Goal: Task Accomplishment & Management: Complete application form

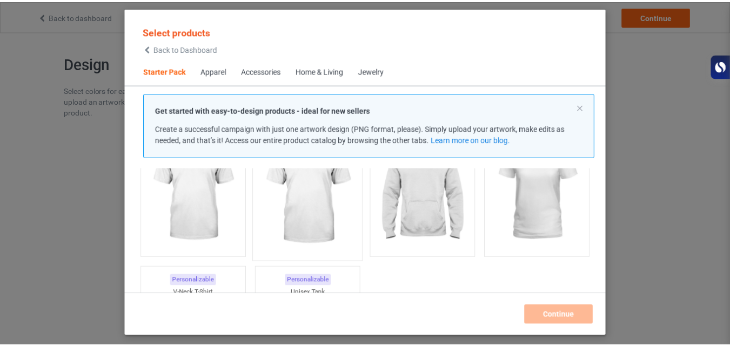
scroll to position [114, 0]
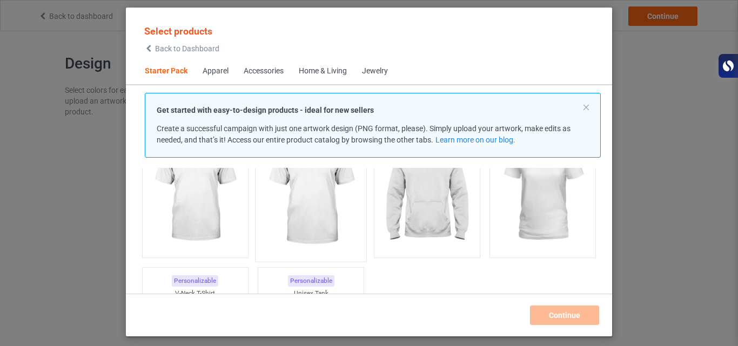
click at [324, 211] on img at bounding box center [311, 192] width 102 height 127
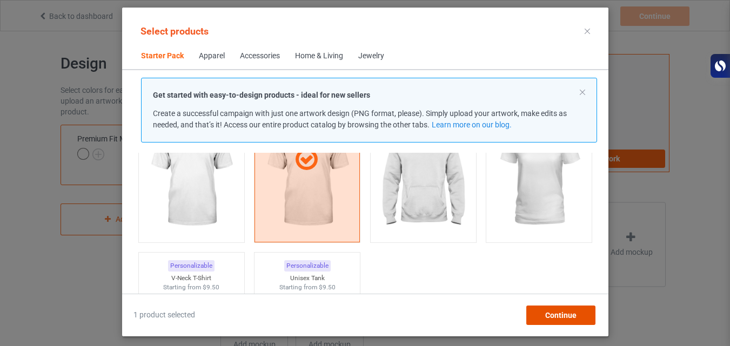
click at [553, 319] on span "Continue" at bounding box center [560, 315] width 31 height 9
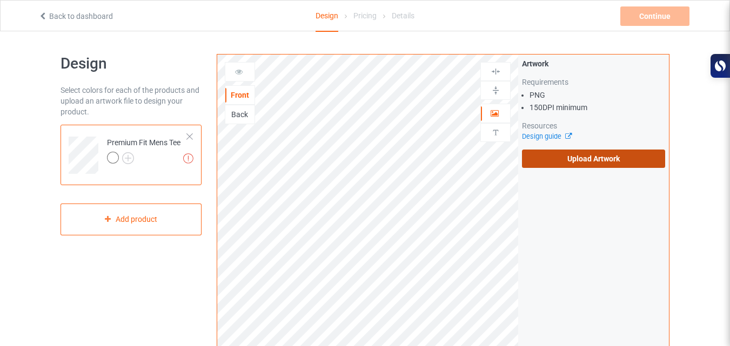
click at [586, 163] on label "Upload Artwork" at bounding box center [593, 159] width 143 height 18
click at [0, 0] on input "Upload Artwork" at bounding box center [0, 0] width 0 height 0
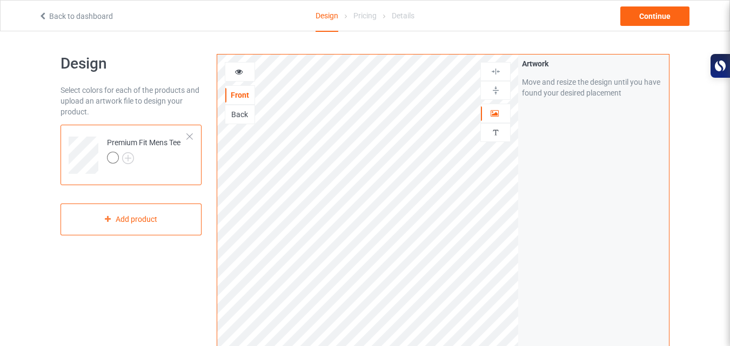
click at [582, 175] on div "Artwork Move and resize the design until you have found your desired placement" at bounding box center [593, 260] width 151 height 411
click at [497, 92] on img at bounding box center [496, 90] width 10 height 10
click at [567, 142] on div "Artwork Move and resize the design until you have found your desired placement" at bounding box center [593, 260] width 151 height 411
click at [127, 157] on img at bounding box center [128, 158] width 12 height 12
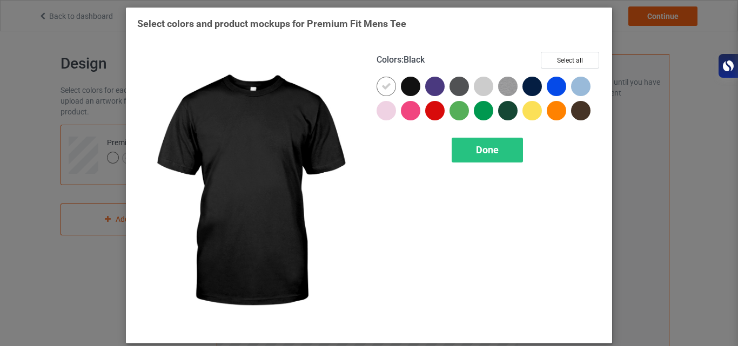
click at [405, 86] on div at bounding box center [410, 86] width 19 height 19
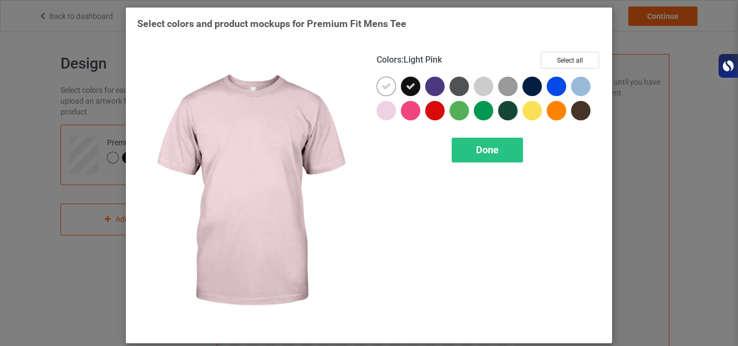
click at [383, 115] on div at bounding box center [386, 110] width 19 height 19
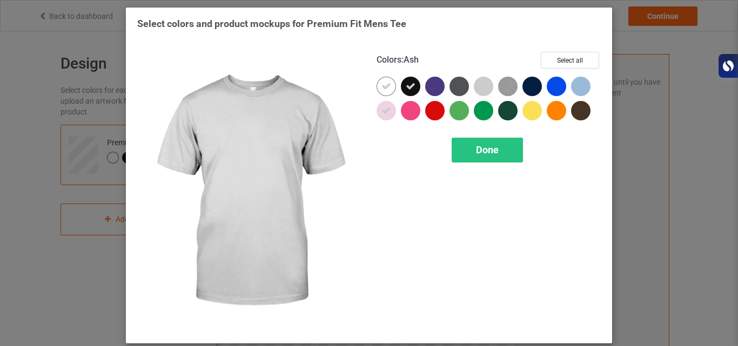
click at [477, 83] on div at bounding box center [483, 86] width 19 height 19
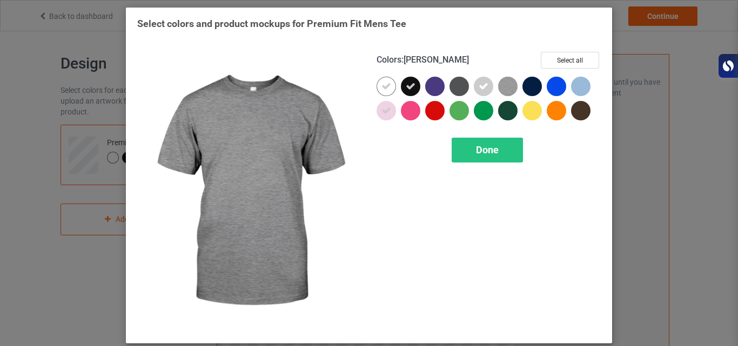
click at [502, 86] on img at bounding box center [507, 86] width 19 height 19
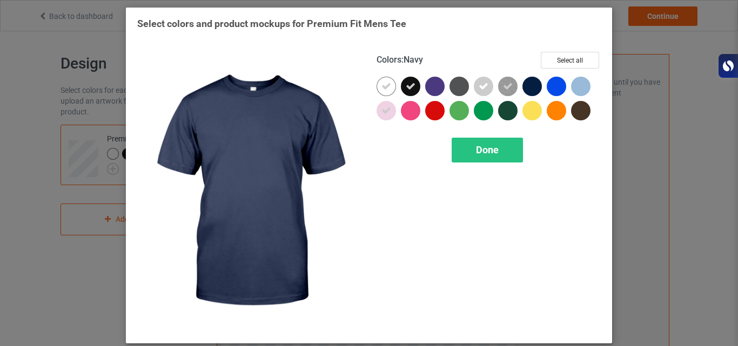
click at [522, 86] on div at bounding box center [531, 86] width 19 height 19
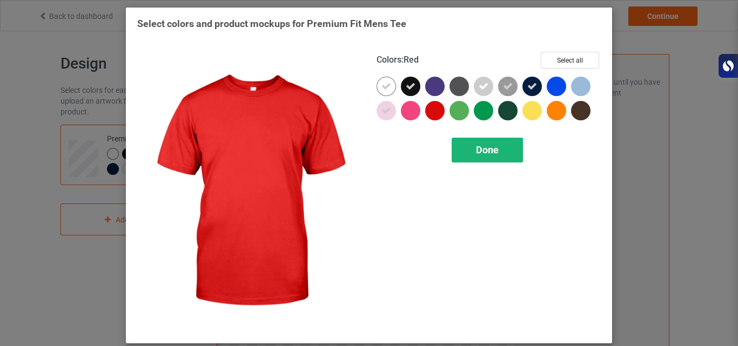
click at [479, 156] on span "Done" at bounding box center [487, 149] width 23 height 11
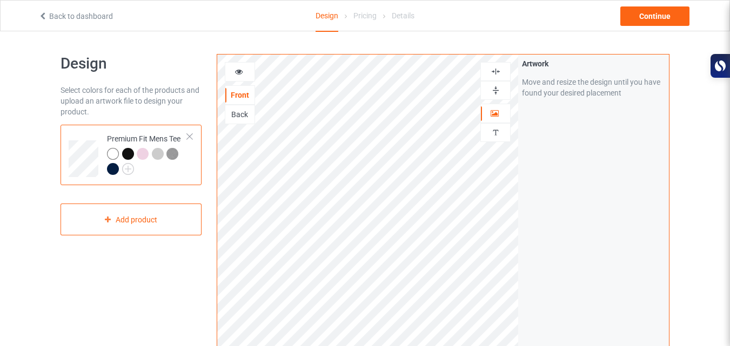
click at [131, 150] on div at bounding box center [128, 154] width 12 height 12
click at [129, 152] on div at bounding box center [128, 154] width 12 height 12
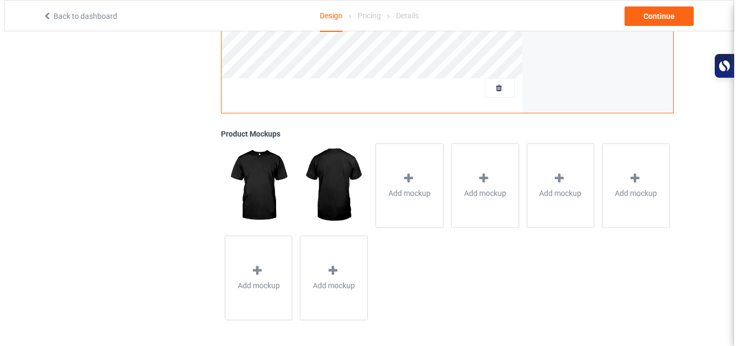
scroll to position [354, 0]
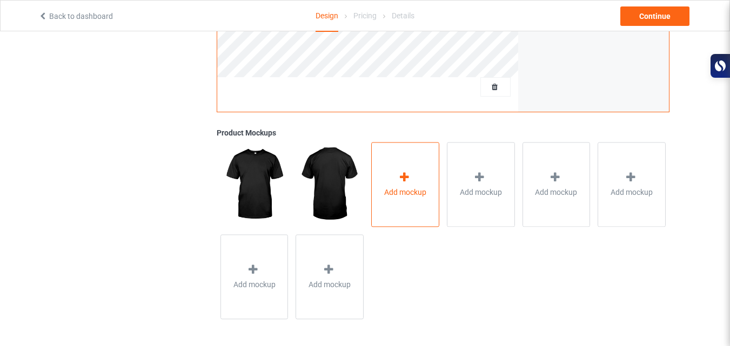
click at [411, 197] on span "Add mockup" at bounding box center [405, 192] width 42 height 11
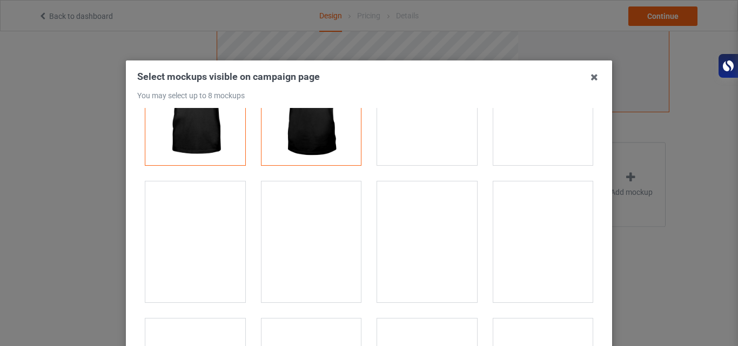
scroll to position [0, 0]
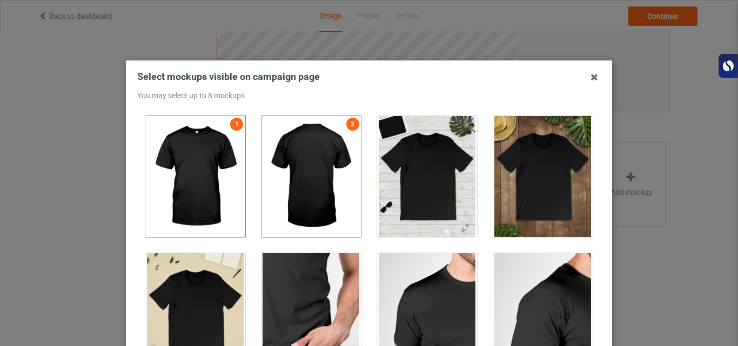
click at [423, 173] on div at bounding box center [427, 176] width 100 height 121
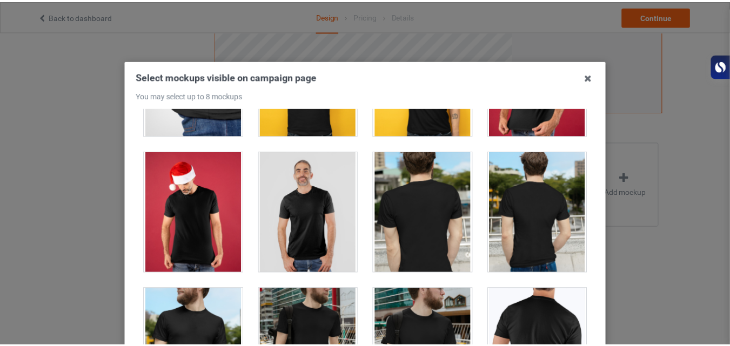
scroll to position [377, 0]
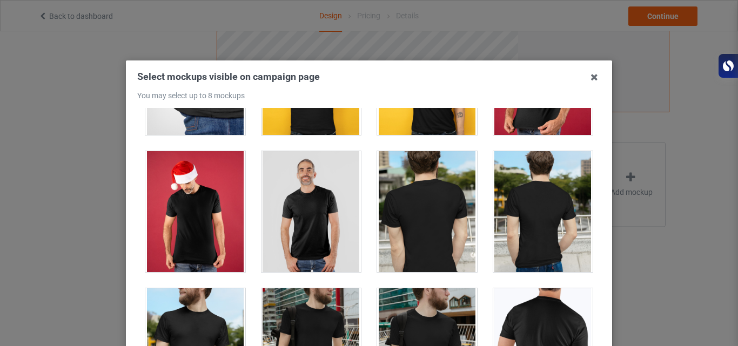
click at [285, 216] on div at bounding box center [311, 211] width 100 height 121
click at [592, 78] on icon at bounding box center [594, 77] width 17 height 17
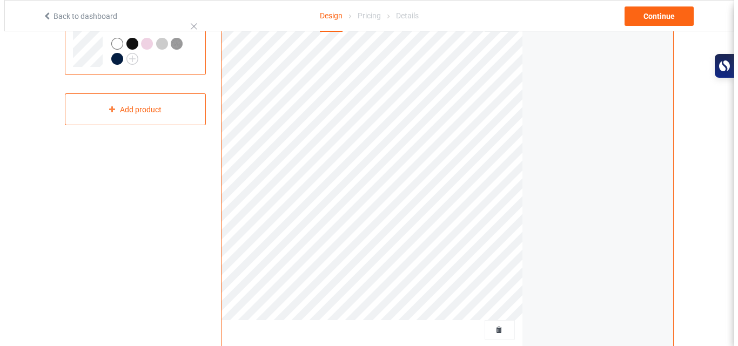
scroll to position [105, 0]
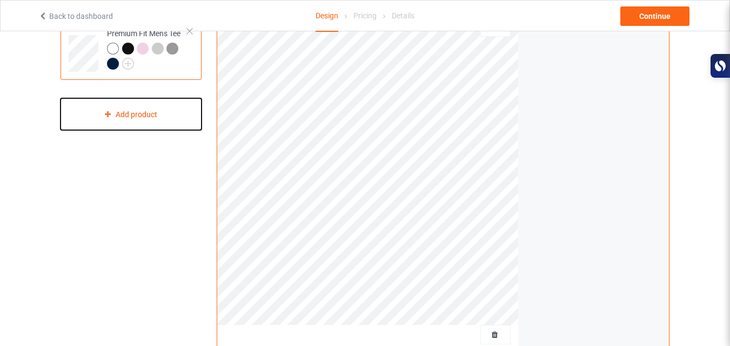
click at [151, 118] on div "Add product" at bounding box center [131, 114] width 141 height 32
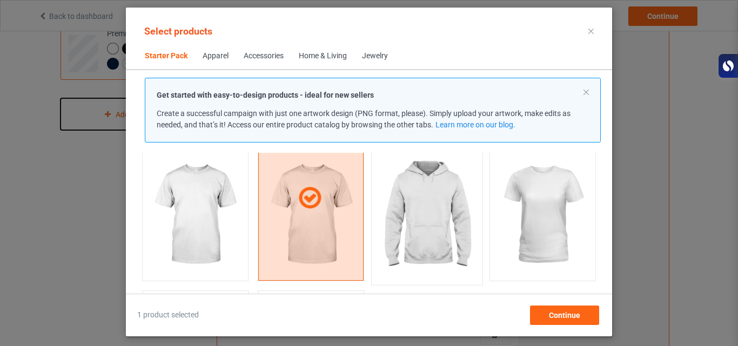
scroll to position [57, 0]
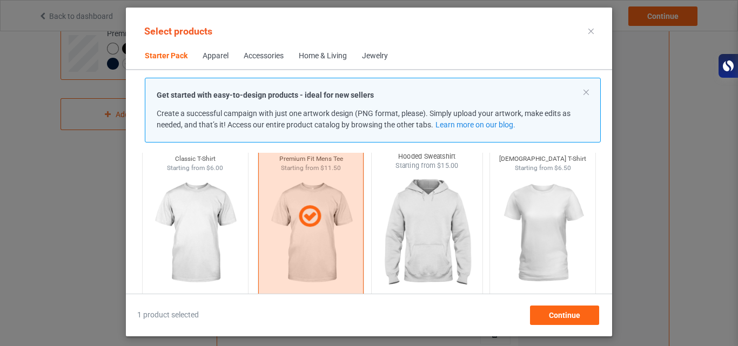
click at [425, 234] on img at bounding box center [427, 234] width 102 height 127
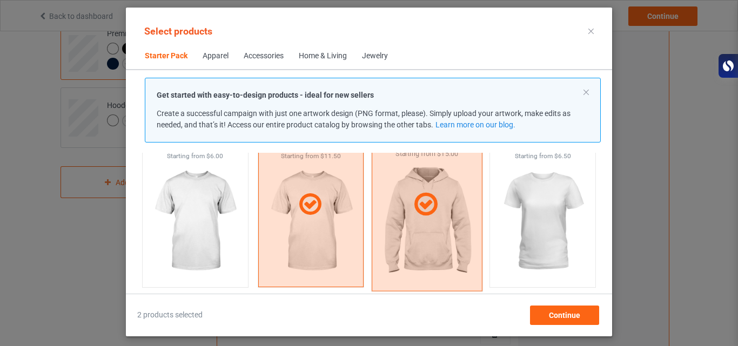
scroll to position [72, 0]
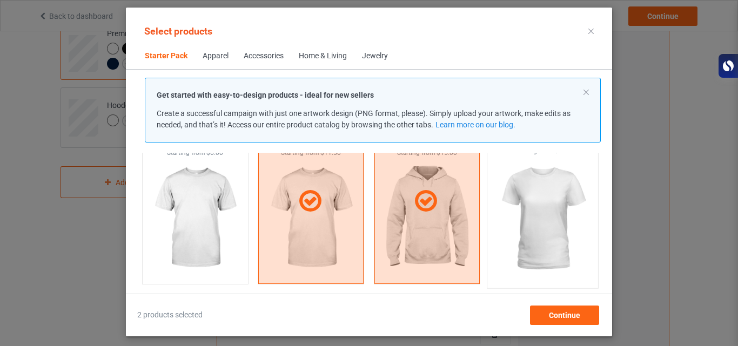
click at [507, 216] on img at bounding box center [543, 219] width 102 height 127
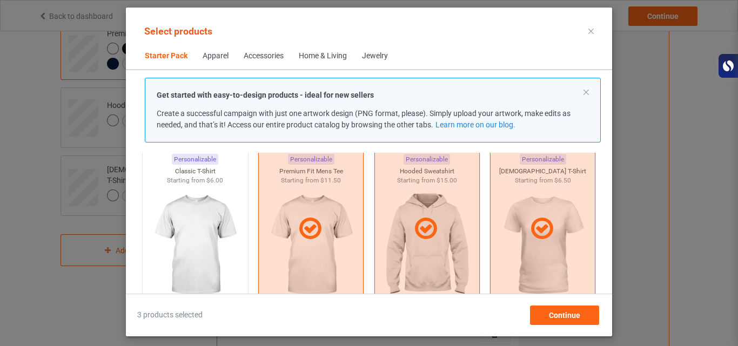
scroll to position [44, 0]
click at [180, 241] on img at bounding box center [195, 247] width 102 height 127
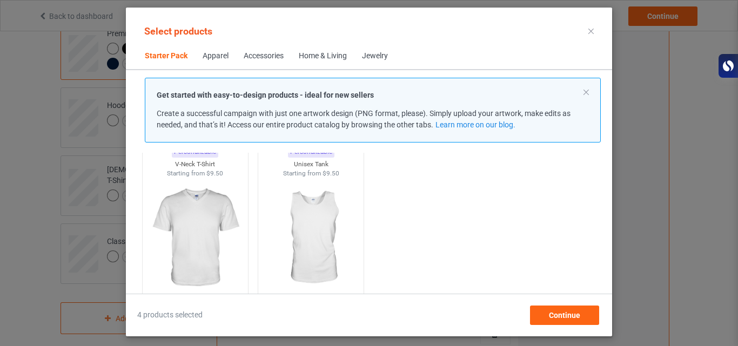
scroll to position [214, 0]
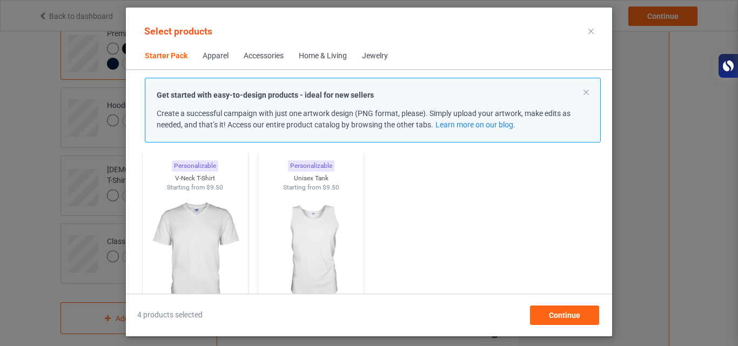
click at [180, 241] on img at bounding box center [195, 252] width 97 height 121
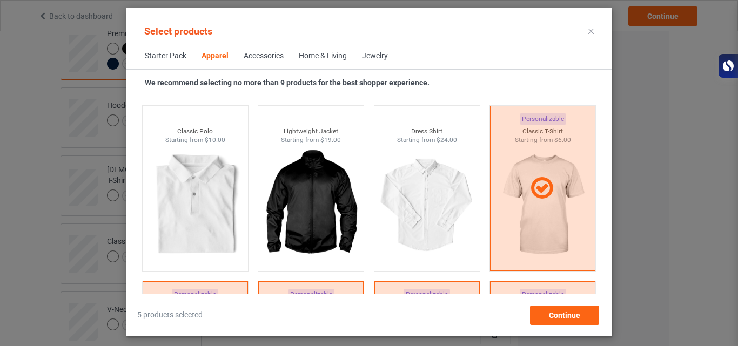
scroll to position [420, 0]
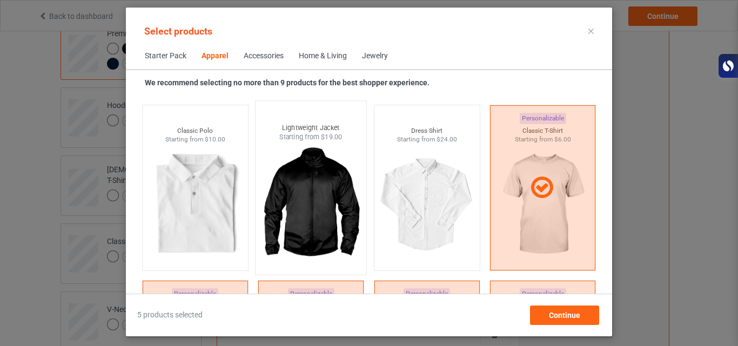
click at [294, 211] on img at bounding box center [311, 205] width 102 height 127
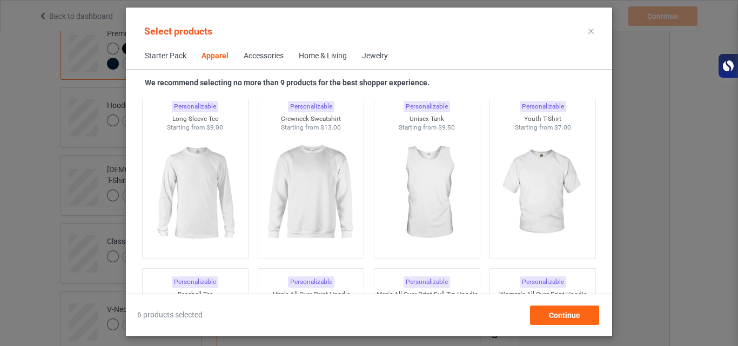
scroll to position [779, 0]
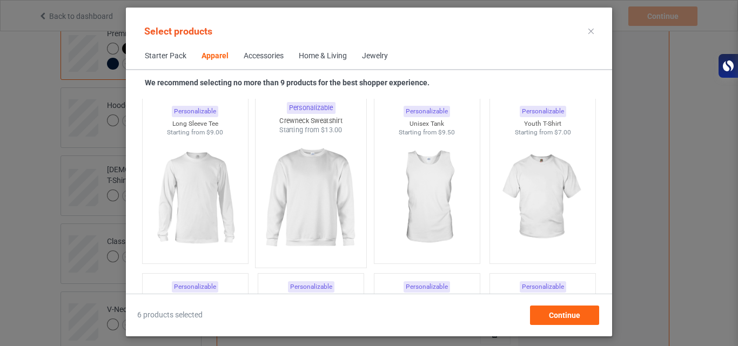
click at [319, 213] on img at bounding box center [311, 198] width 102 height 127
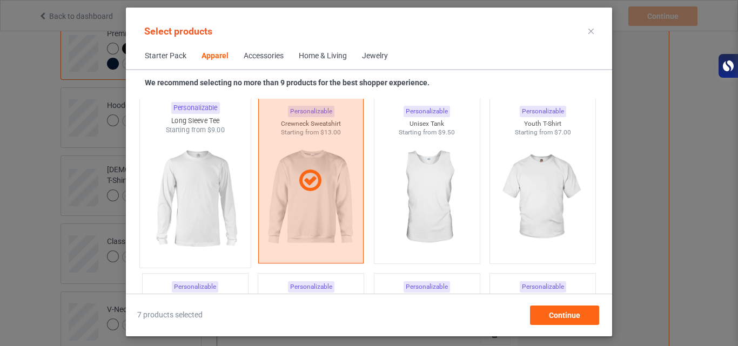
click at [208, 206] on img at bounding box center [195, 198] width 102 height 127
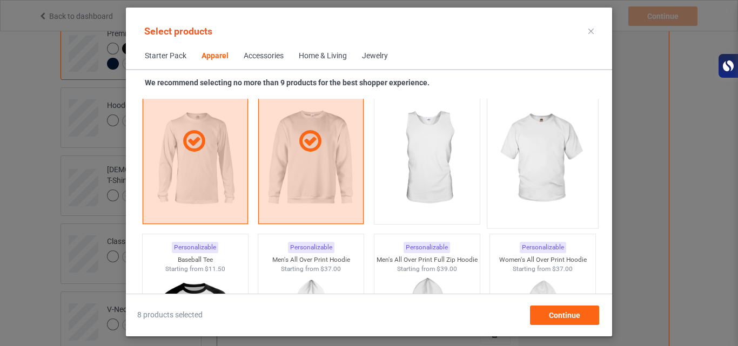
scroll to position [819, 0]
click at [551, 157] on img at bounding box center [543, 158] width 102 height 127
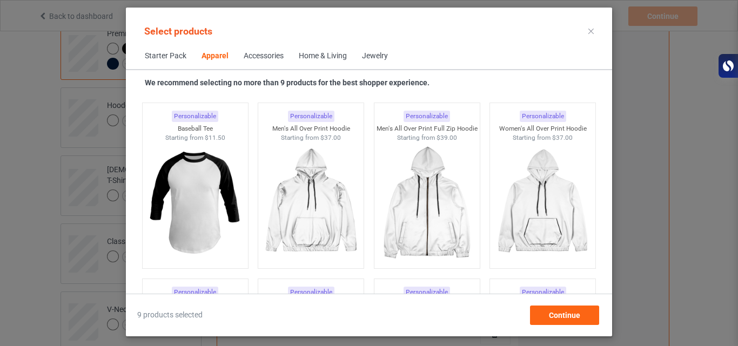
scroll to position [950, 0]
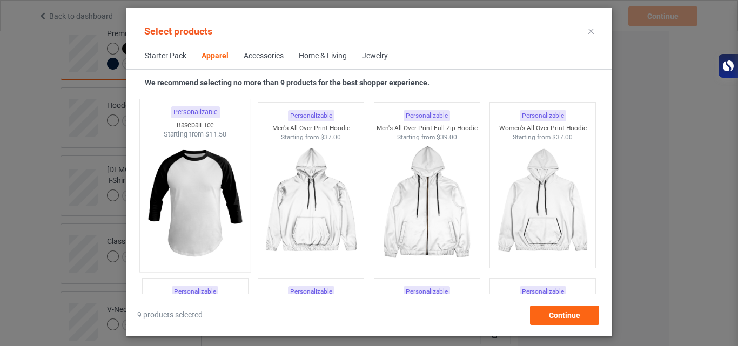
click at [212, 197] on img at bounding box center [195, 202] width 102 height 127
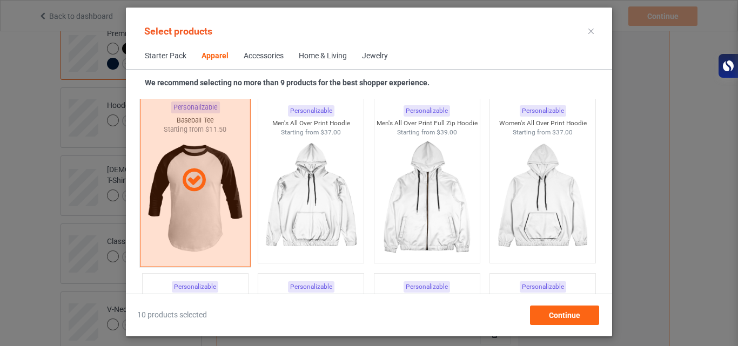
scroll to position [953, 0]
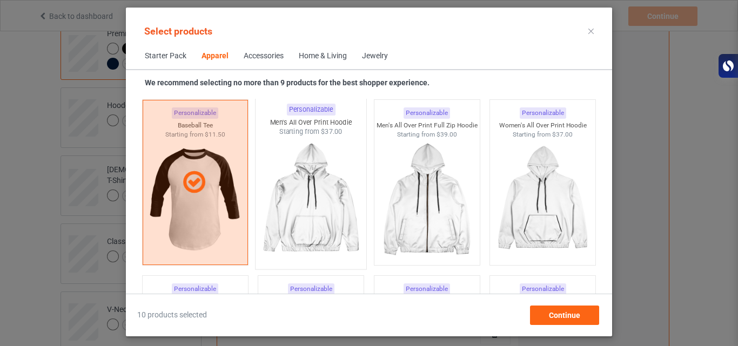
click at [274, 207] on img at bounding box center [311, 200] width 102 height 127
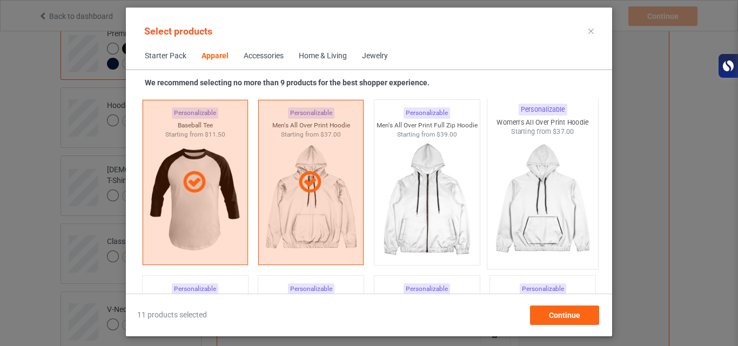
click at [532, 211] on img at bounding box center [543, 200] width 102 height 127
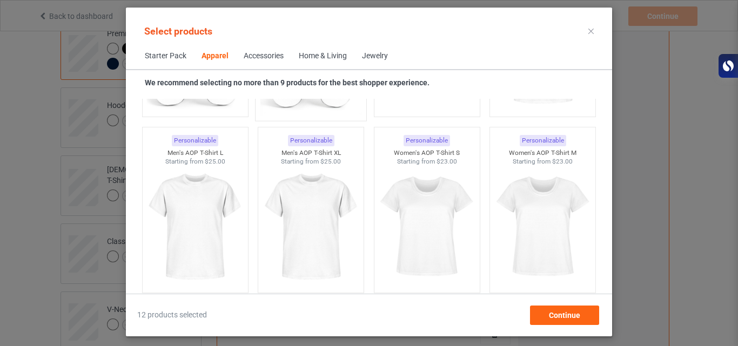
scroll to position [1806, 0]
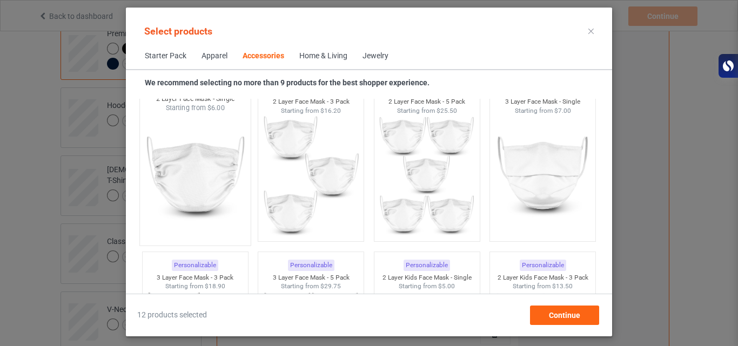
scroll to position [2599, 0]
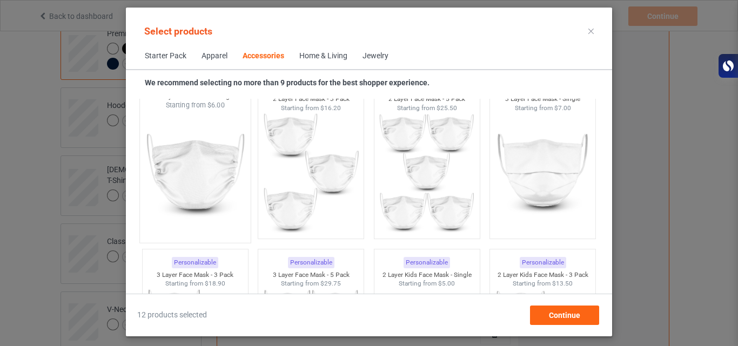
click at [175, 202] on img at bounding box center [195, 173] width 102 height 127
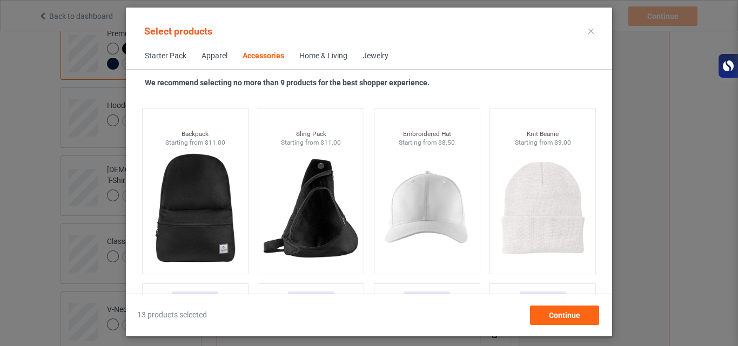
scroll to position [3090, 0]
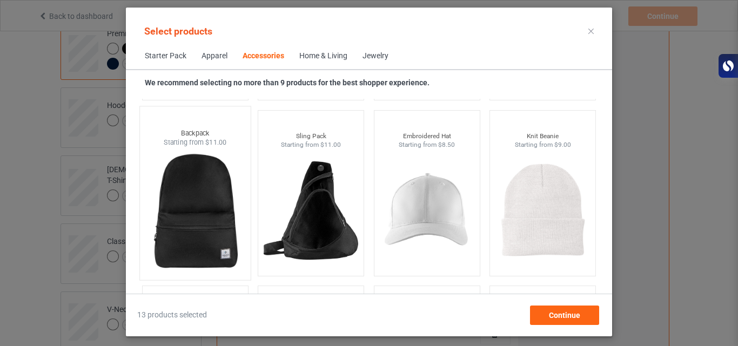
click at [192, 220] on img at bounding box center [195, 210] width 102 height 127
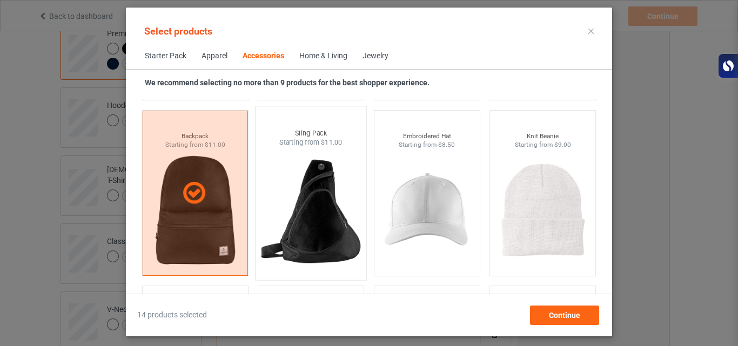
scroll to position [3114, 0]
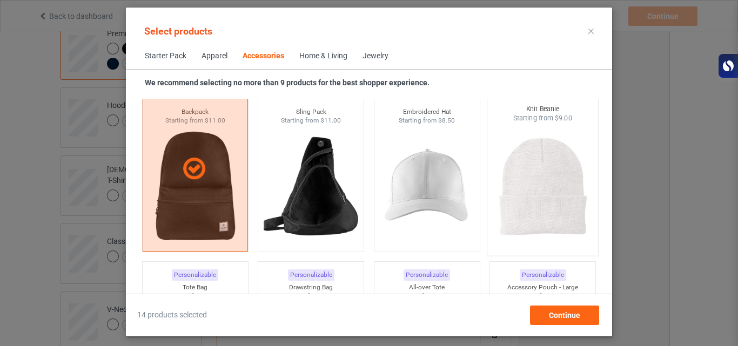
click at [507, 184] on img at bounding box center [543, 186] width 102 height 127
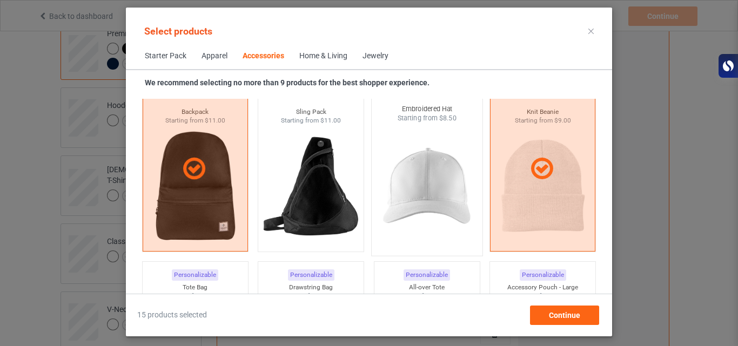
click at [447, 191] on img at bounding box center [427, 186] width 102 height 127
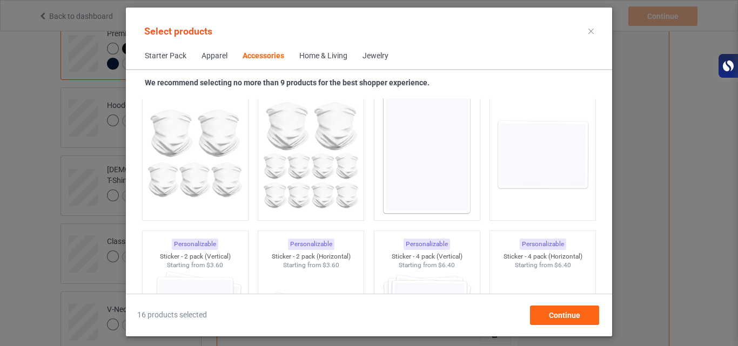
scroll to position [3674, 0]
click at [447, 191] on img at bounding box center [427, 153] width 97 height 121
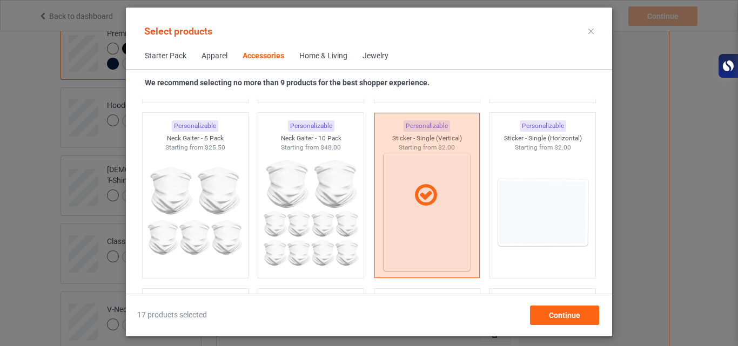
scroll to position [3613, 0]
click at [428, 207] on icon at bounding box center [426, 198] width 30 height 26
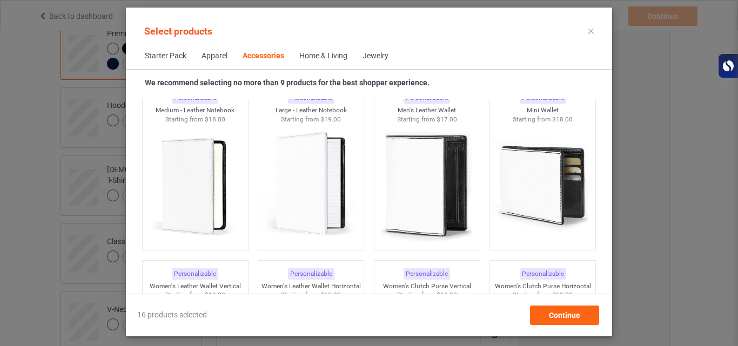
scroll to position [4352, 0]
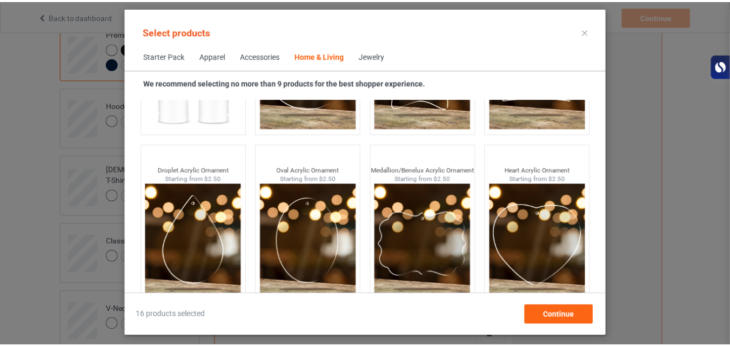
scroll to position [8566, 0]
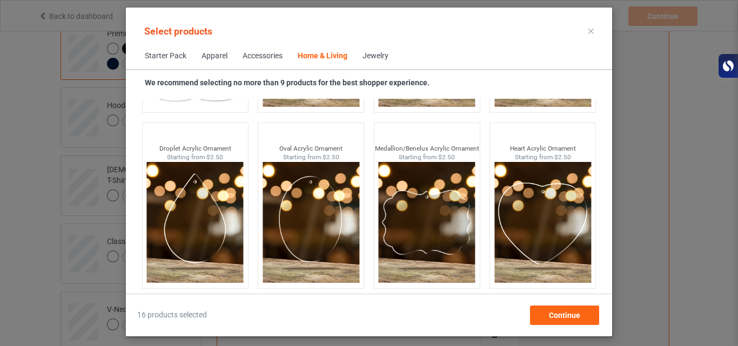
click at [371, 57] on div "Jewelry" at bounding box center [376, 56] width 26 height 11
click at [547, 317] on div "Continue" at bounding box center [564, 315] width 69 height 19
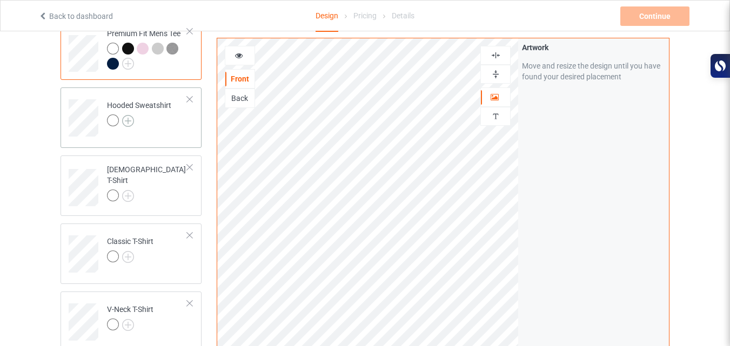
click at [129, 118] on img at bounding box center [128, 121] width 12 height 12
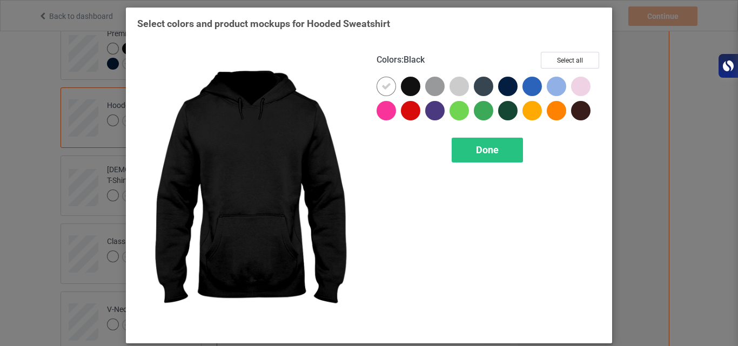
click at [401, 92] on div at bounding box center [410, 86] width 19 height 19
click at [408, 88] on div at bounding box center [410, 86] width 19 height 19
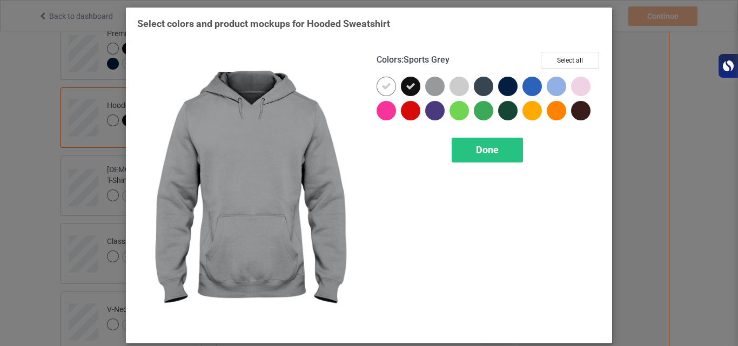
click at [430, 90] on div at bounding box center [434, 86] width 19 height 19
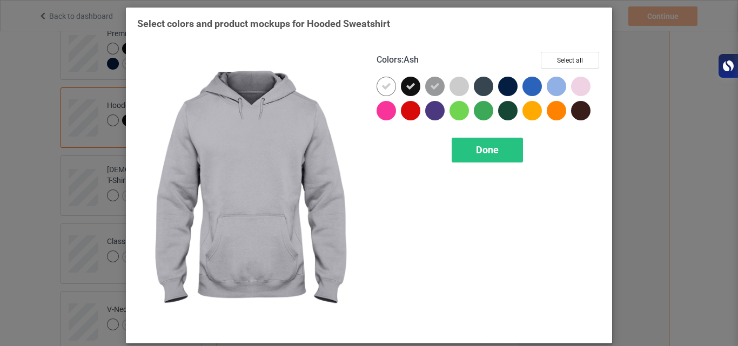
click at [461, 89] on div at bounding box center [459, 86] width 19 height 19
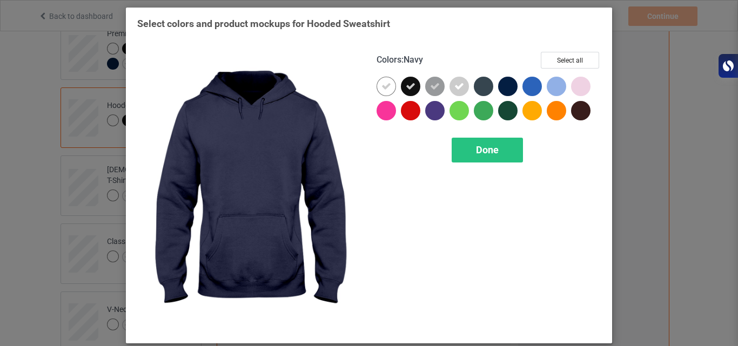
click at [501, 89] on div at bounding box center [507, 86] width 19 height 19
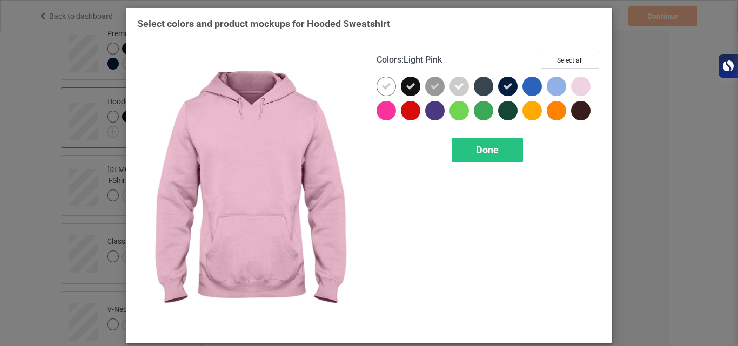
click at [575, 86] on div at bounding box center [580, 86] width 19 height 19
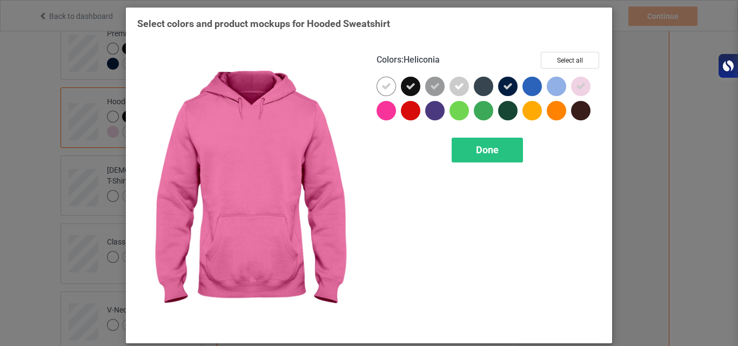
click at [387, 109] on div at bounding box center [386, 110] width 19 height 19
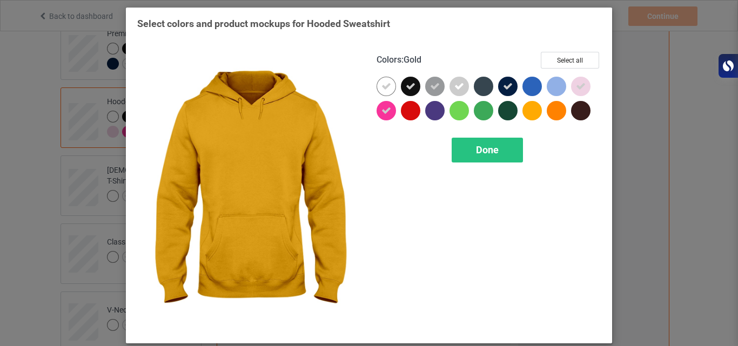
click at [527, 112] on div at bounding box center [531, 110] width 19 height 19
click at [481, 142] on div "Done" at bounding box center [487, 150] width 71 height 25
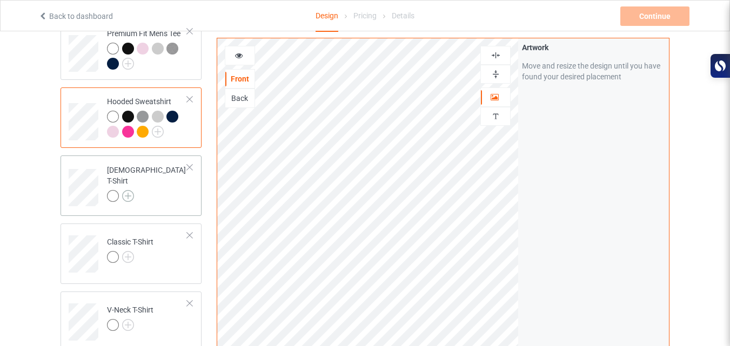
click at [131, 190] on img at bounding box center [128, 196] width 12 height 12
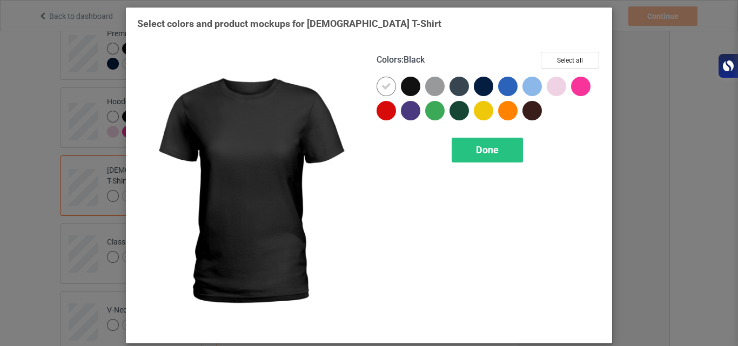
click at [405, 86] on div at bounding box center [410, 86] width 19 height 19
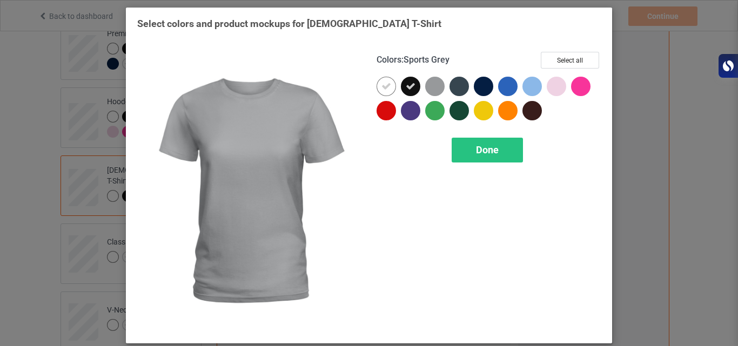
click at [425, 88] on div at bounding box center [434, 86] width 19 height 19
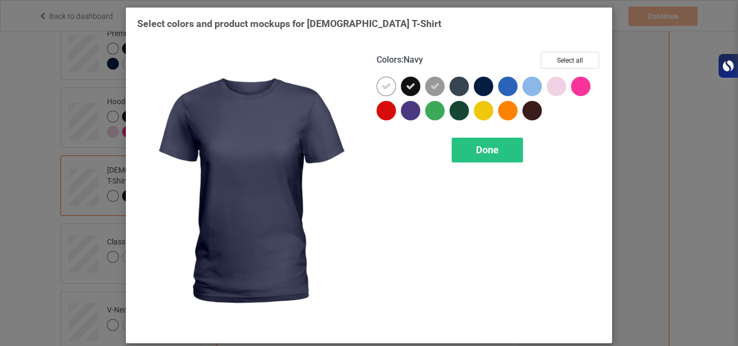
click at [480, 88] on div at bounding box center [483, 86] width 19 height 19
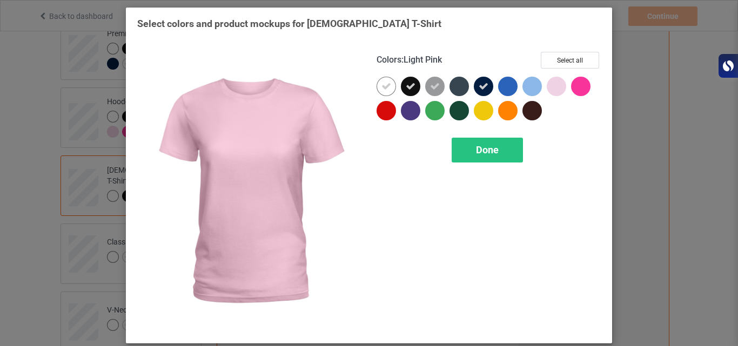
click at [550, 88] on div at bounding box center [556, 86] width 19 height 19
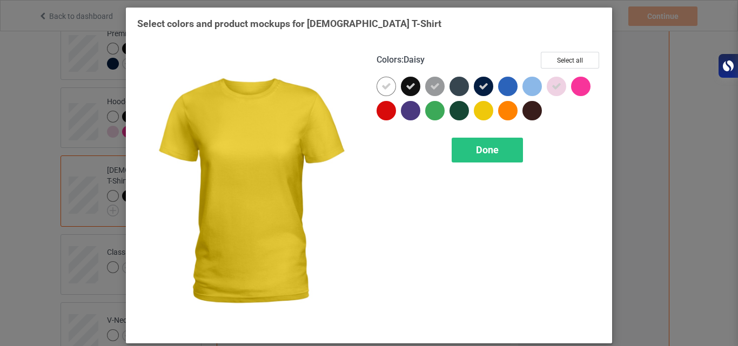
click at [490, 112] on div at bounding box center [486, 113] width 24 height 24
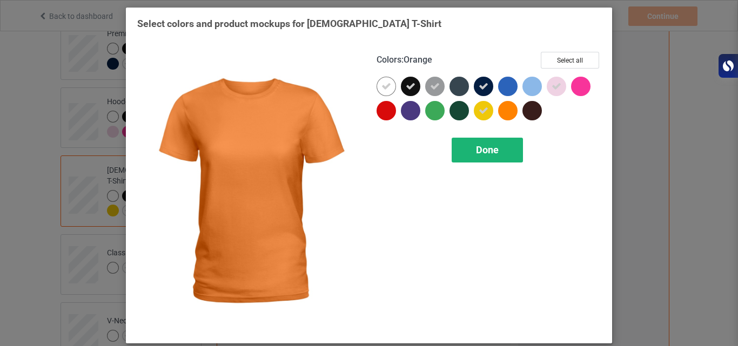
click at [465, 151] on div "Done" at bounding box center [487, 150] width 71 height 25
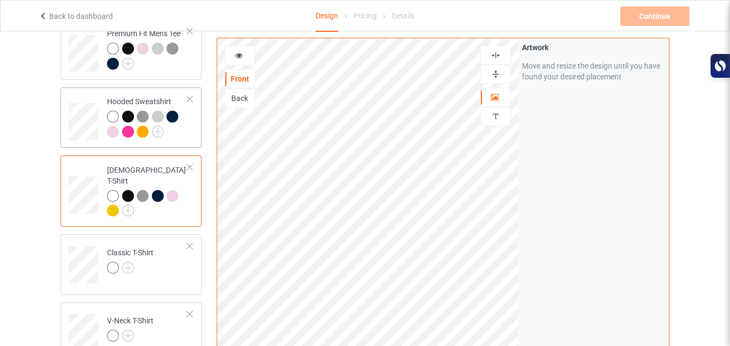
click at [128, 116] on div at bounding box center [128, 117] width 12 height 12
click at [124, 190] on div at bounding box center [128, 196] width 12 height 12
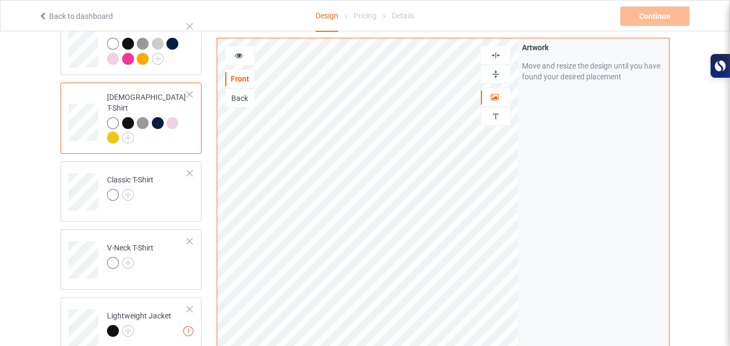
scroll to position [179, 0]
click at [133, 189] on img at bounding box center [128, 195] width 12 height 12
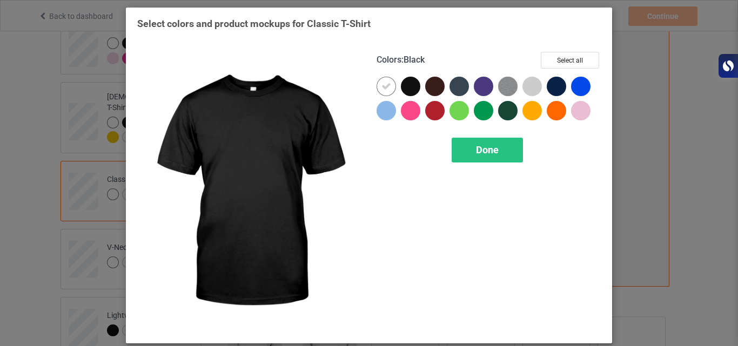
click at [409, 91] on div at bounding box center [410, 86] width 19 height 19
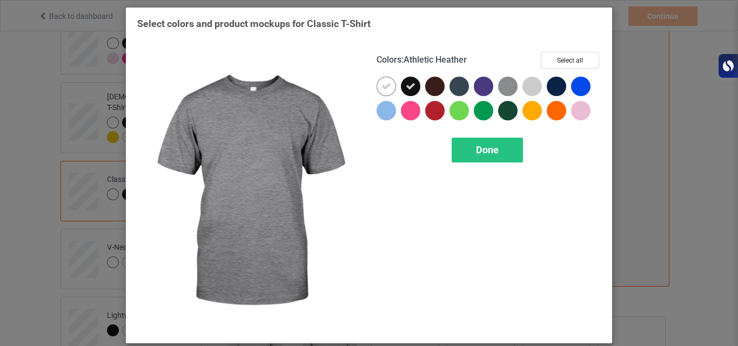
click at [498, 88] on img at bounding box center [507, 86] width 19 height 19
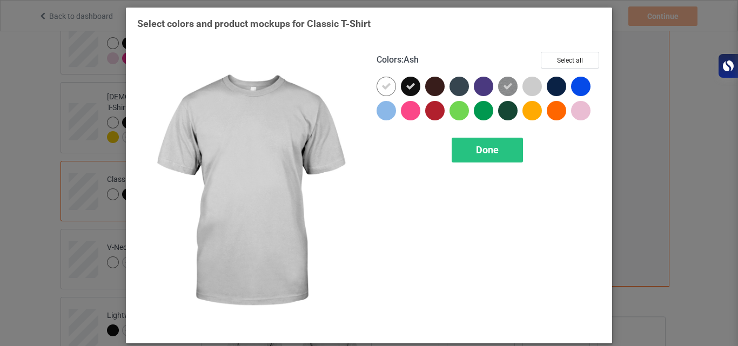
click at [529, 89] on div at bounding box center [531, 86] width 19 height 19
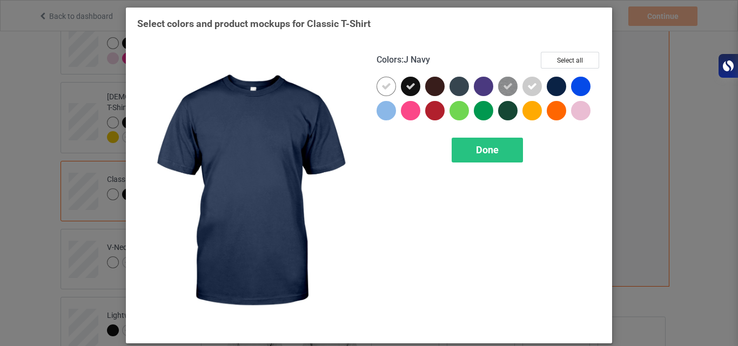
click at [552, 89] on div at bounding box center [556, 86] width 19 height 19
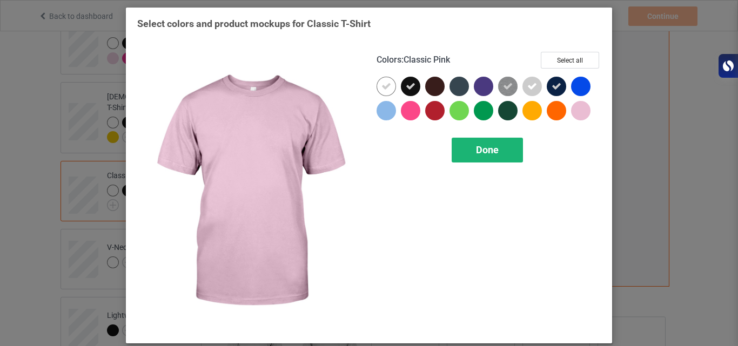
drag, startPoint x: 582, startPoint y: 110, endPoint x: 483, endPoint y: 150, distance: 106.8
click at [483, 150] on div "Colors : Classic Pink Select all Done" at bounding box center [488, 192] width 239 height 296
click at [572, 113] on div at bounding box center [580, 110] width 19 height 19
click at [579, 112] on icon at bounding box center [581, 111] width 10 height 10
click at [579, 112] on div at bounding box center [580, 110] width 19 height 19
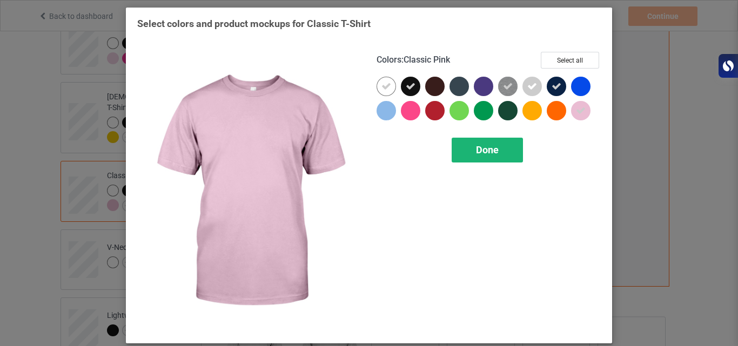
click at [478, 148] on span "Done" at bounding box center [487, 149] width 23 height 11
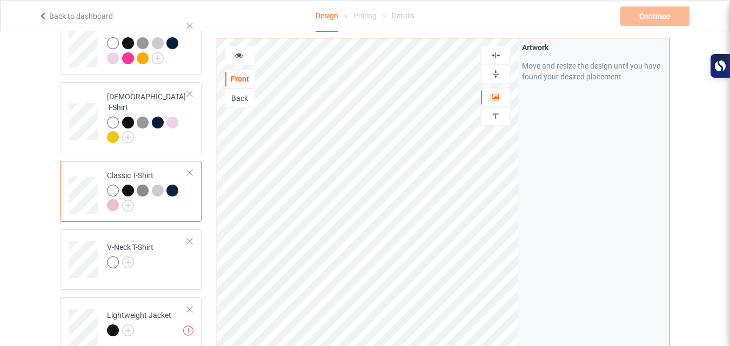
click at [129, 185] on div at bounding box center [128, 191] width 12 height 12
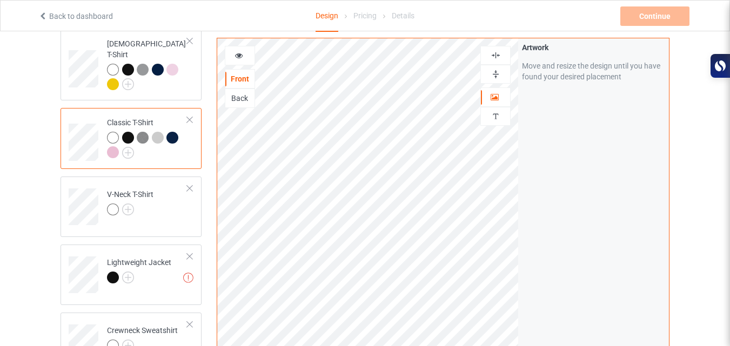
scroll to position [233, 0]
click at [129, 203] on img at bounding box center [128, 209] width 12 height 12
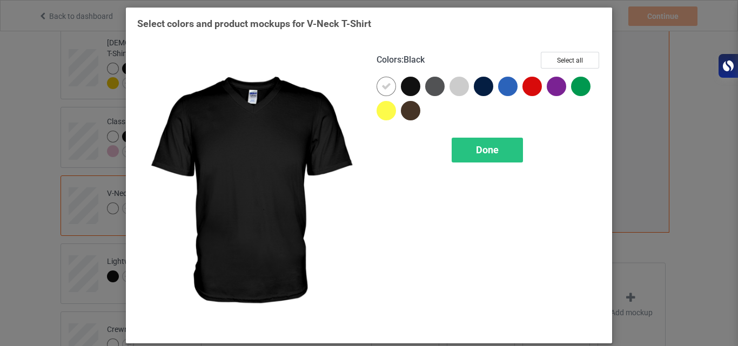
click at [401, 86] on div at bounding box center [410, 86] width 19 height 19
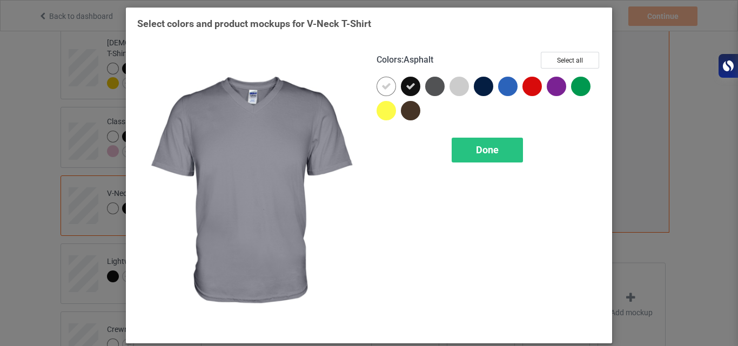
click at [432, 87] on div at bounding box center [434, 86] width 19 height 19
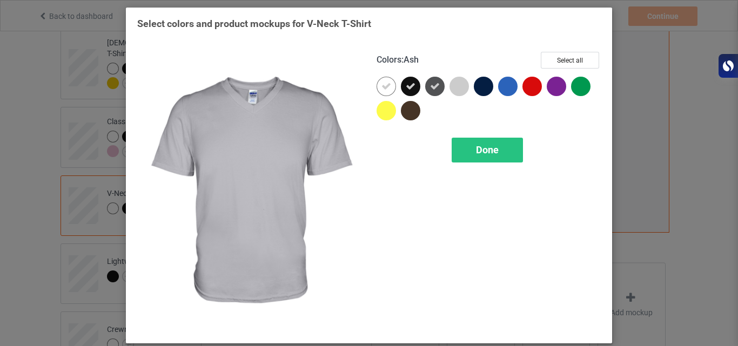
click at [458, 86] on div at bounding box center [459, 86] width 19 height 19
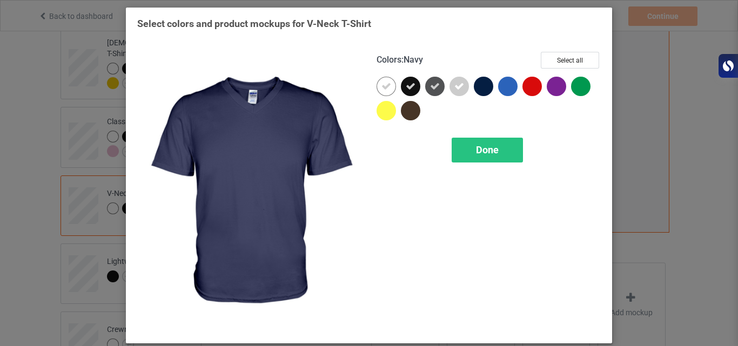
click at [481, 87] on div at bounding box center [483, 86] width 19 height 19
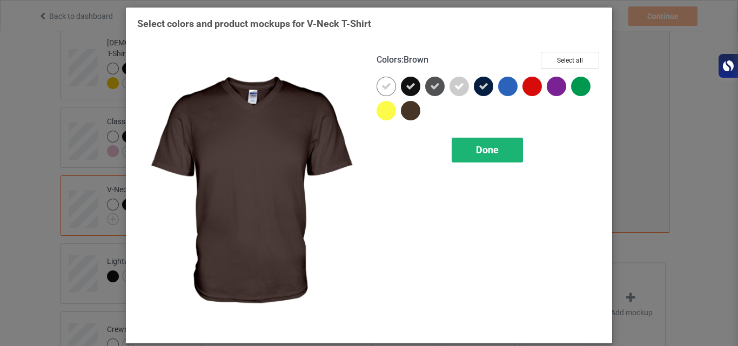
click at [476, 148] on span "Done" at bounding box center [487, 149] width 23 height 11
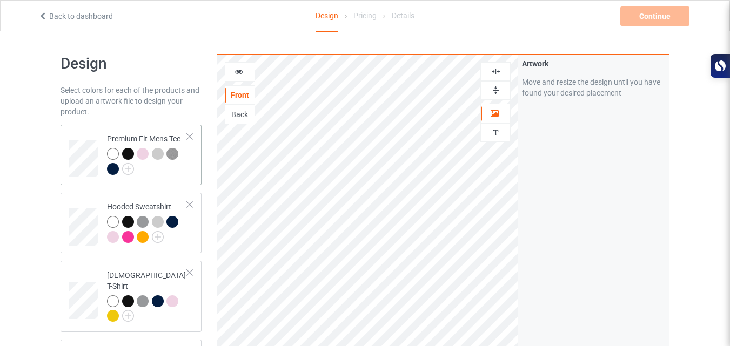
click at [129, 153] on div at bounding box center [128, 154] width 12 height 12
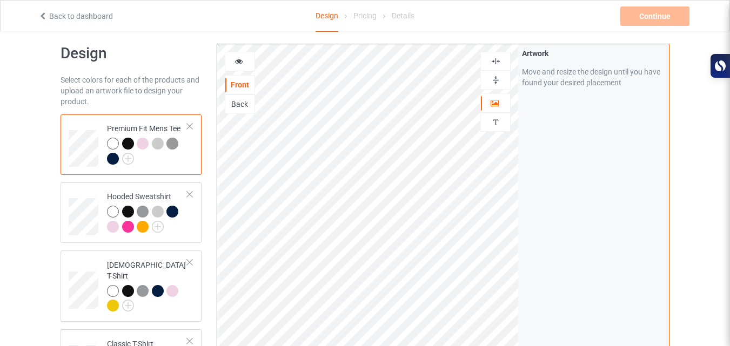
scroll to position [12, 0]
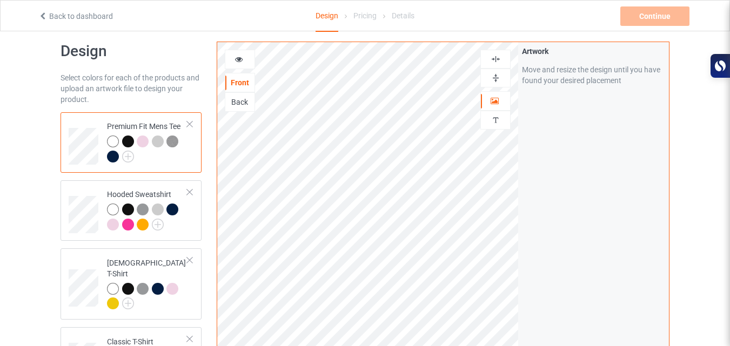
drag, startPoint x: 128, startPoint y: 142, endPoint x: 107, endPoint y: 142, distance: 21.1
click at [107, 142] on div at bounding box center [147, 151] width 80 height 30
click at [125, 140] on div at bounding box center [128, 142] width 12 height 12
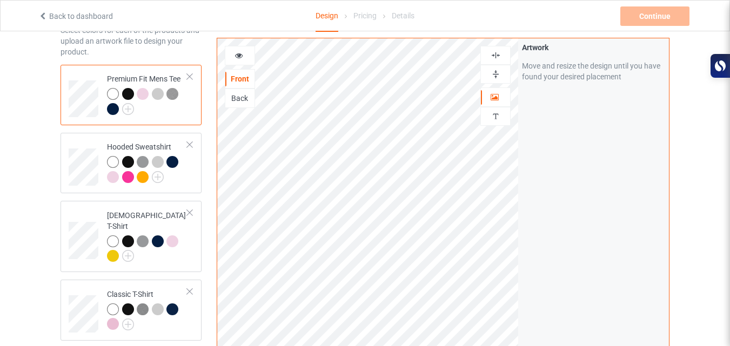
scroll to position [63, 0]
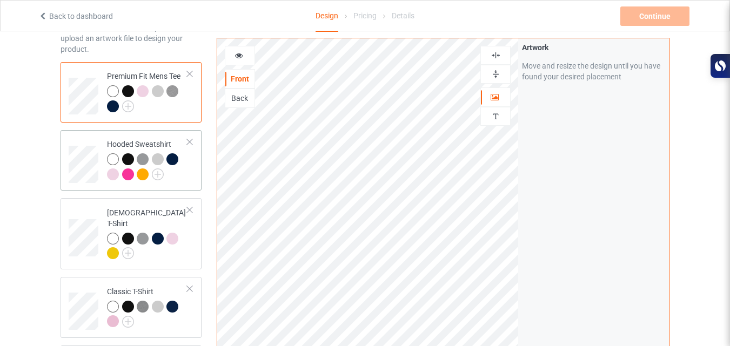
click at [129, 156] on div at bounding box center [128, 159] width 12 height 12
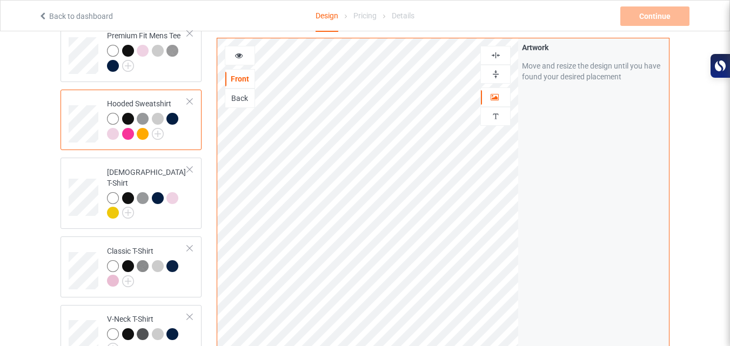
scroll to position [113, 0]
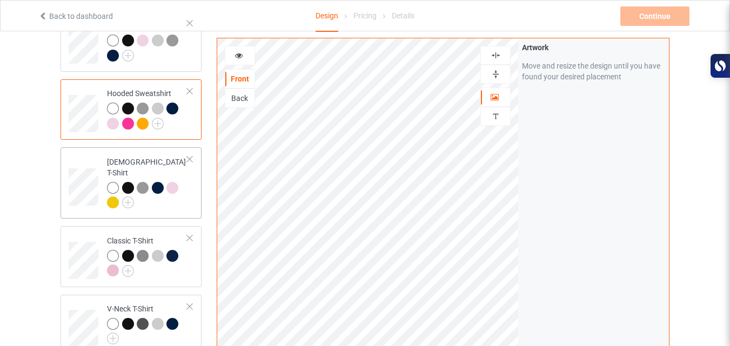
click at [128, 171] on div "[DEMOGRAPHIC_DATA] T-Shirt" at bounding box center [147, 182] width 80 height 51
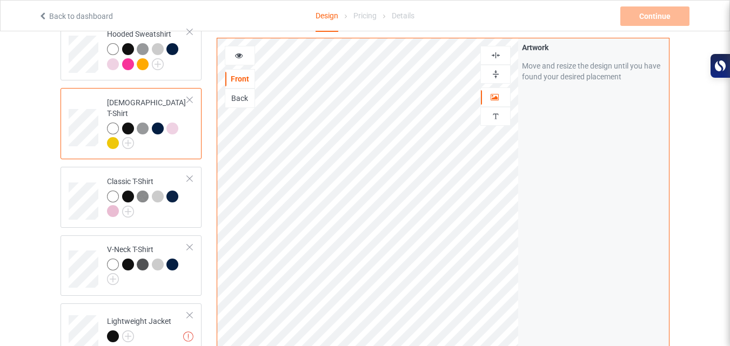
scroll to position [176, 0]
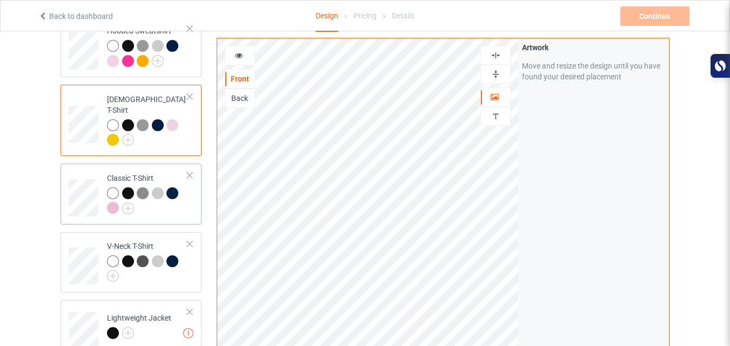
click at [128, 187] on div at bounding box center [128, 193] width 12 height 12
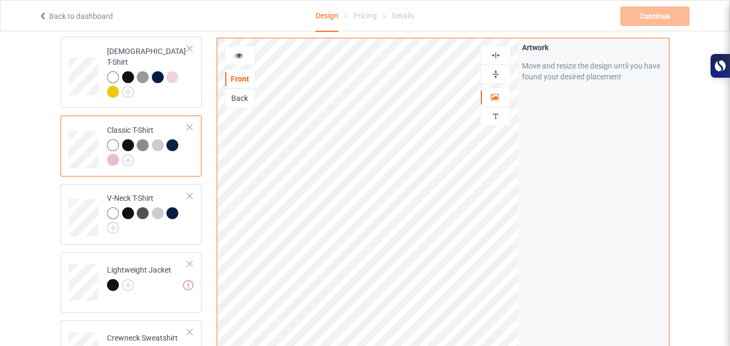
scroll to position [225, 0]
click at [128, 206] on div at bounding box center [128, 212] width 12 height 12
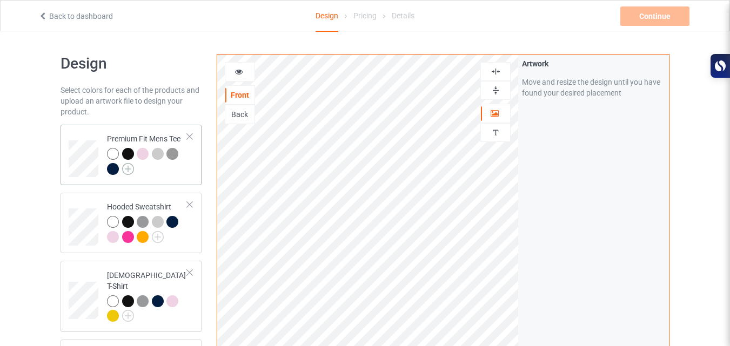
click at [129, 167] on img at bounding box center [128, 169] width 12 height 12
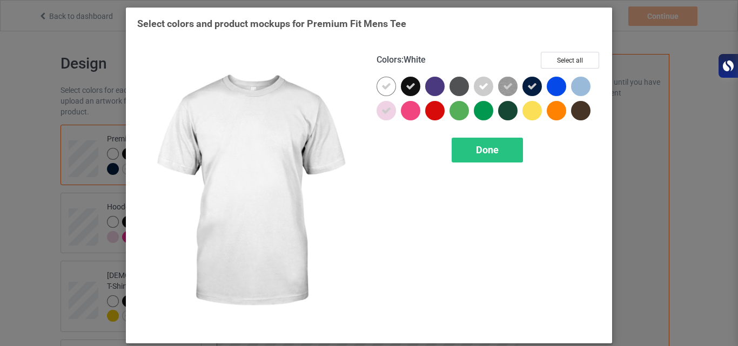
click at [381, 90] on icon at bounding box center [386, 87] width 10 height 10
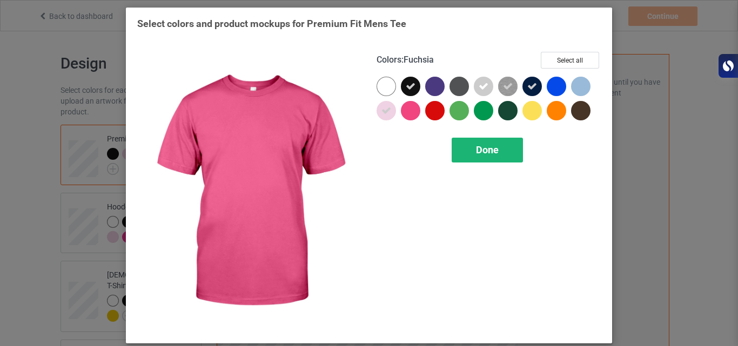
click at [492, 148] on span "Done" at bounding box center [487, 149] width 23 height 11
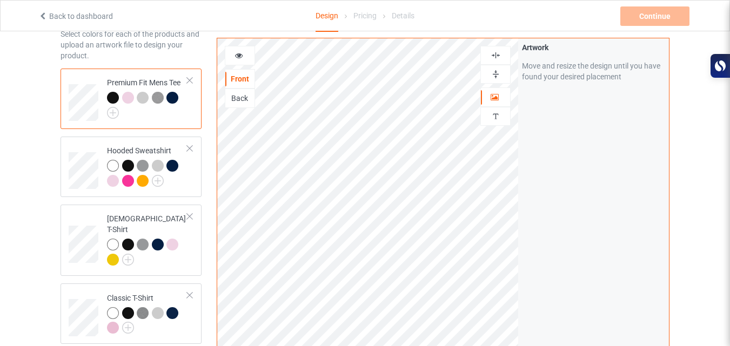
scroll to position [57, 0]
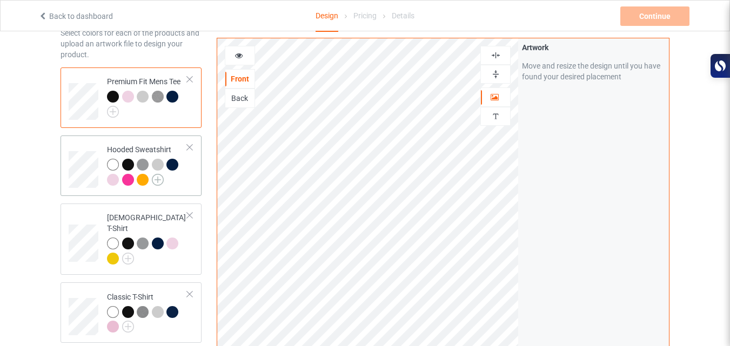
click at [158, 182] on img at bounding box center [158, 180] width 12 height 12
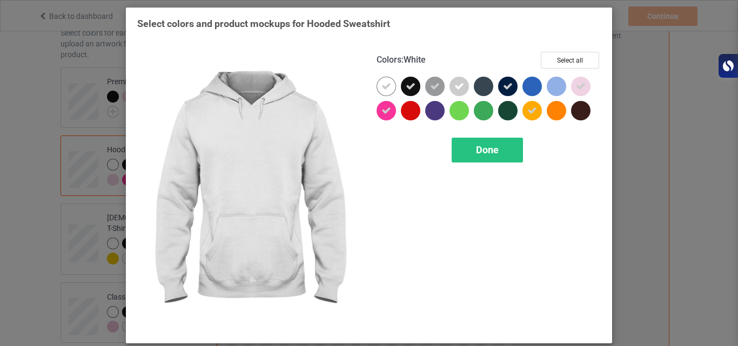
click at [381, 87] on icon at bounding box center [386, 87] width 10 height 10
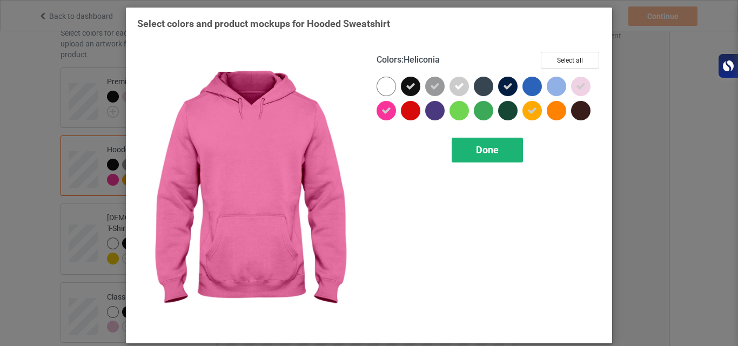
click at [492, 147] on span "Done" at bounding box center [487, 149] width 23 height 11
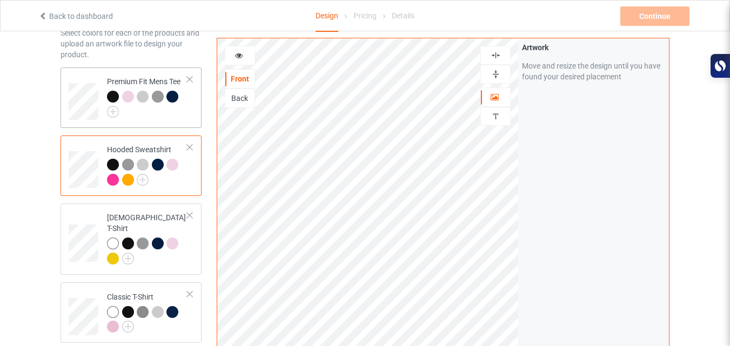
click at [119, 111] on div at bounding box center [147, 104] width 80 height 27
click at [110, 111] on img at bounding box center [113, 112] width 12 height 12
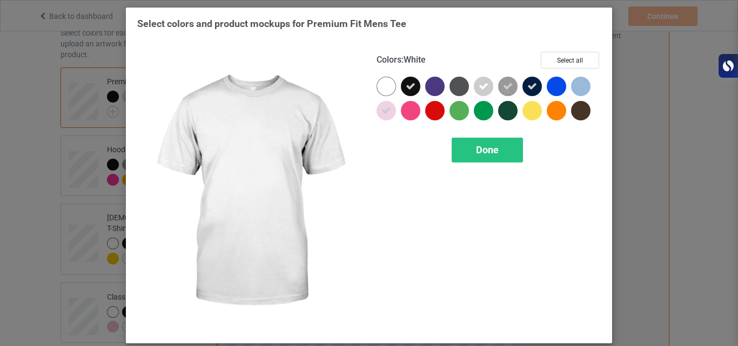
click at [381, 85] on div at bounding box center [386, 86] width 19 height 19
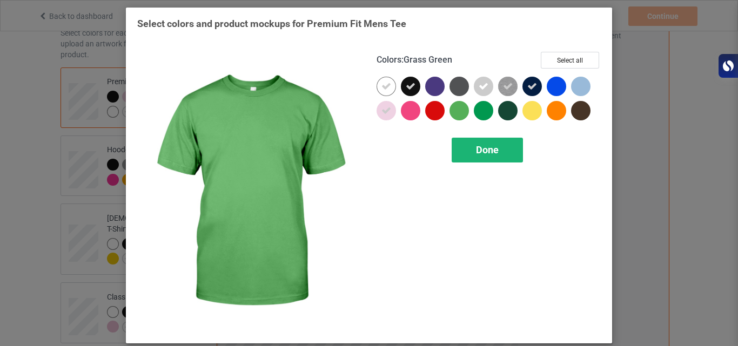
click at [484, 152] on span "Done" at bounding box center [487, 149] width 23 height 11
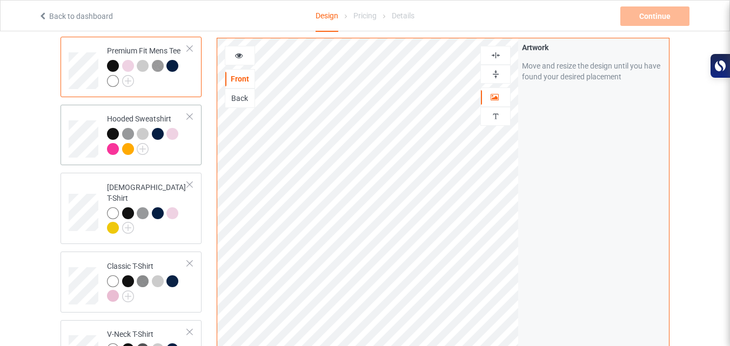
scroll to position [89, 0]
click at [144, 150] on img at bounding box center [143, 149] width 12 height 12
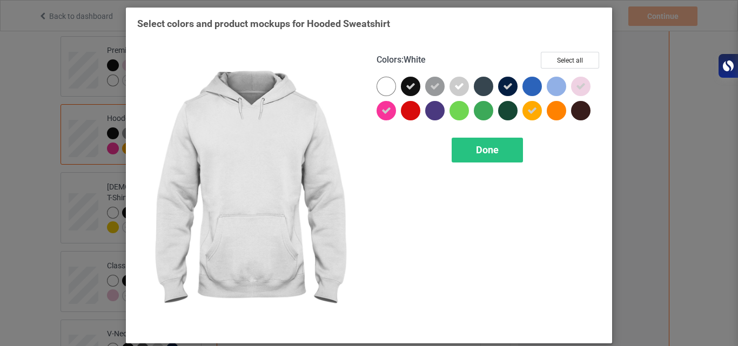
click at [377, 88] on div at bounding box center [386, 86] width 19 height 19
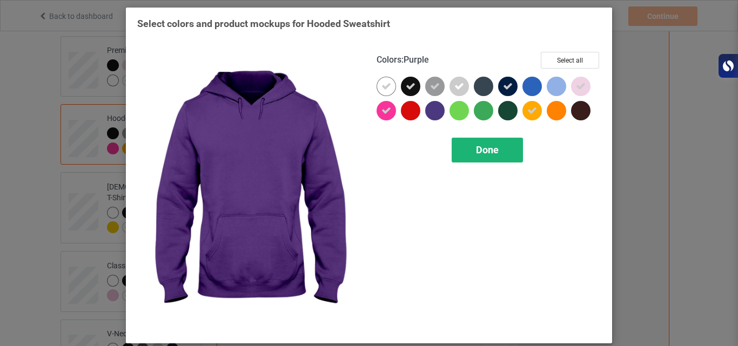
click at [490, 147] on span "Done" at bounding box center [487, 149] width 23 height 11
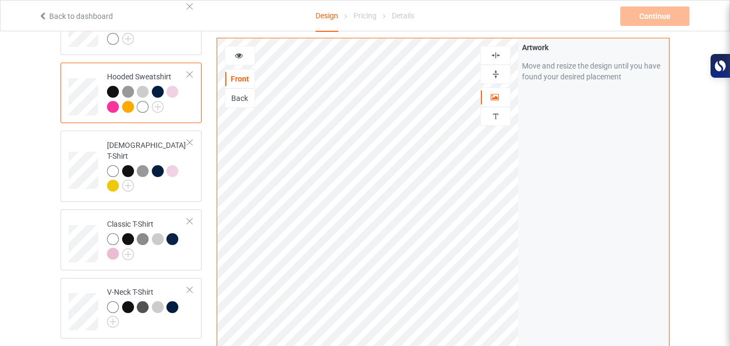
scroll to position [131, 0]
click at [130, 179] on img at bounding box center [128, 185] width 12 height 12
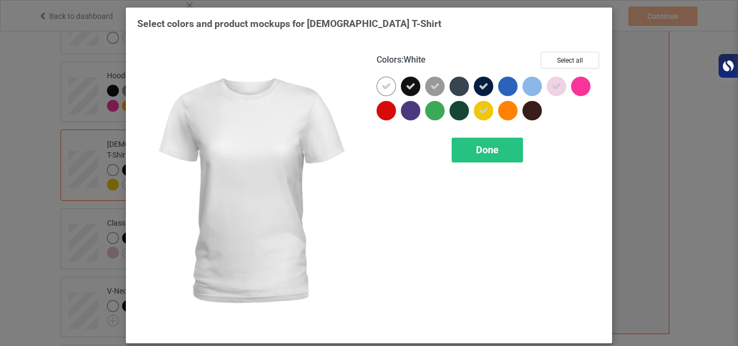
click at [382, 90] on icon at bounding box center [386, 87] width 10 height 10
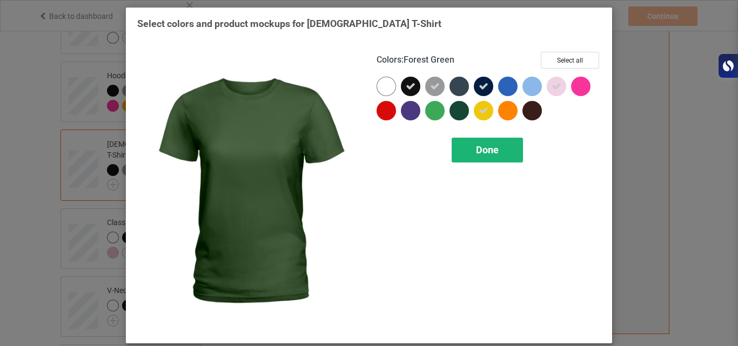
click at [482, 153] on span "Done" at bounding box center [487, 149] width 23 height 11
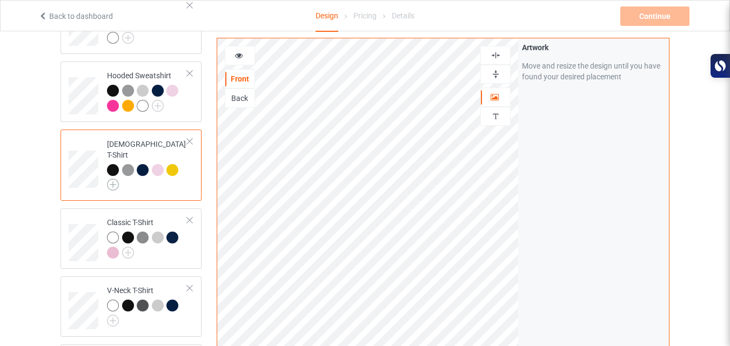
click at [110, 179] on img at bounding box center [113, 185] width 12 height 12
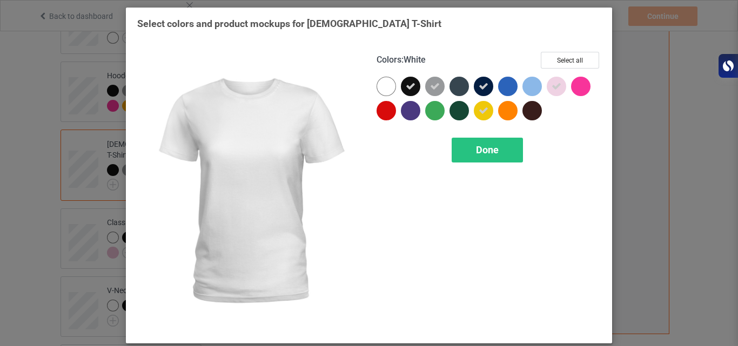
click at [385, 79] on div at bounding box center [386, 86] width 19 height 19
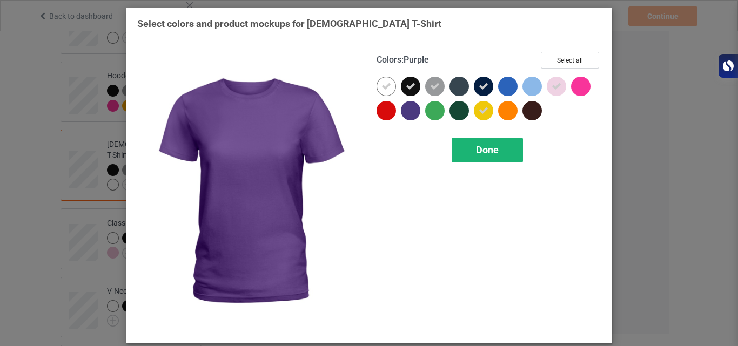
click at [487, 146] on span "Done" at bounding box center [487, 149] width 23 height 11
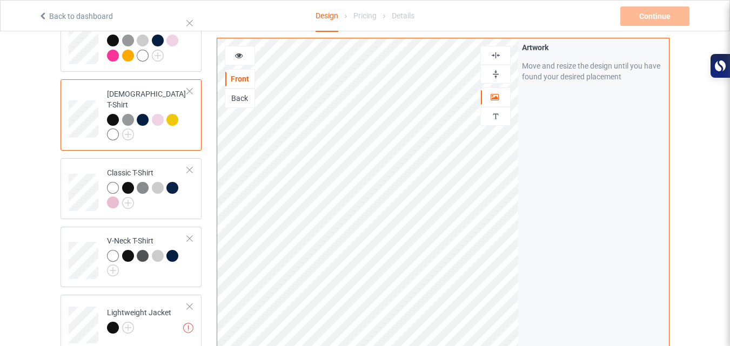
scroll to position [211, 0]
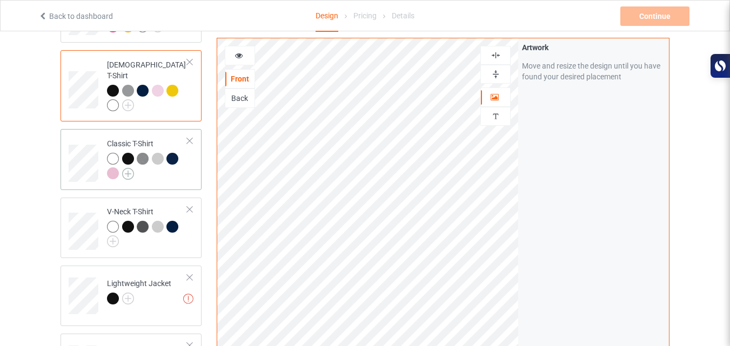
click at [128, 168] on img at bounding box center [128, 174] width 12 height 12
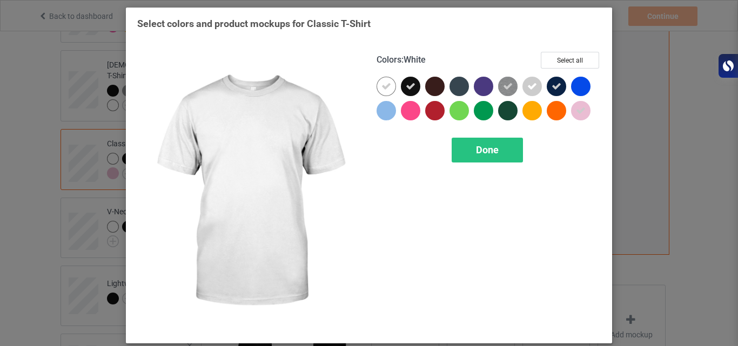
click at [377, 92] on div at bounding box center [389, 89] width 24 height 24
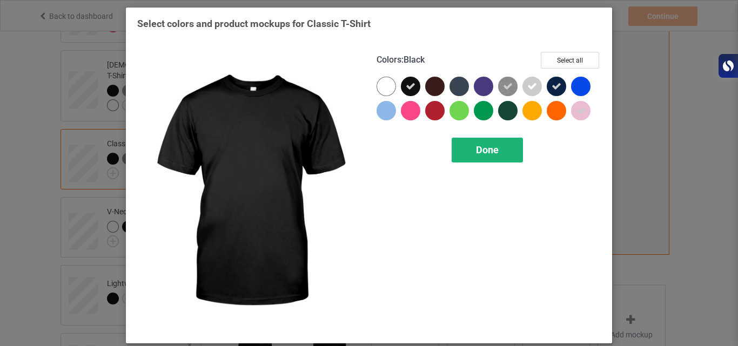
click at [467, 149] on div "Done" at bounding box center [487, 150] width 71 height 25
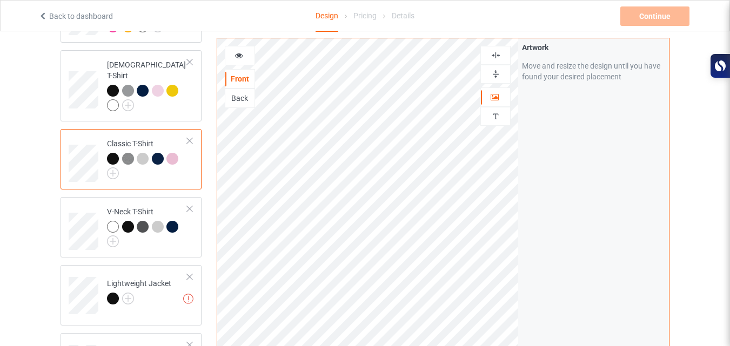
click at [114, 158] on div at bounding box center [114, 160] width 15 height 15
click at [111, 167] on img at bounding box center [113, 173] width 12 height 12
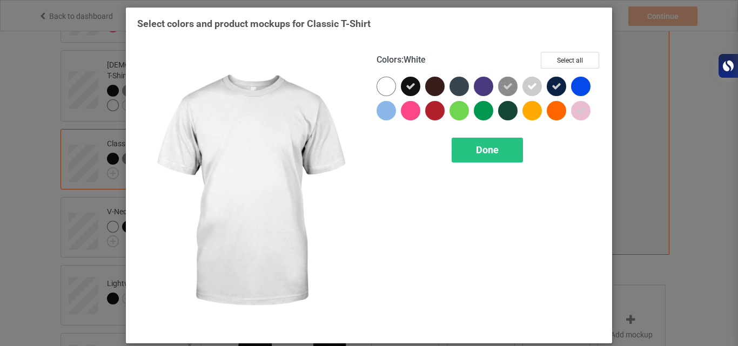
click at [377, 86] on div at bounding box center [386, 86] width 19 height 19
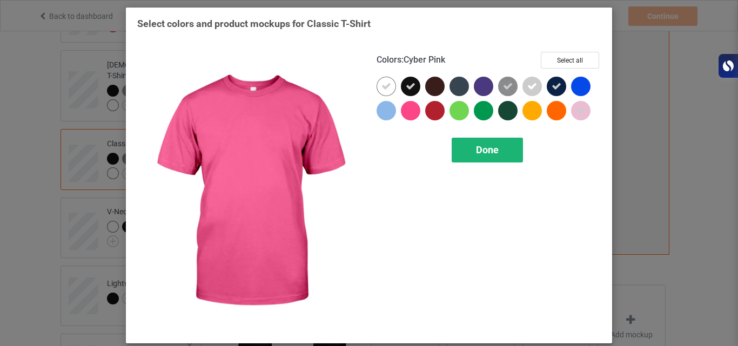
click at [480, 142] on div "Done" at bounding box center [487, 150] width 71 height 25
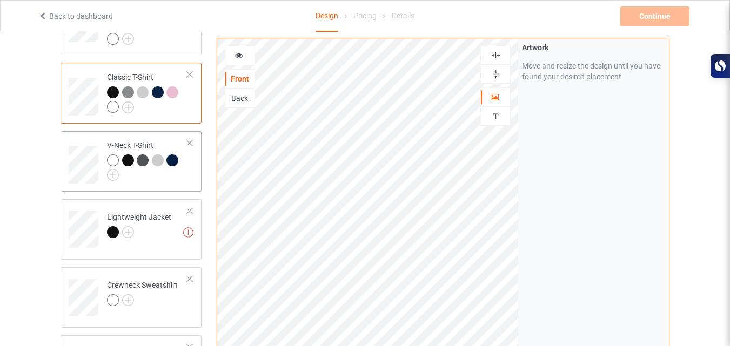
scroll to position [281, 0]
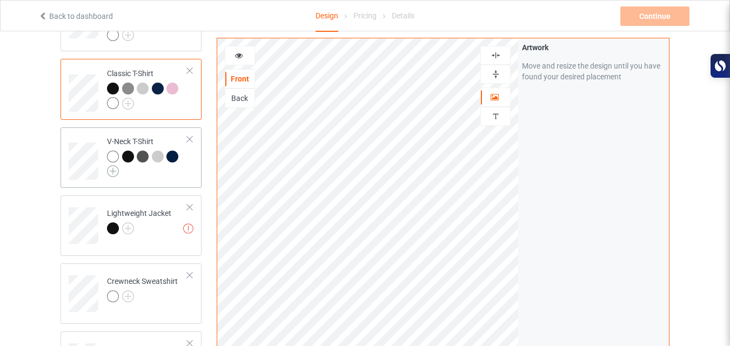
click at [112, 165] on img at bounding box center [113, 171] width 12 height 12
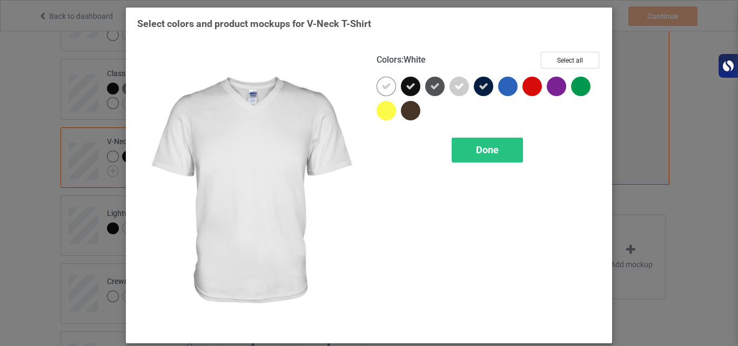
click at [384, 88] on icon at bounding box center [386, 87] width 10 height 10
click at [492, 155] on span "Done" at bounding box center [487, 149] width 23 height 11
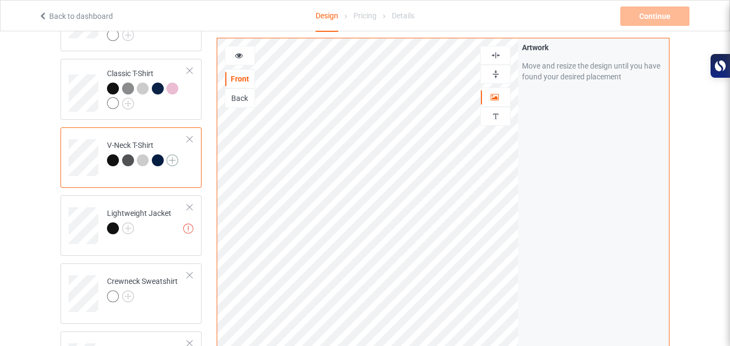
click at [171, 156] on img at bounding box center [172, 161] width 12 height 12
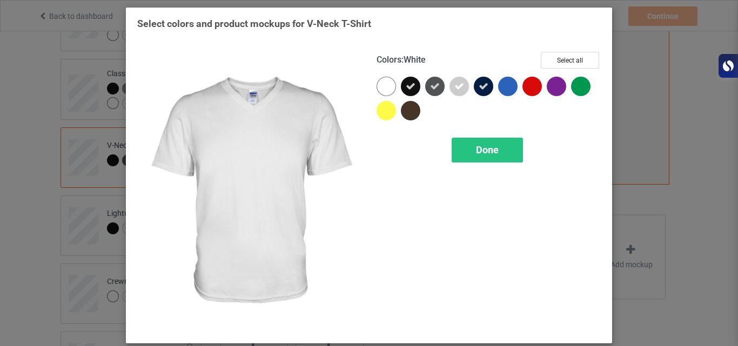
click at [380, 88] on div at bounding box center [386, 86] width 19 height 19
click at [479, 144] on div "Done" at bounding box center [487, 150] width 71 height 25
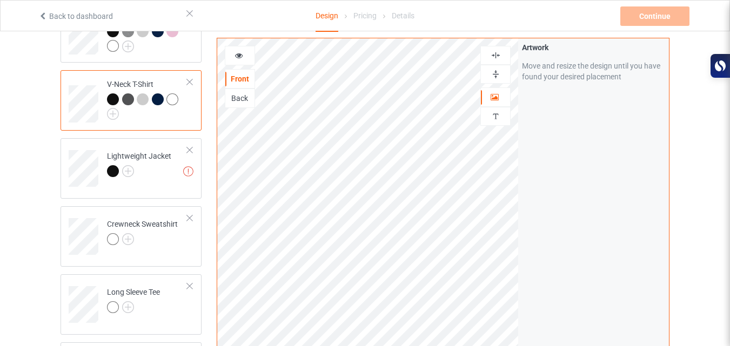
scroll to position [341, 0]
click at [129, 163] on img at bounding box center [128, 169] width 12 height 12
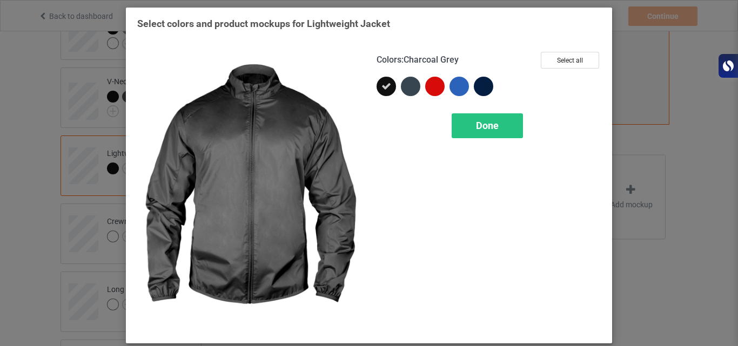
click at [403, 86] on div at bounding box center [410, 86] width 19 height 19
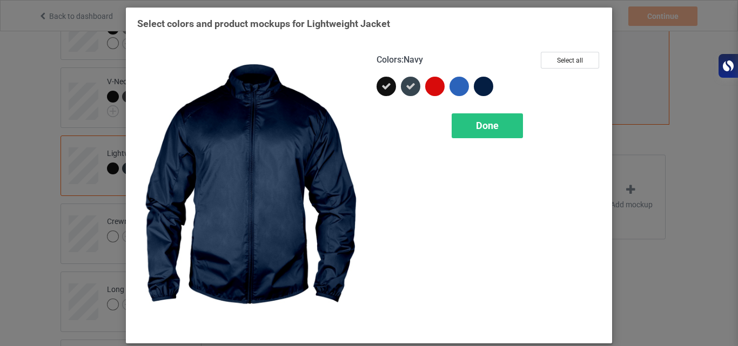
drag, startPoint x: 491, startPoint y: 86, endPoint x: 477, endPoint y: 88, distance: 13.6
click at [477, 88] on div at bounding box center [483, 86] width 19 height 19
click at [470, 126] on div "Done" at bounding box center [487, 125] width 71 height 25
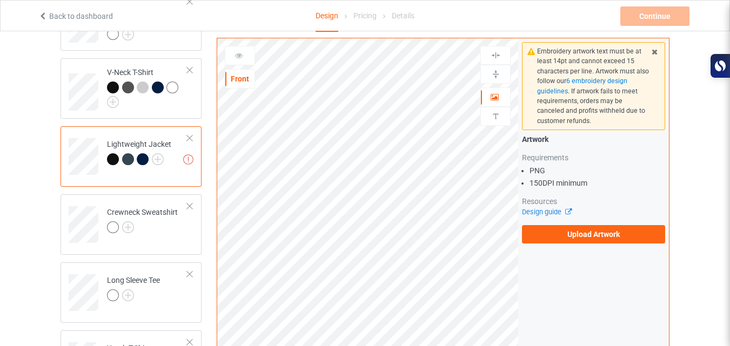
scroll to position [333, 0]
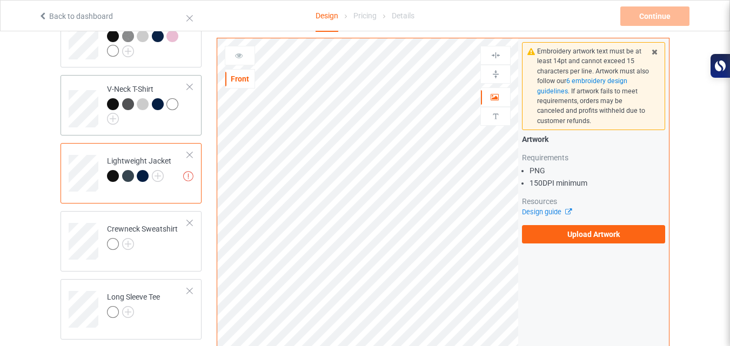
click at [173, 105] on div at bounding box center [147, 111] width 80 height 27
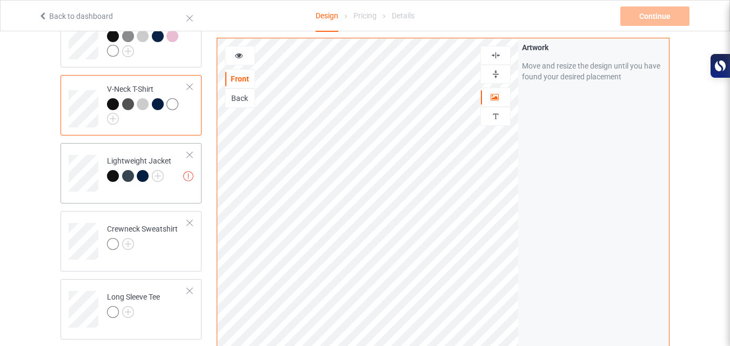
click at [156, 181] on td "Missing artworks Lightweight Jacket" at bounding box center [147, 169] width 92 height 45
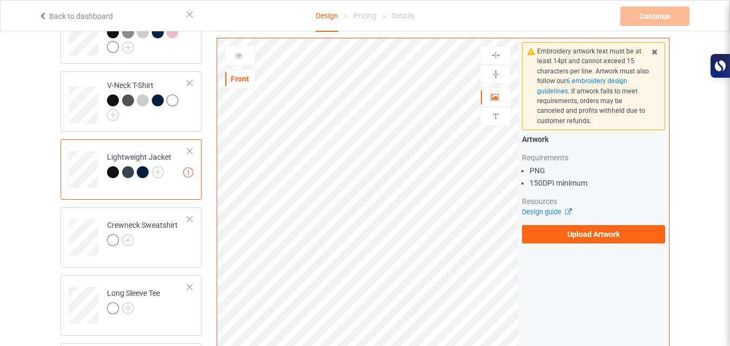
scroll to position [330, 0]
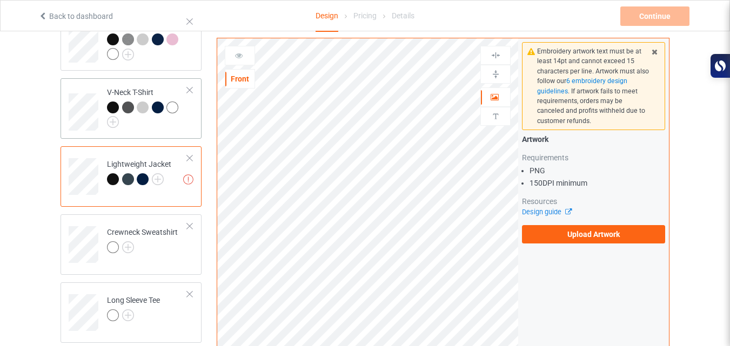
click at [183, 116] on div at bounding box center [147, 115] width 80 height 27
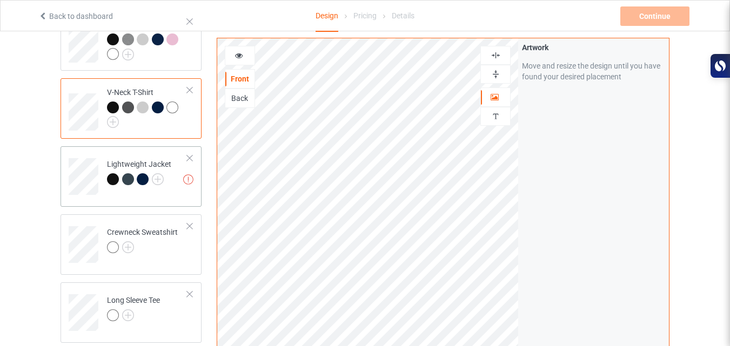
click at [164, 159] on div "Lightweight Jacket" at bounding box center [139, 172] width 64 height 26
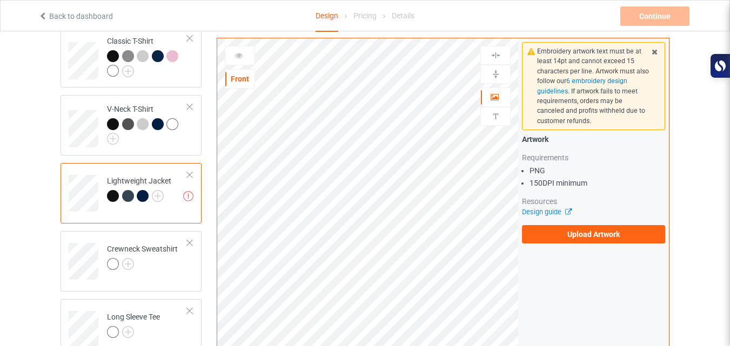
scroll to position [311, 0]
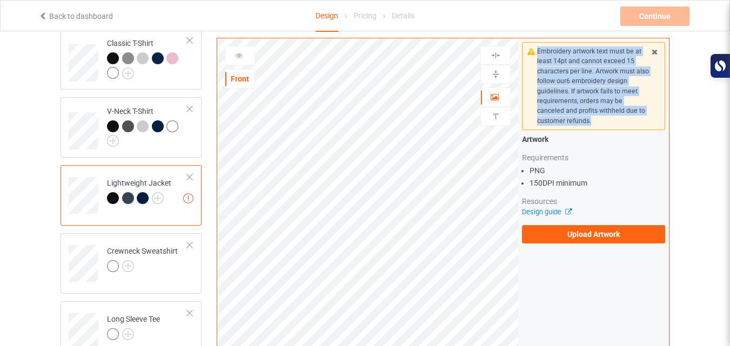
drag, startPoint x: 535, startPoint y: 50, endPoint x: 567, endPoint y: 122, distance: 78.1
click at [567, 122] on div "Embroidery artwork text must be at least 14pt and cannot exceed 15 characters p…" at bounding box center [593, 86] width 143 height 88
copy div "Embroidery artwork text must be at least 14pt and cannot exceed 15 characters p…"
click at [603, 120] on div "Embroidery artwork text must be at least 14pt and cannot exceed 15 characters p…" at bounding box center [593, 85] width 113 height 79
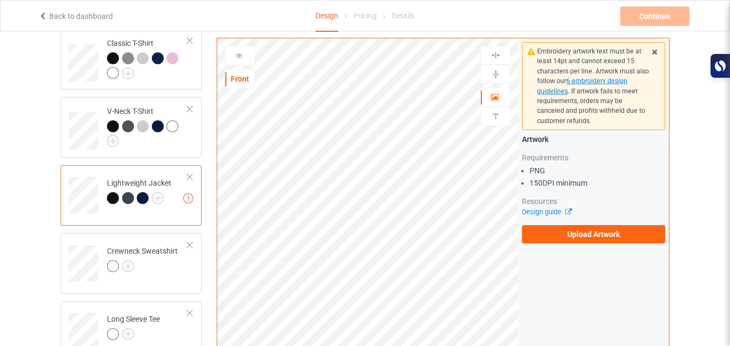
click at [591, 83] on span "6 embroidery design guidelines" at bounding box center [582, 85] width 90 height 17
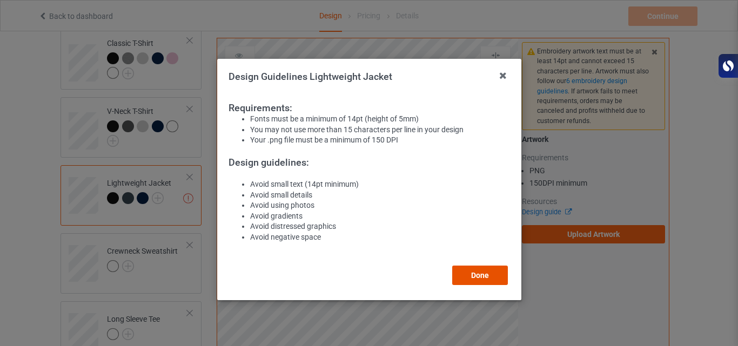
click at [471, 270] on button "Done" at bounding box center [480, 275] width 56 height 19
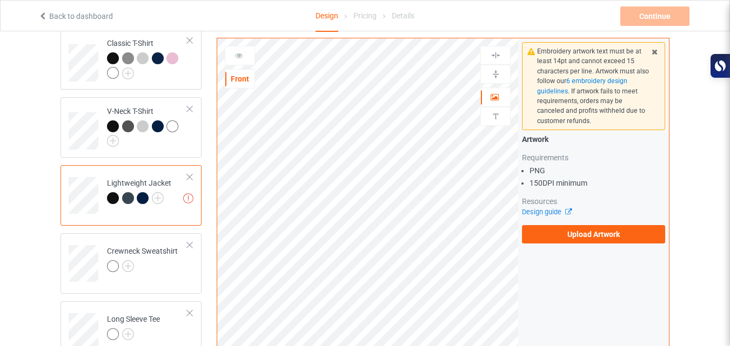
click at [191, 173] on div at bounding box center [190, 177] width 8 height 8
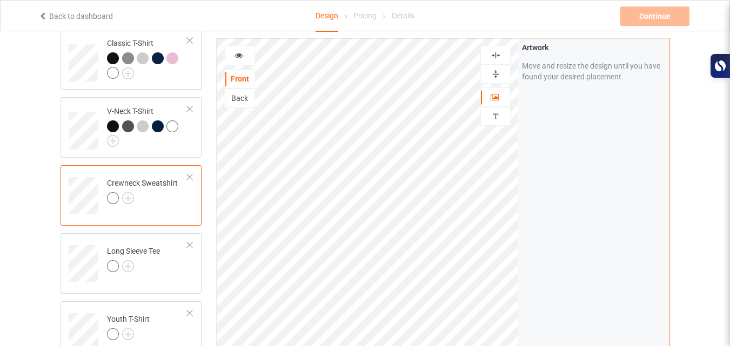
click at [137, 194] on div at bounding box center [142, 199] width 71 height 15
click at [132, 192] on img at bounding box center [128, 198] width 12 height 12
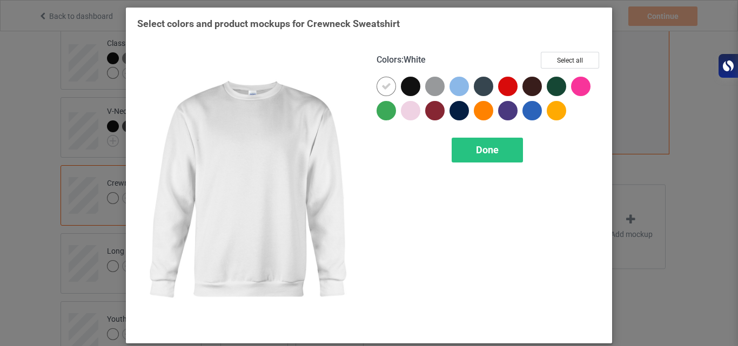
click at [381, 86] on icon at bounding box center [386, 87] width 10 height 10
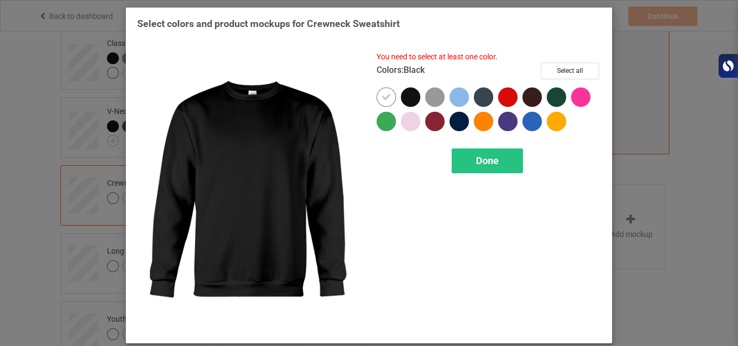
click at [405, 94] on div at bounding box center [410, 97] width 19 height 19
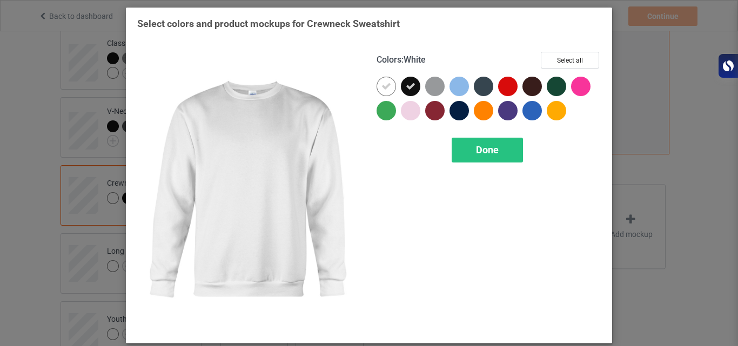
click at [387, 86] on div at bounding box center [386, 86] width 19 height 19
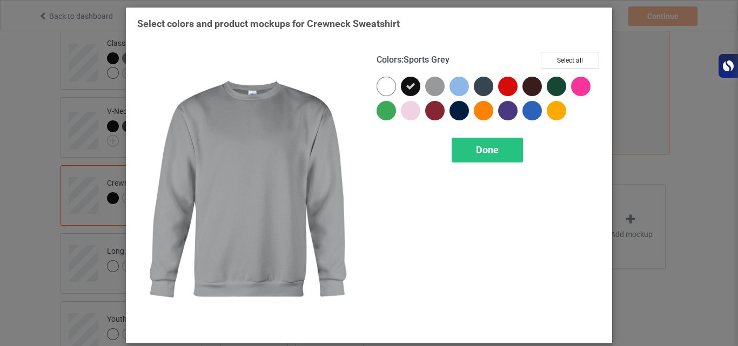
click at [437, 88] on div at bounding box center [434, 86] width 19 height 19
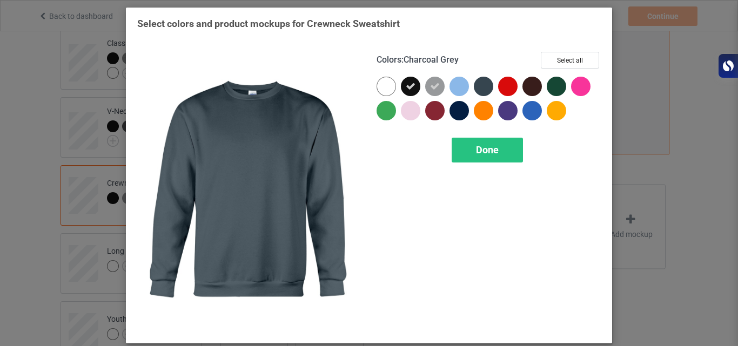
click at [486, 86] on div at bounding box center [483, 86] width 19 height 19
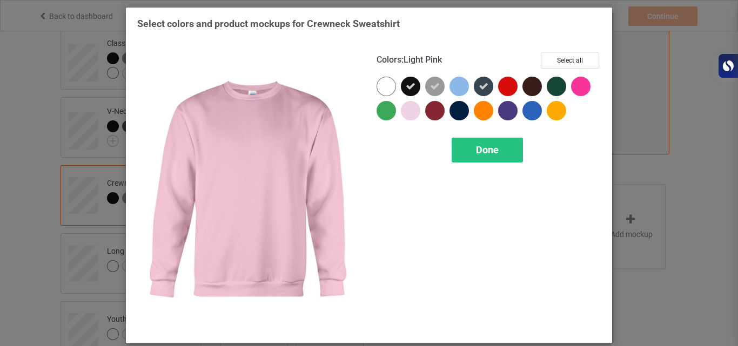
click at [410, 113] on div at bounding box center [410, 110] width 19 height 19
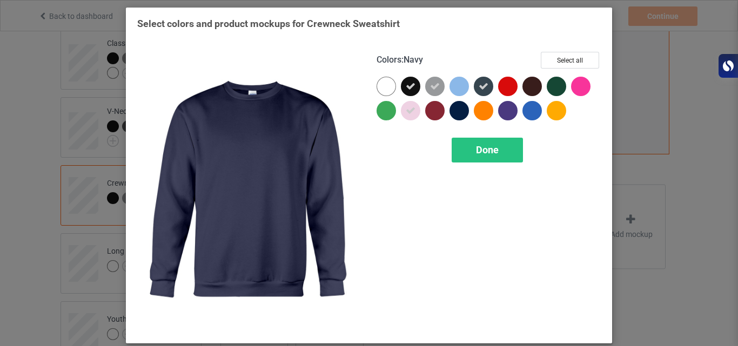
click at [460, 115] on div at bounding box center [459, 110] width 19 height 19
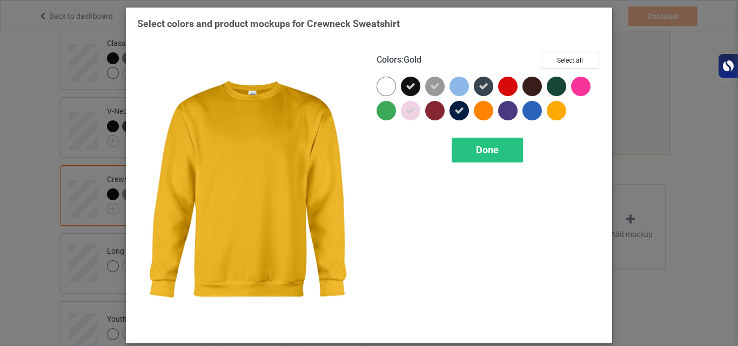
click at [551, 112] on div at bounding box center [556, 110] width 19 height 19
click at [492, 146] on span "Done" at bounding box center [487, 149] width 23 height 11
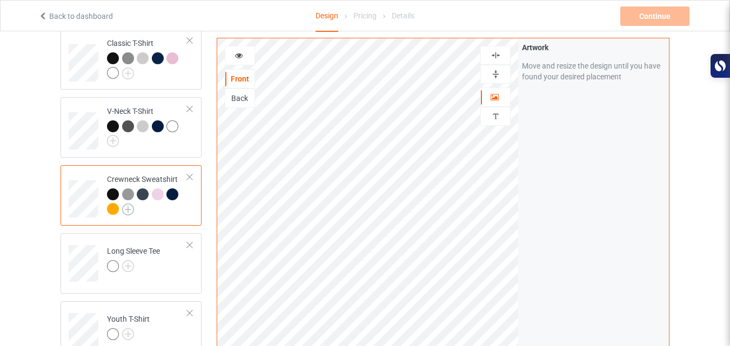
click at [126, 204] on img at bounding box center [128, 210] width 12 height 12
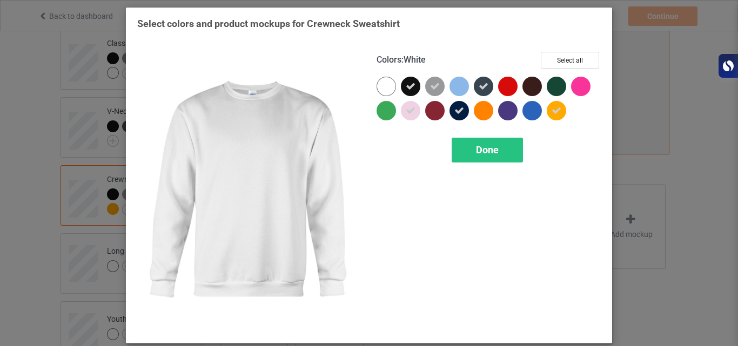
click at [380, 88] on div at bounding box center [386, 86] width 19 height 19
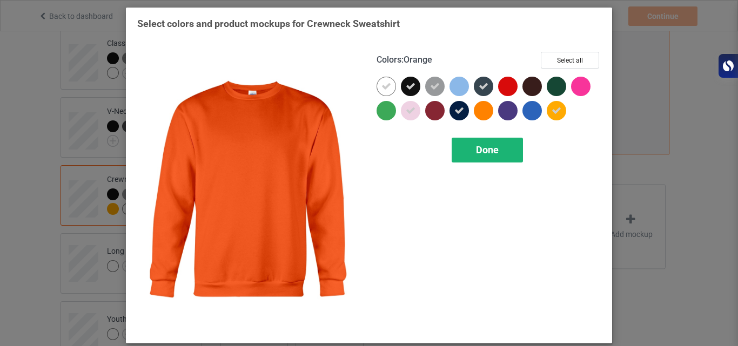
click at [478, 145] on span "Done" at bounding box center [487, 149] width 23 height 11
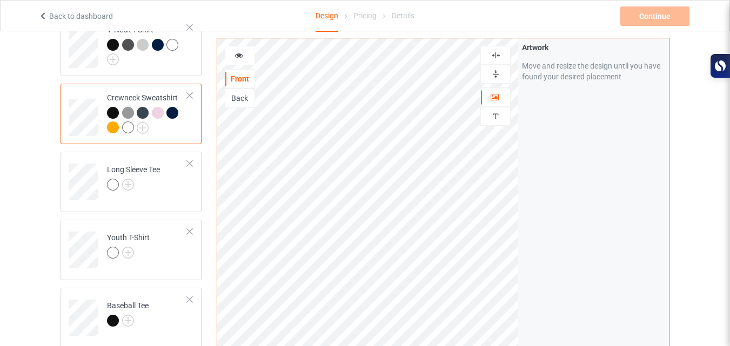
scroll to position [398, 0]
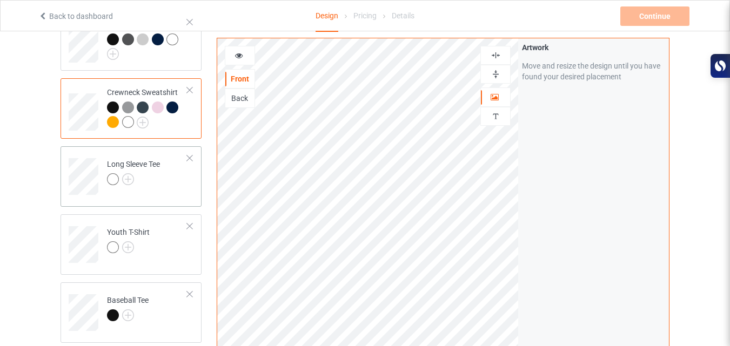
click at [149, 176] on div at bounding box center [133, 180] width 53 height 15
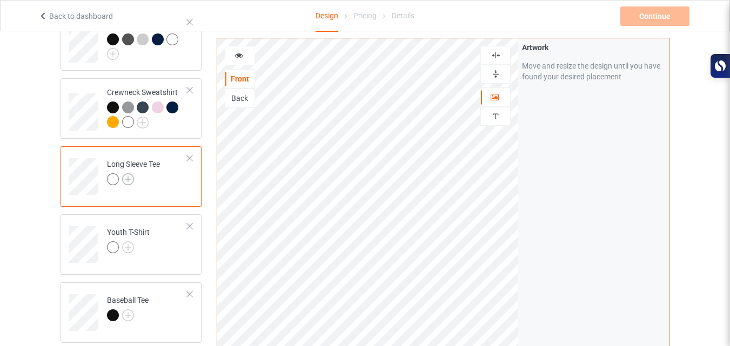
click at [128, 173] on img at bounding box center [128, 179] width 12 height 12
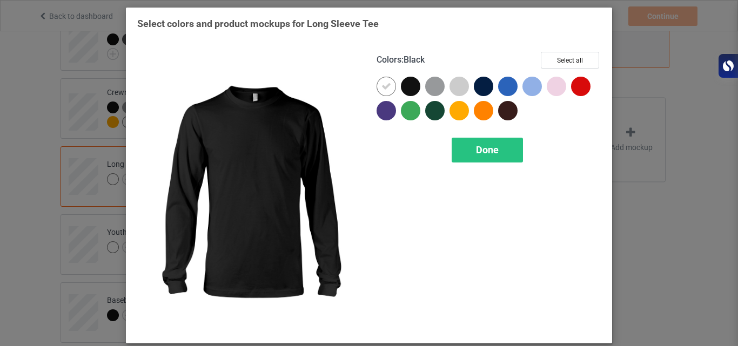
click at [415, 82] on div at bounding box center [410, 86] width 19 height 19
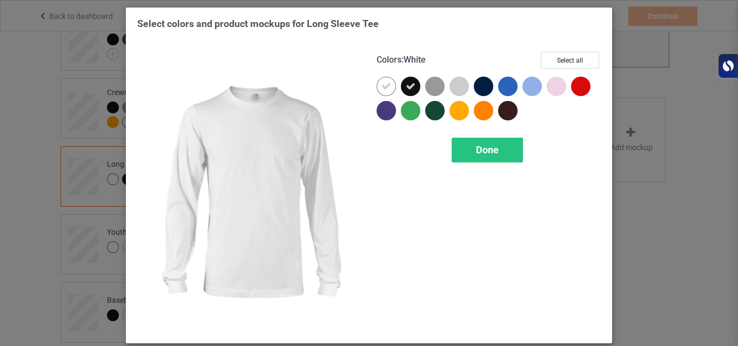
click at [381, 86] on icon at bounding box center [386, 87] width 10 height 10
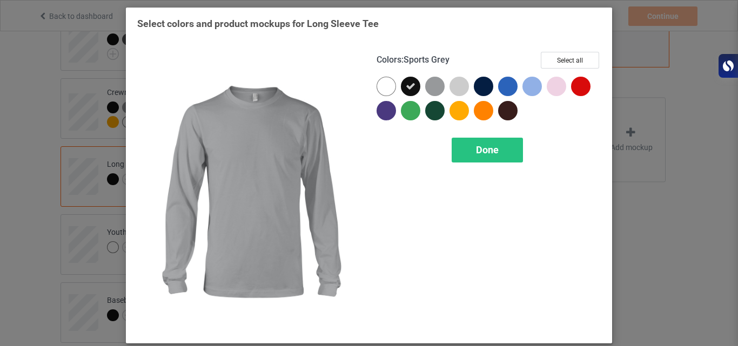
click at [437, 85] on div at bounding box center [434, 86] width 19 height 19
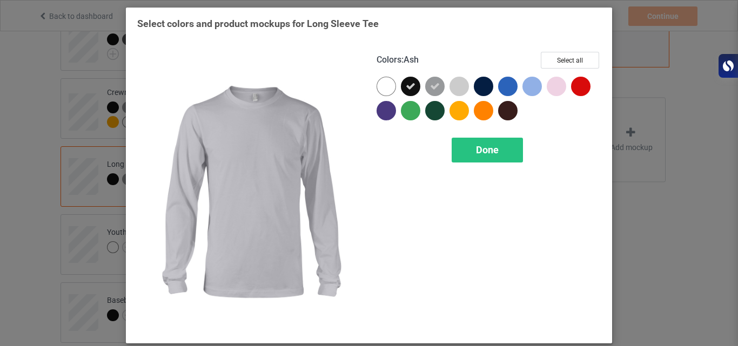
click at [457, 85] on div at bounding box center [459, 86] width 19 height 19
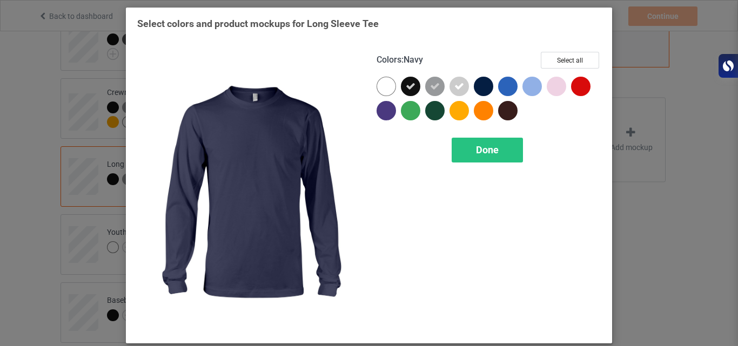
drag, startPoint x: 486, startPoint y: 89, endPoint x: 498, endPoint y: 89, distance: 11.9
click at [498, 89] on div at bounding box center [489, 101] width 224 height 49
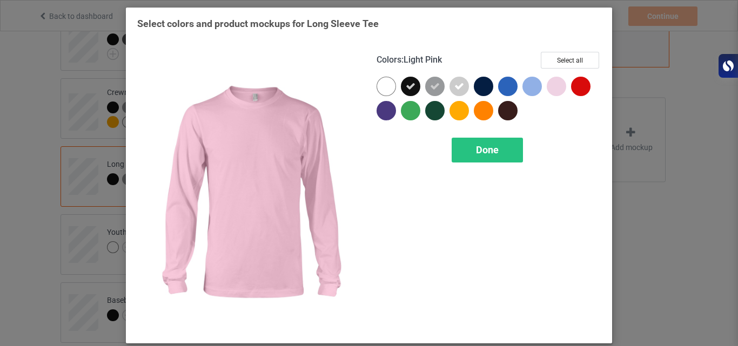
click at [553, 87] on div at bounding box center [556, 86] width 19 height 19
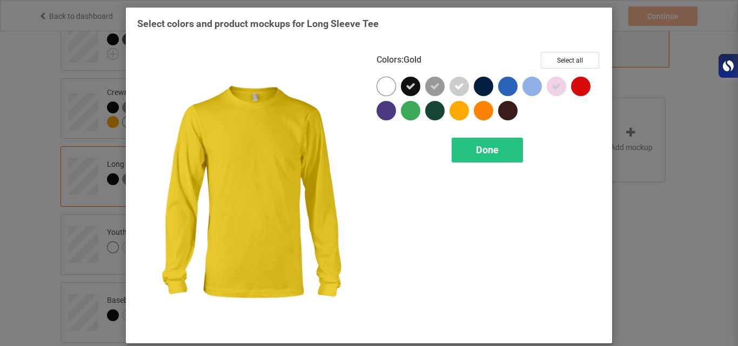
click at [460, 111] on div at bounding box center [459, 110] width 19 height 19
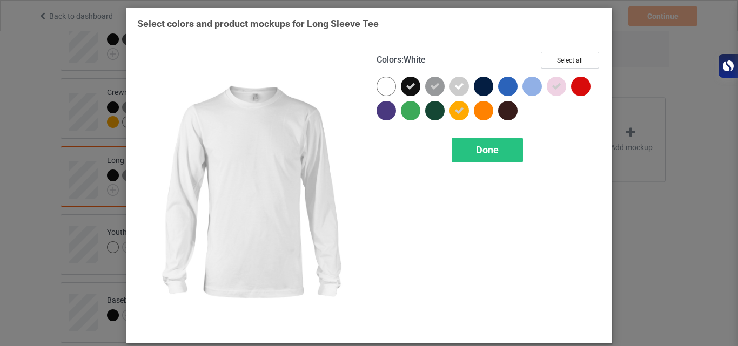
click at [387, 84] on div at bounding box center [386, 86] width 19 height 19
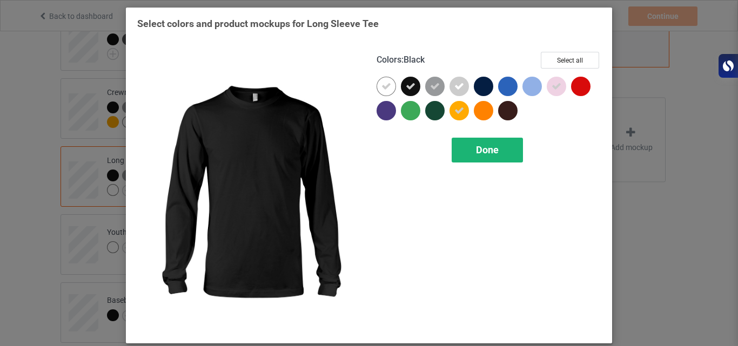
click at [467, 156] on div "Done" at bounding box center [487, 150] width 71 height 25
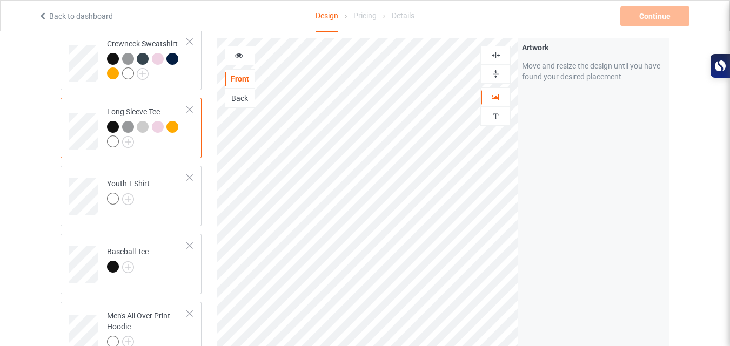
scroll to position [451, 0]
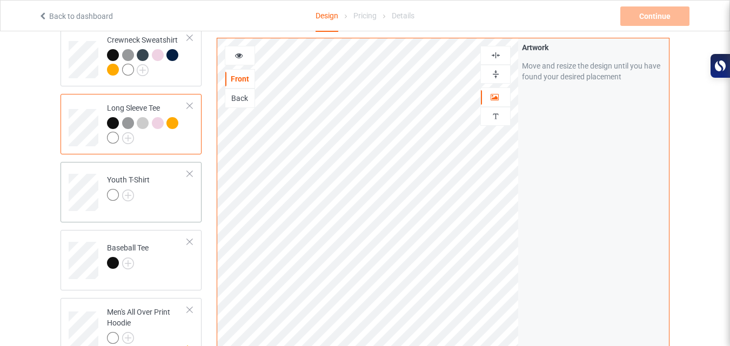
click at [150, 197] on td "Youth T-Shirt" at bounding box center [147, 188] width 92 height 45
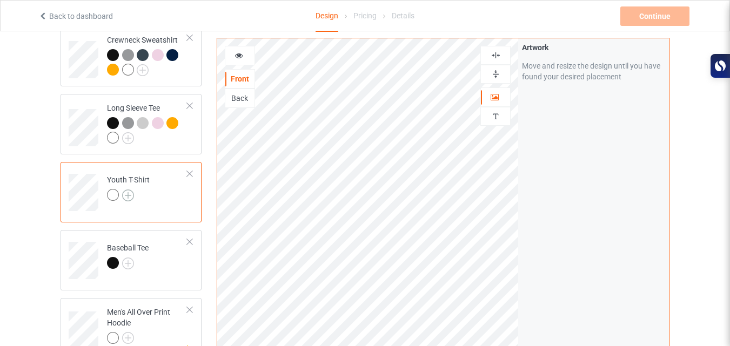
click at [130, 190] on img at bounding box center [128, 196] width 12 height 12
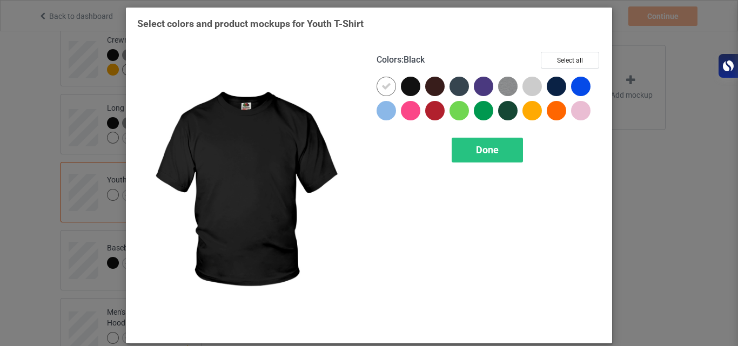
click at [401, 91] on div at bounding box center [410, 86] width 19 height 19
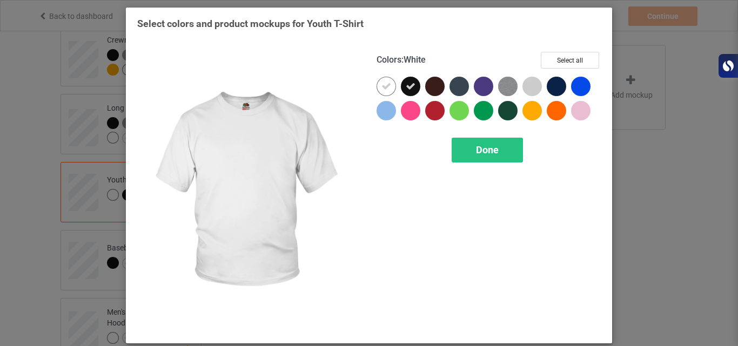
click at [387, 89] on icon at bounding box center [386, 87] width 10 height 10
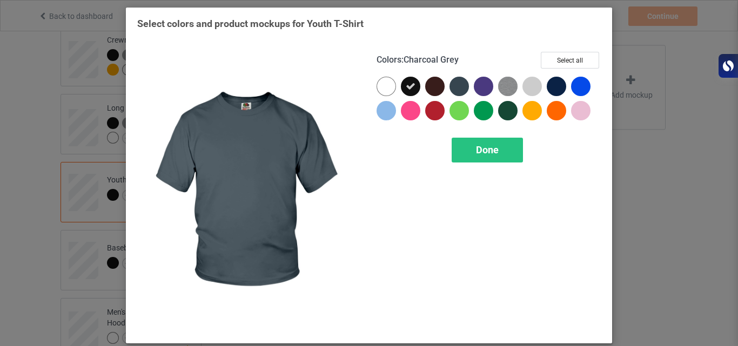
click at [454, 84] on div at bounding box center [459, 86] width 19 height 19
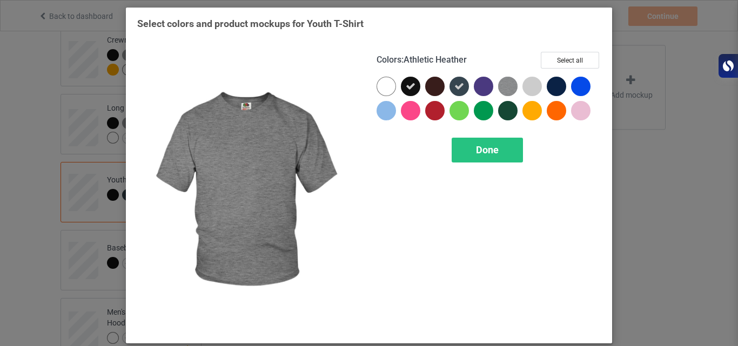
click at [498, 84] on img at bounding box center [507, 86] width 19 height 19
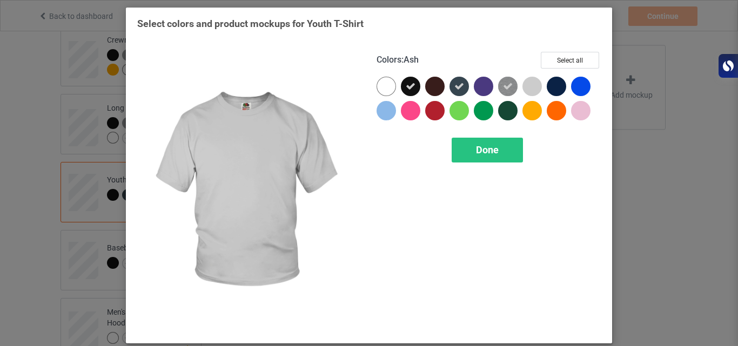
click at [522, 84] on div at bounding box center [531, 86] width 19 height 19
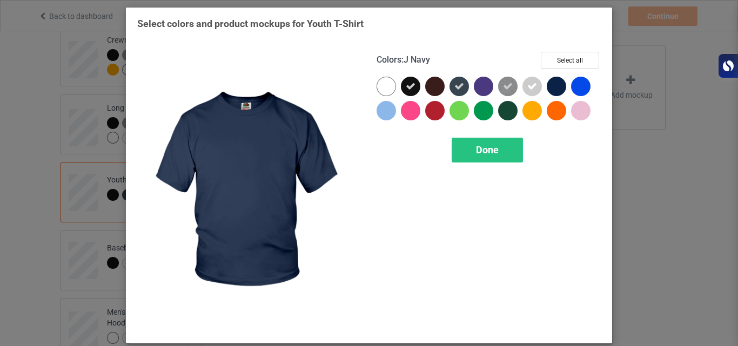
click at [552, 93] on div at bounding box center [556, 86] width 19 height 19
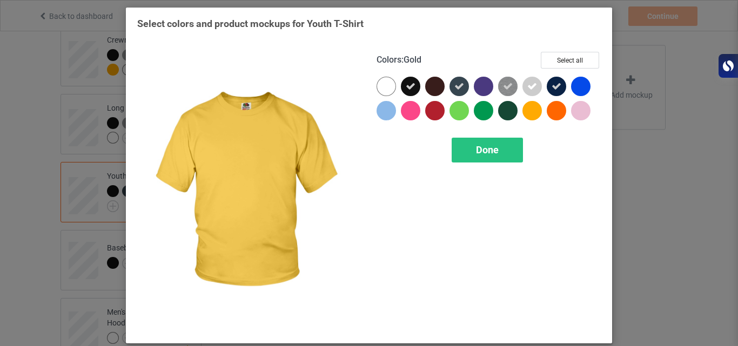
click at [522, 112] on div at bounding box center [531, 110] width 19 height 19
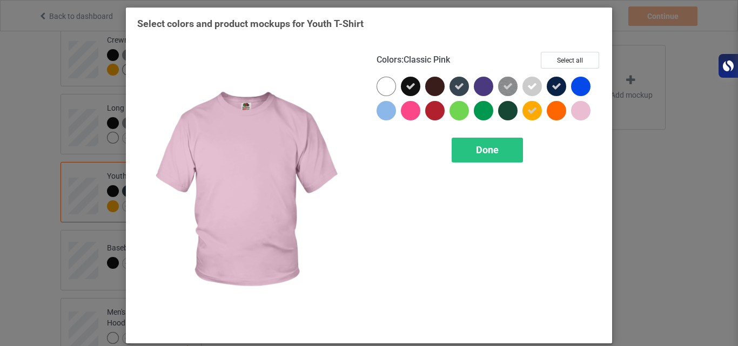
click at [575, 109] on div at bounding box center [580, 110] width 19 height 19
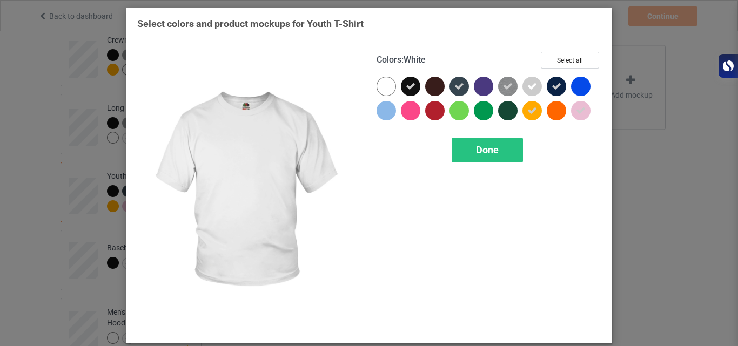
click at [387, 84] on div at bounding box center [386, 86] width 19 height 19
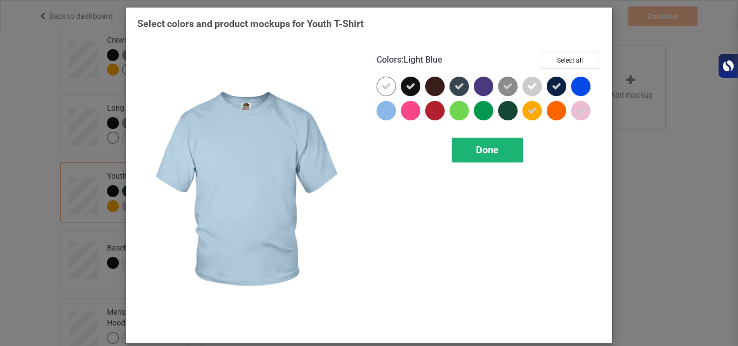
click at [481, 145] on span "Done" at bounding box center [487, 149] width 23 height 11
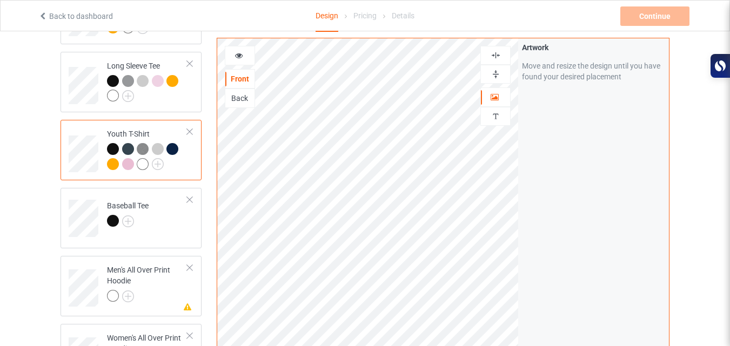
scroll to position [496, 0]
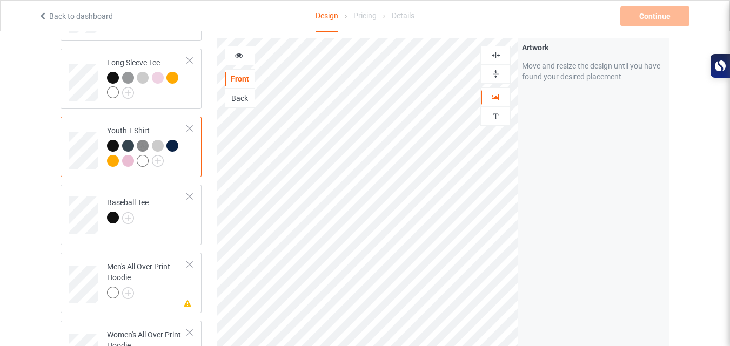
click at [149, 202] on div "Baseball Tee" at bounding box center [128, 210] width 42 height 26
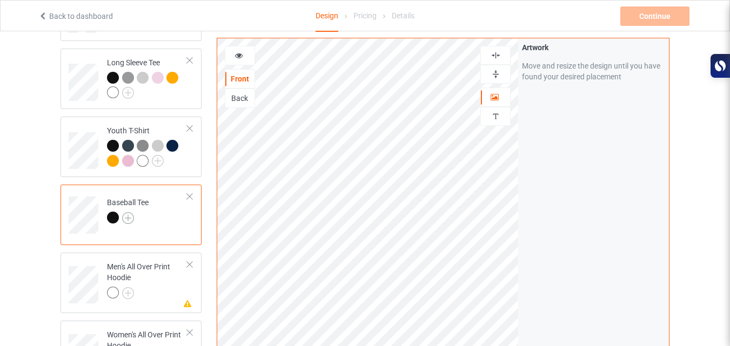
click at [126, 212] on img at bounding box center [128, 218] width 12 height 12
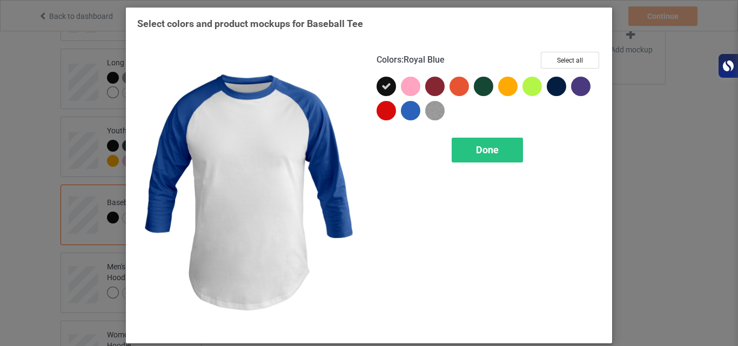
click at [407, 105] on div at bounding box center [410, 110] width 19 height 19
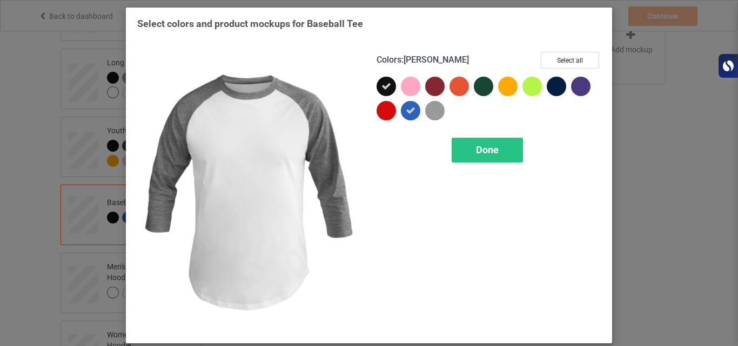
click at [439, 108] on img at bounding box center [434, 110] width 19 height 19
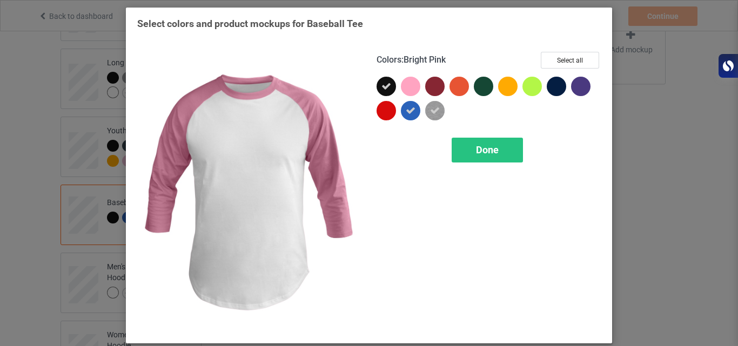
click at [408, 90] on div at bounding box center [410, 86] width 19 height 19
click at [408, 90] on icon at bounding box center [411, 87] width 10 height 10
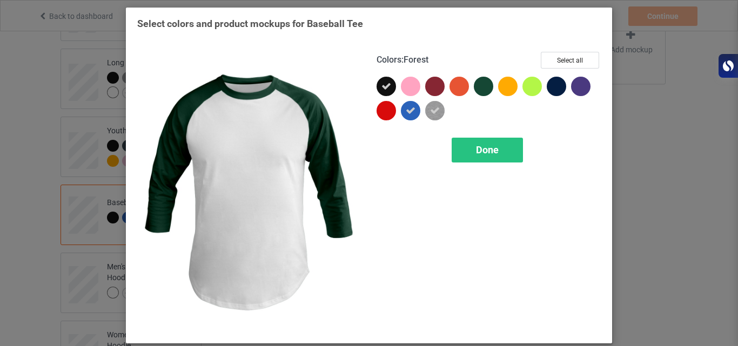
click at [482, 92] on div at bounding box center [483, 86] width 19 height 19
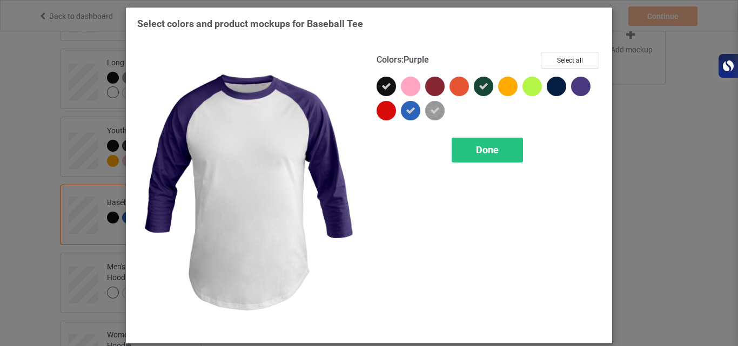
click at [573, 90] on div at bounding box center [580, 86] width 19 height 19
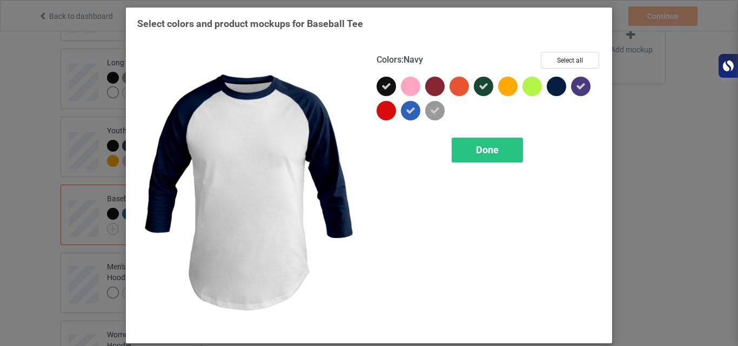
click at [549, 90] on div at bounding box center [556, 86] width 19 height 19
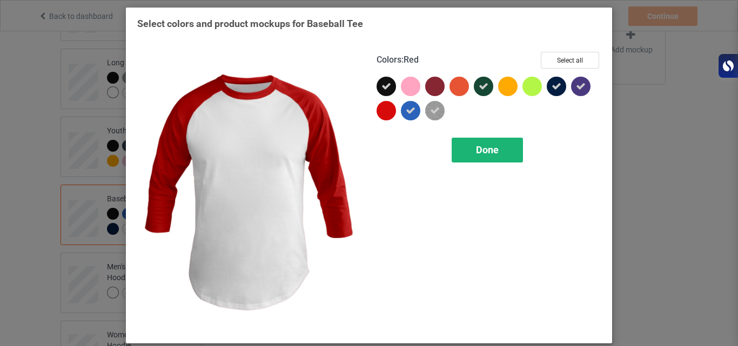
click at [479, 147] on span "Done" at bounding box center [487, 149] width 23 height 11
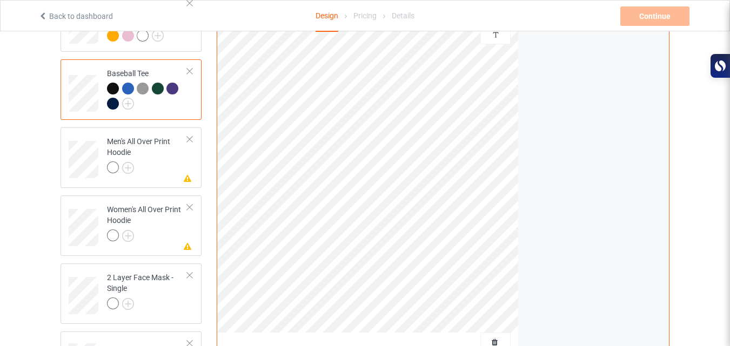
scroll to position [627, 0]
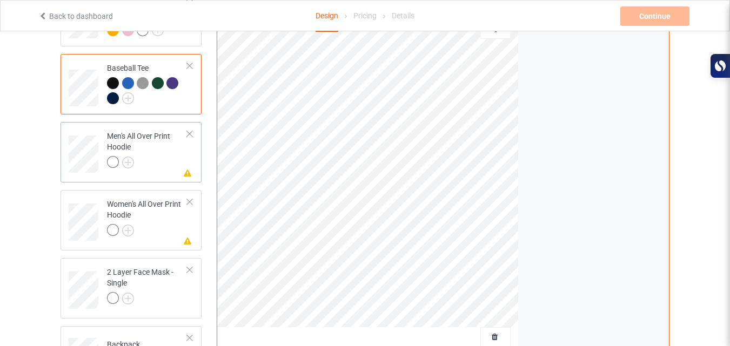
click at [164, 156] on div at bounding box center [147, 163] width 80 height 15
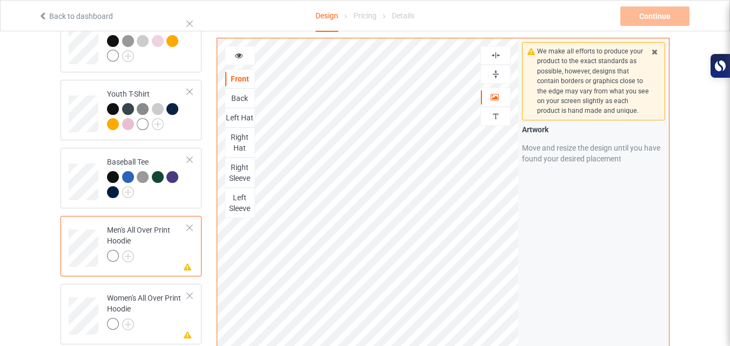
scroll to position [532, 0]
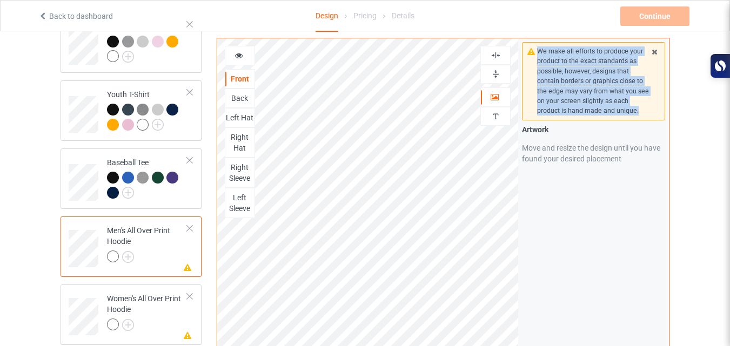
drag, startPoint x: 535, startPoint y: 51, endPoint x: 640, endPoint y: 112, distance: 121.0
click at [640, 112] on div "We make all efforts to produce your product to the exact standards as possible,…" at bounding box center [593, 81] width 143 height 78
copy div "We make all efforts to produce your product to the exact standards as possible,…"
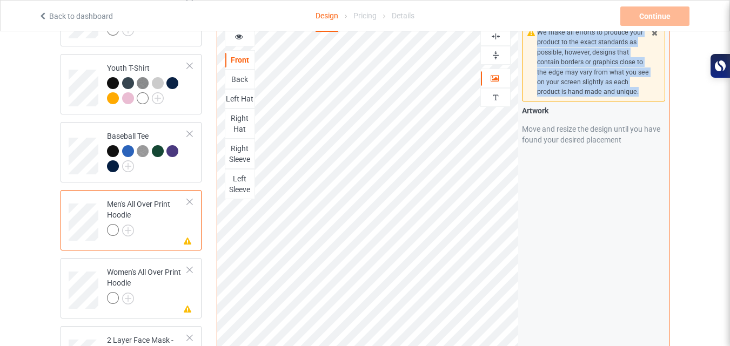
scroll to position [560, 0]
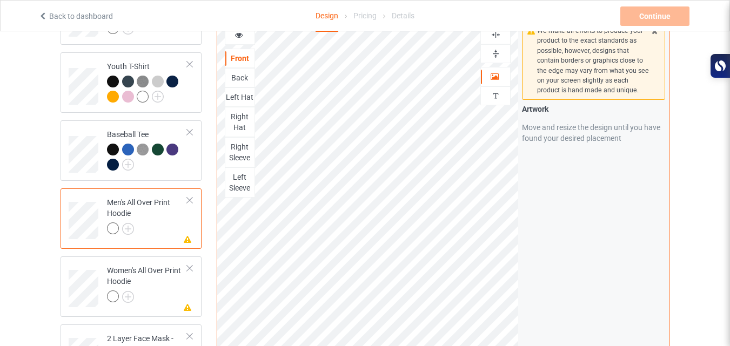
click at [193, 191] on div "Missing artwork on 5 side(s) Men's All Over Print Hoodie" at bounding box center [131, 219] width 141 height 61
click at [188, 197] on div at bounding box center [190, 201] width 8 height 8
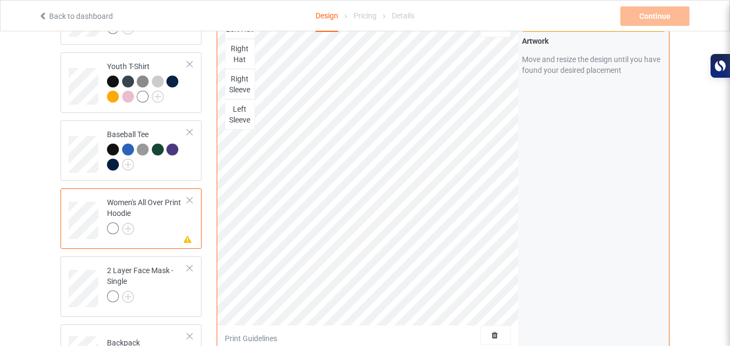
click at [188, 197] on div at bounding box center [190, 201] width 8 height 8
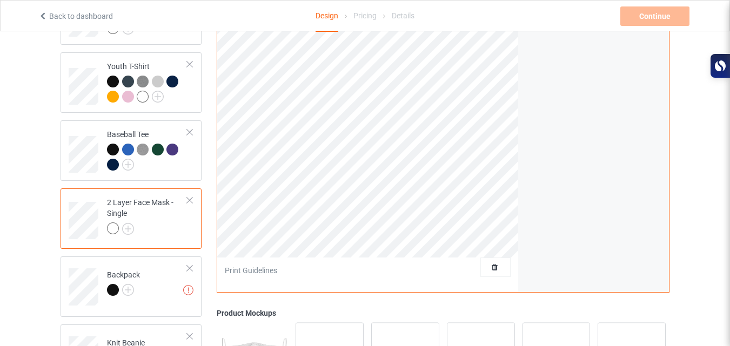
click at [188, 197] on div at bounding box center [190, 201] width 8 height 8
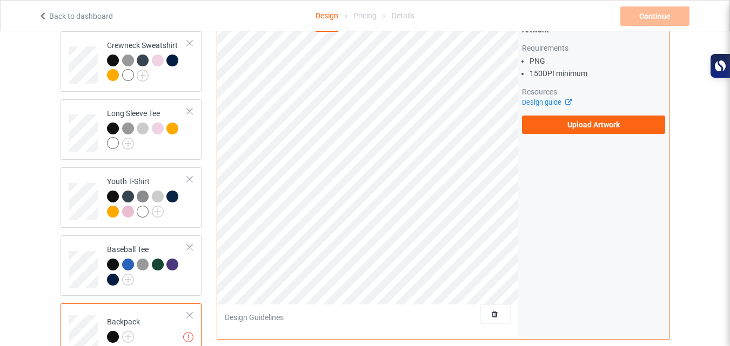
scroll to position [447, 0]
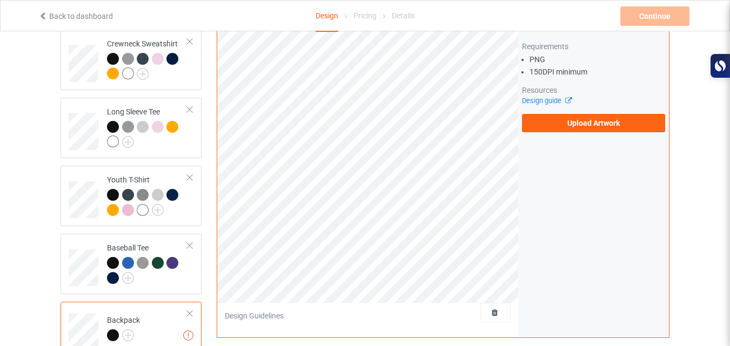
click at [192, 310] on div at bounding box center [190, 314] width 8 height 8
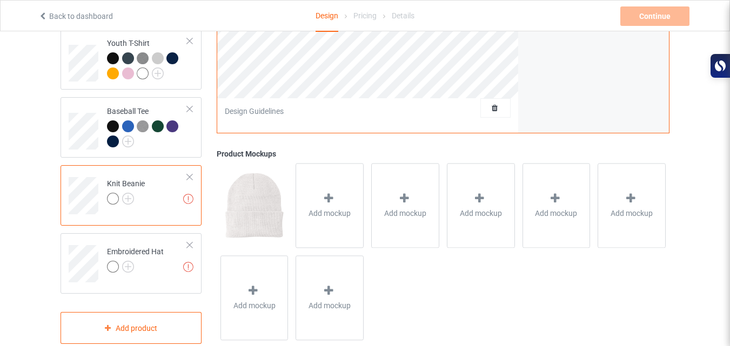
scroll to position [586, 0]
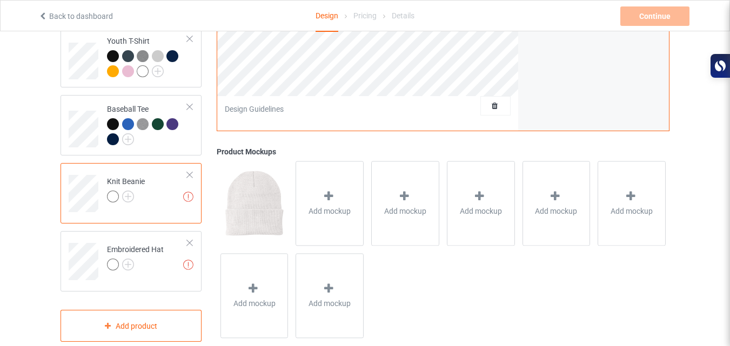
click at [190, 171] on div at bounding box center [190, 175] width 8 height 8
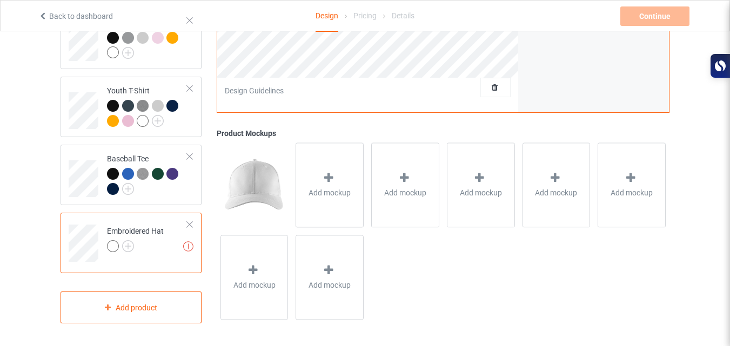
scroll to position [531, 0]
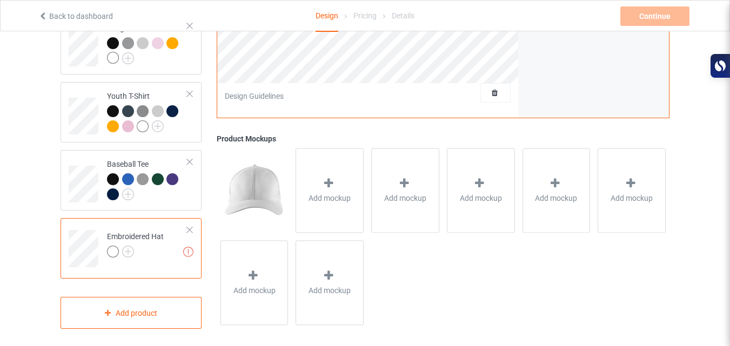
click at [191, 226] on div at bounding box center [190, 230] width 8 height 8
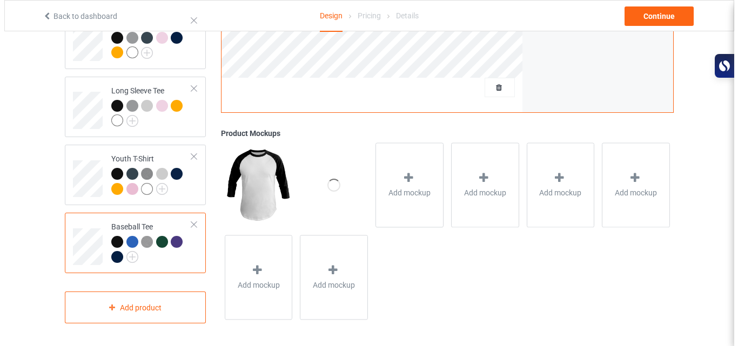
scroll to position [462, 0]
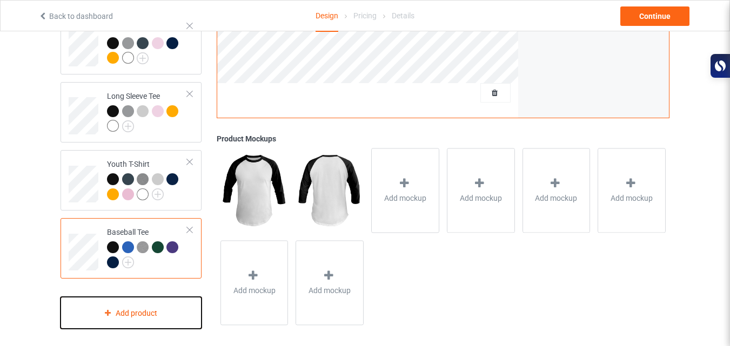
click at [122, 301] on div "Add product" at bounding box center [131, 313] width 141 height 32
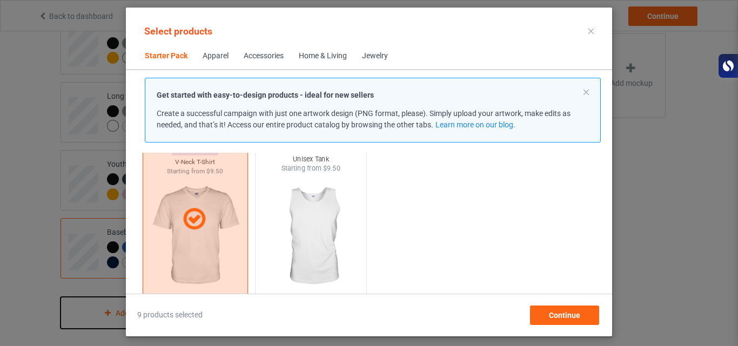
scroll to position [236, 0]
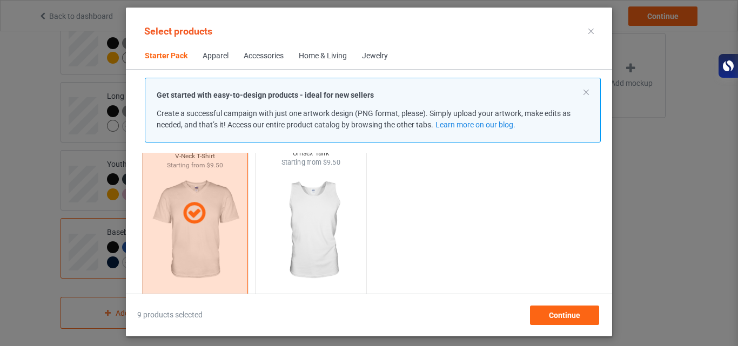
click at [314, 208] on img at bounding box center [311, 230] width 102 height 127
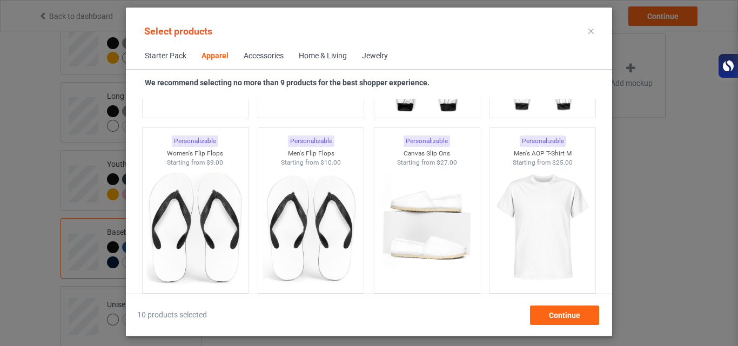
scroll to position [1618, 0]
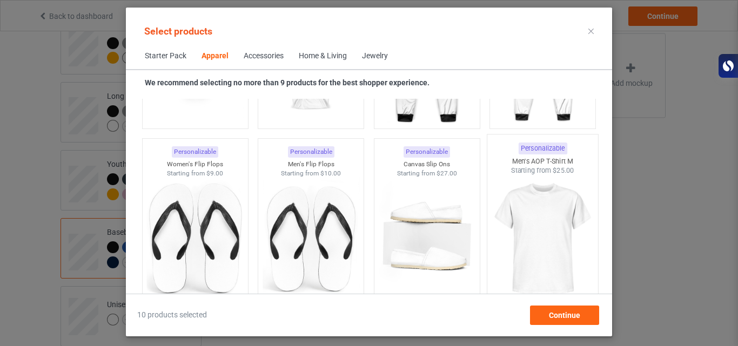
click at [530, 244] on img at bounding box center [543, 239] width 102 height 127
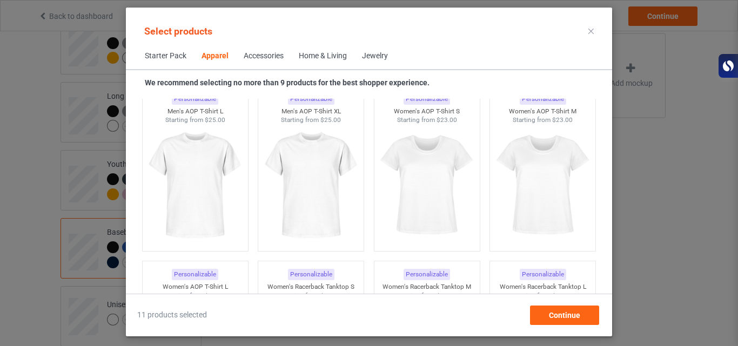
scroll to position [1848, 0]
click at [197, 205] on img at bounding box center [195, 185] width 102 height 127
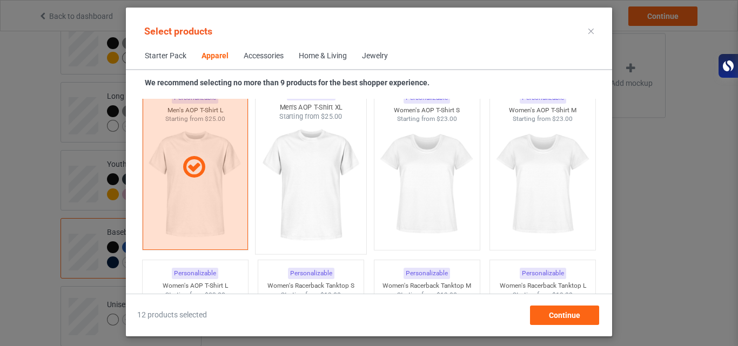
click at [307, 205] on img at bounding box center [311, 185] width 102 height 127
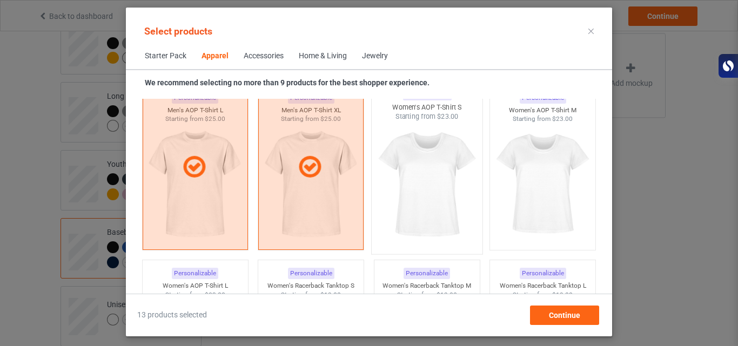
click at [436, 197] on img at bounding box center [427, 185] width 102 height 127
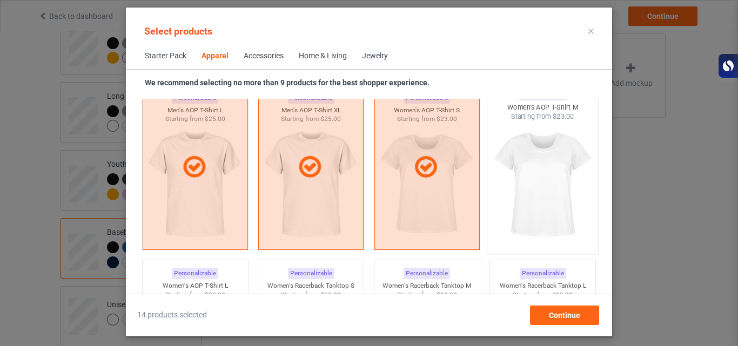
click at [530, 196] on img at bounding box center [543, 185] width 102 height 127
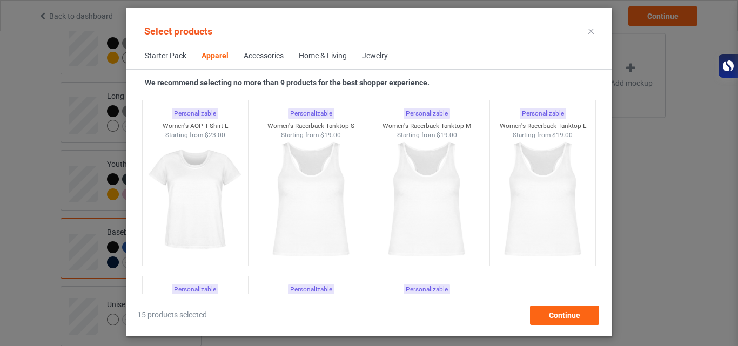
scroll to position [2007, 0]
click at [194, 205] on img at bounding box center [195, 201] width 102 height 127
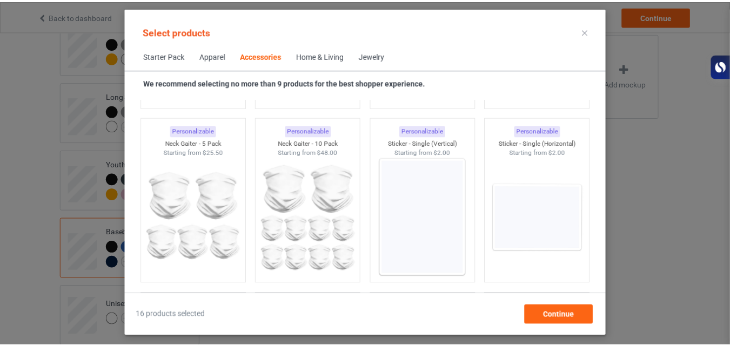
scroll to position [3611, 0]
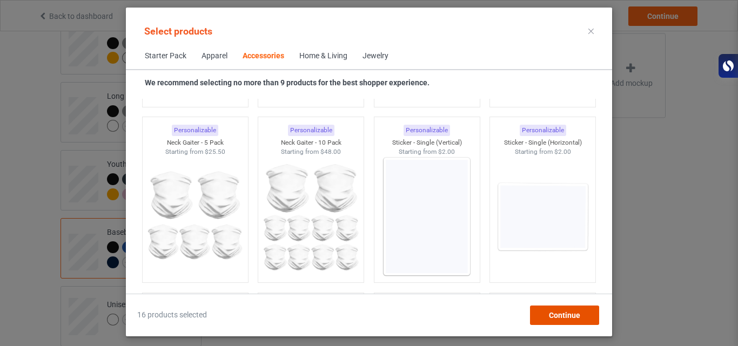
click at [545, 312] on div "Continue" at bounding box center [564, 315] width 69 height 19
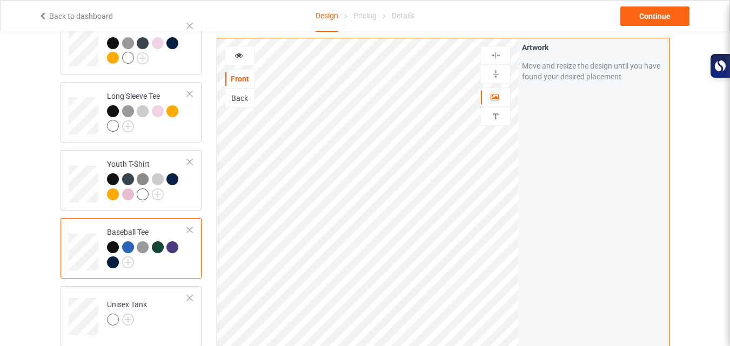
click at [254, 216] on div "Front Back Artwork Personalized text Artwork Move and resize the design until y…" at bounding box center [443, 244] width 453 height 412
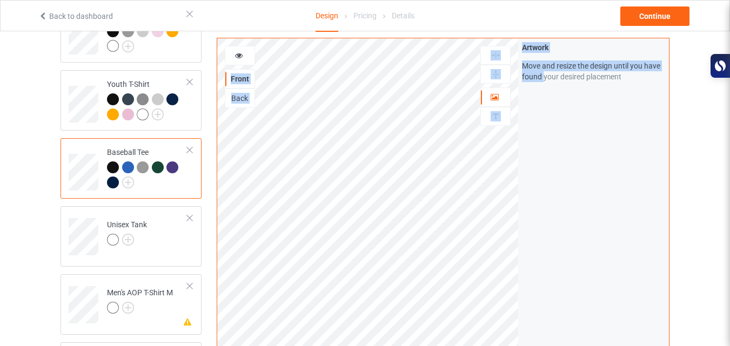
scroll to position [543, 0]
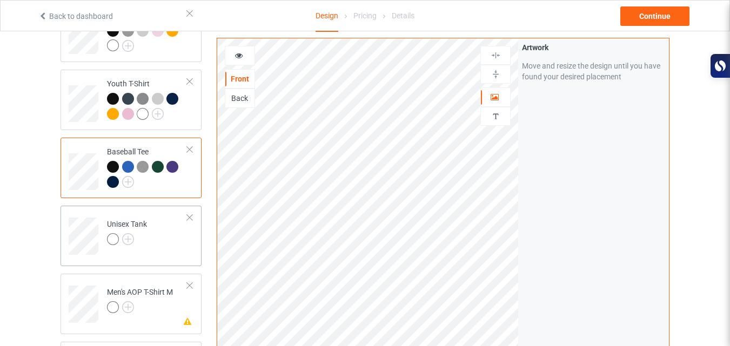
click at [118, 221] on div "Unisex Tank" at bounding box center [127, 232] width 40 height 26
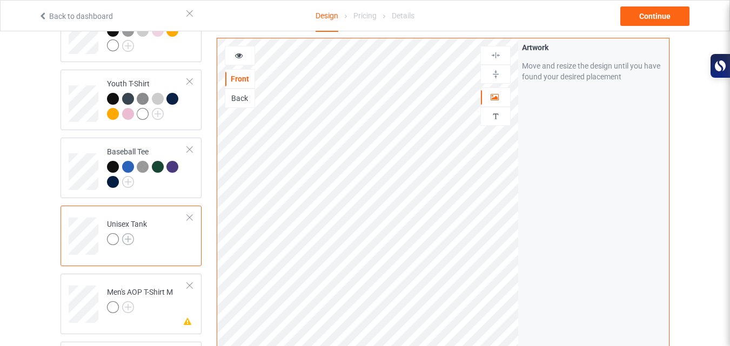
click at [129, 233] on img at bounding box center [128, 239] width 12 height 12
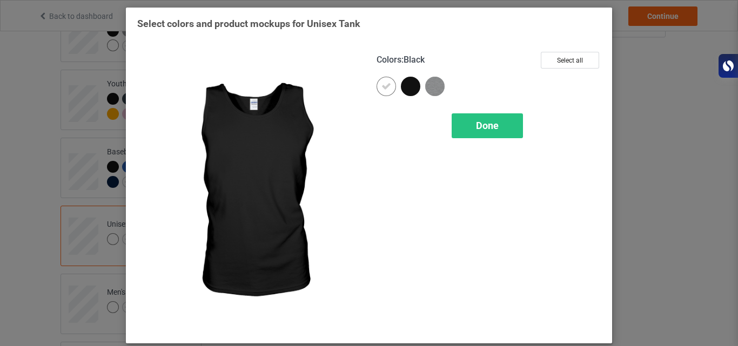
click at [404, 82] on div at bounding box center [410, 86] width 19 height 19
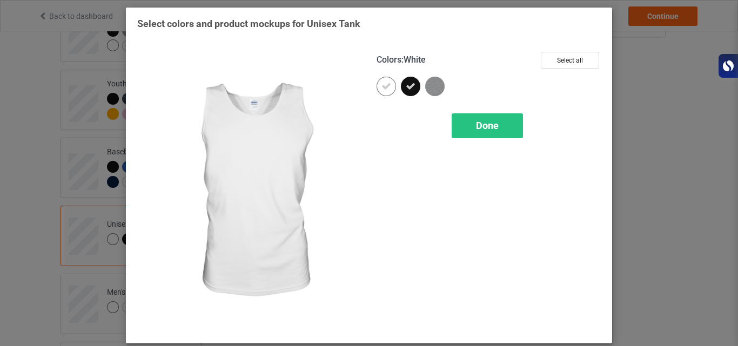
click at [387, 84] on icon at bounding box center [386, 87] width 10 height 10
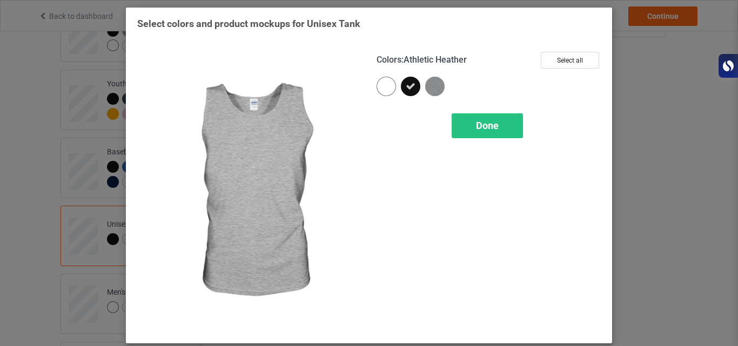
click at [431, 84] on img at bounding box center [434, 86] width 19 height 19
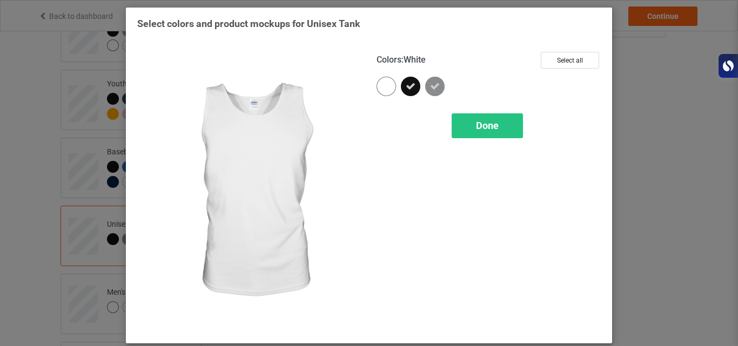
click at [386, 85] on div at bounding box center [386, 86] width 19 height 19
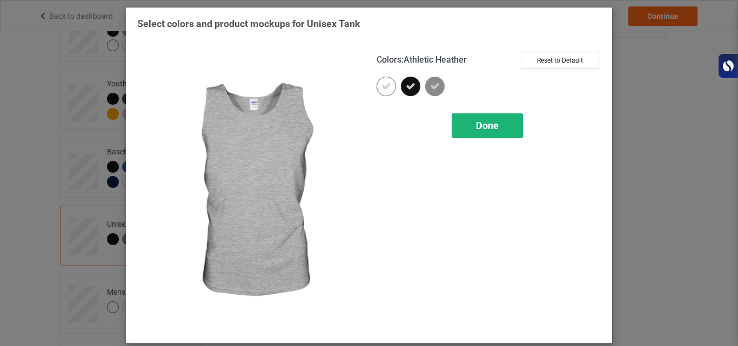
click at [479, 129] on span "Done" at bounding box center [487, 125] width 23 height 11
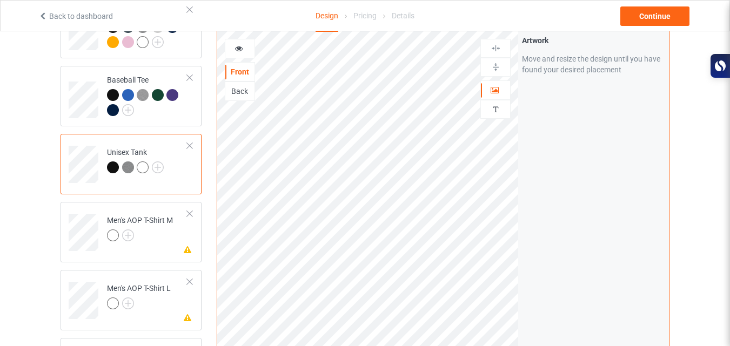
scroll to position [616, 0]
click at [188, 205] on td "Missing artwork on 4 side(s) Men's AOP T-Shirt M" at bounding box center [147, 227] width 92 height 45
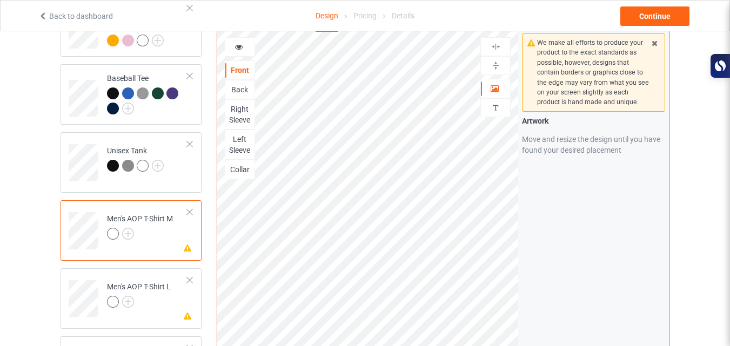
click at [188, 205] on td "Missing artwork on 4 side(s) Men's AOP T-Shirt M" at bounding box center [147, 227] width 92 height 45
click at [191, 209] on div at bounding box center [190, 213] width 8 height 8
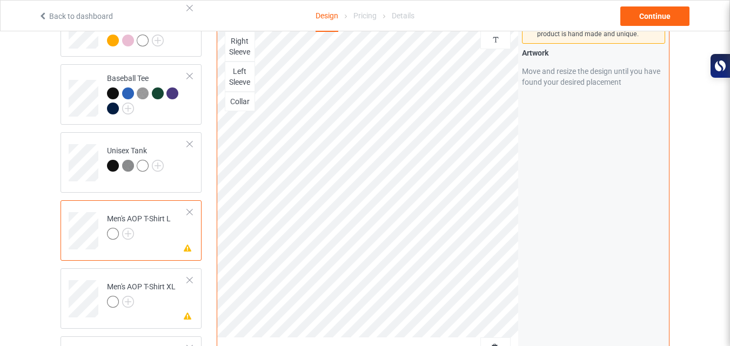
click at [191, 209] on div at bounding box center [190, 213] width 8 height 8
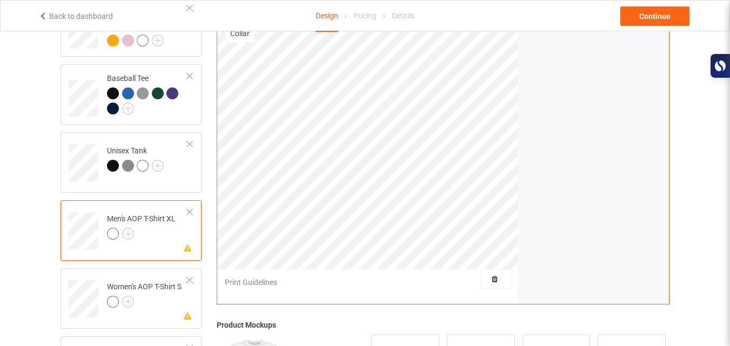
click at [191, 209] on div at bounding box center [190, 213] width 8 height 8
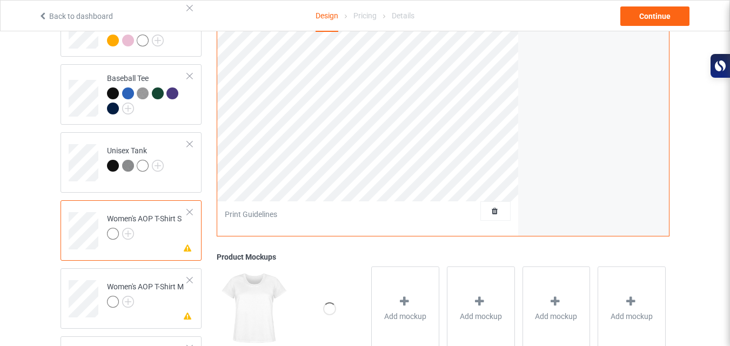
click at [191, 209] on div at bounding box center [190, 213] width 8 height 8
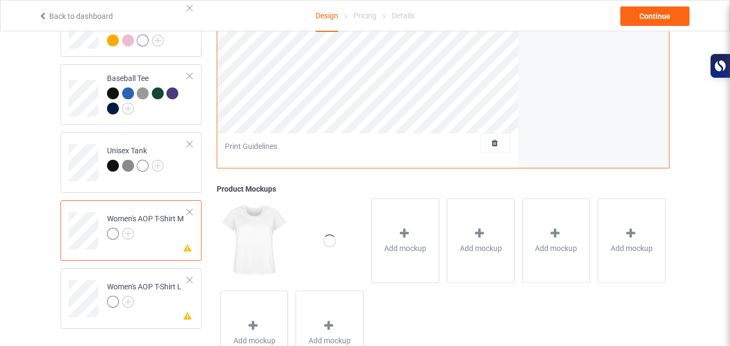
click at [191, 209] on div at bounding box center [190, 213] width 8 height 8
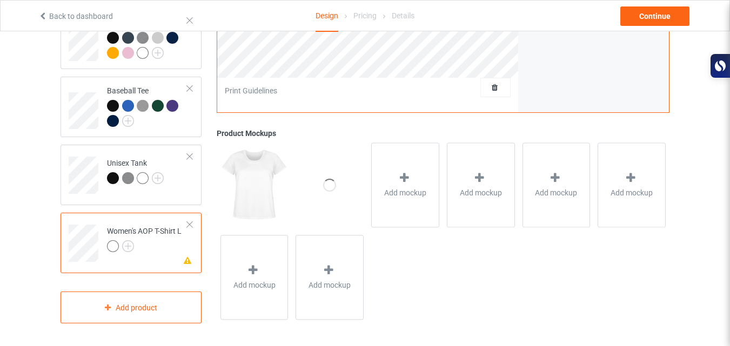
scroll to position [599, 0]
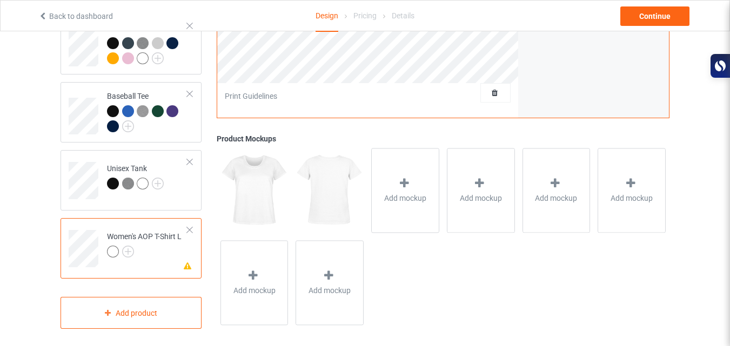
click at [190, 226] on div at bounding box center [190, 230] width 8 height 8
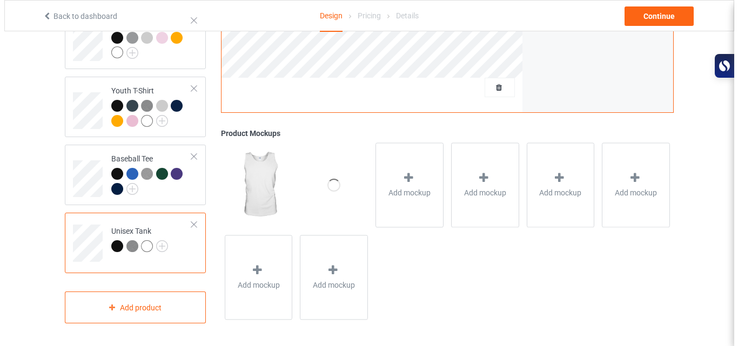
scroll to position [531, 0]
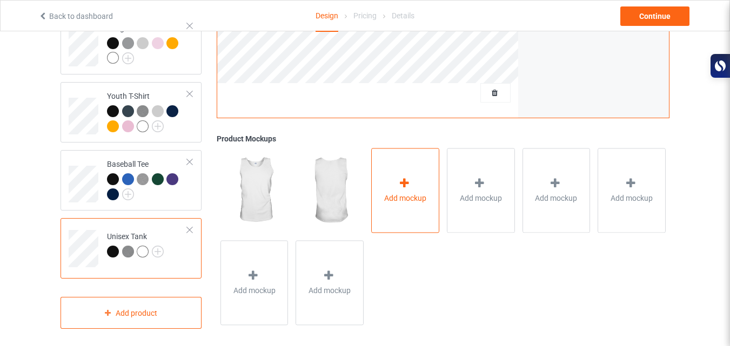
click at [406, 186] on div at bounding box center [405, 185] width 15 height 16
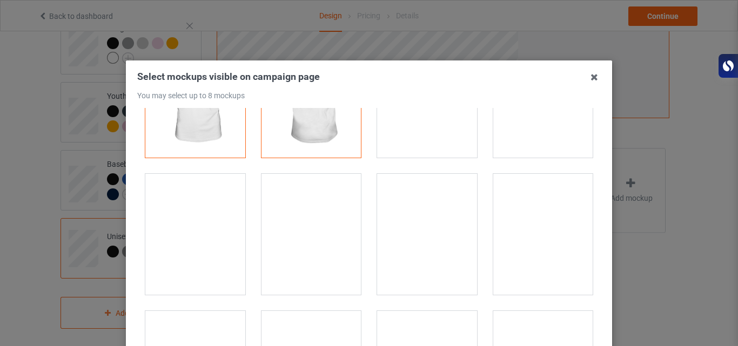
scroll to position [108, 0]
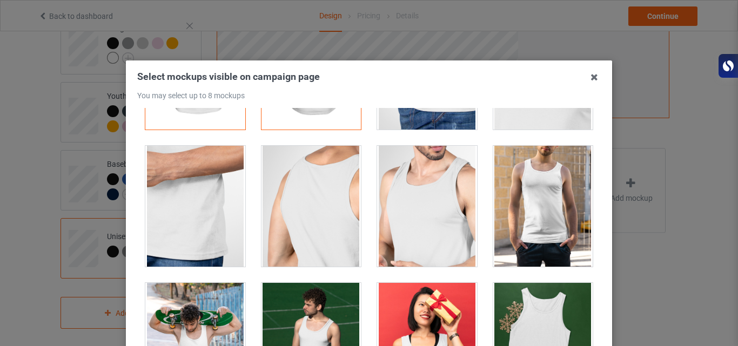
click at [406, 200] on div at bounding box center [427, 206] width 100 height 121
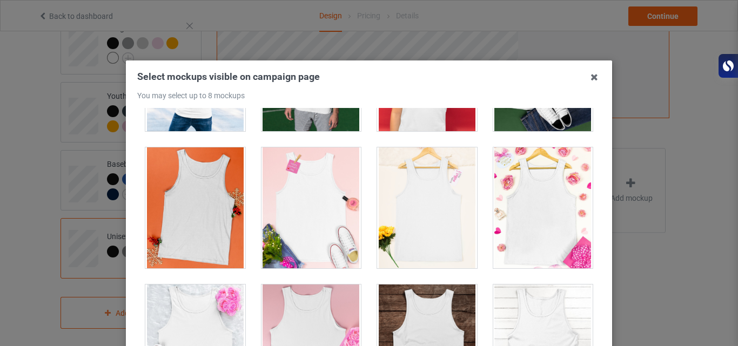
scroll to position [385, 0]
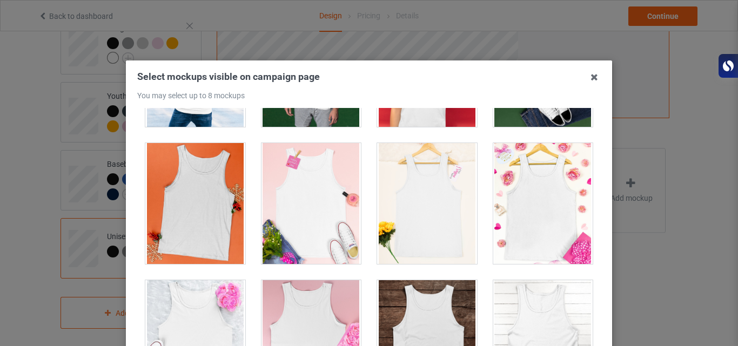
click at [208, 184] on div at bounding box center [195, 203] width 100 height 121
click at [594, 77] on icon at bounding box center [594, 77] width 17 height 17
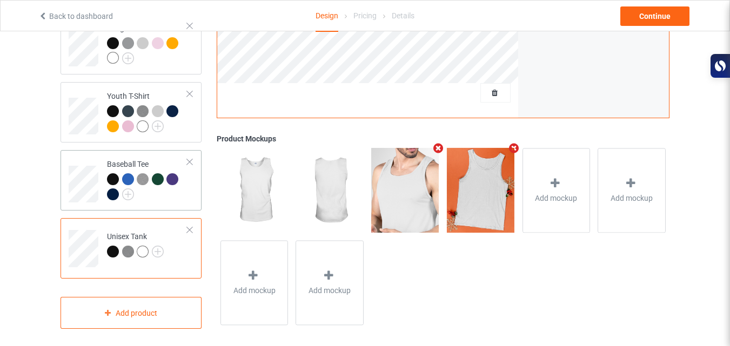
click at [151, 192] on div at bounding box center [147, 188] width 80 height 30
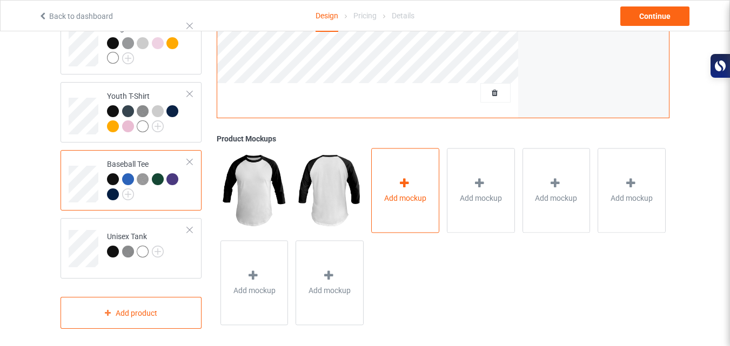
click at [394, 193] on span "Add mockup" at bounding box center [405, 198] width 42 height 11
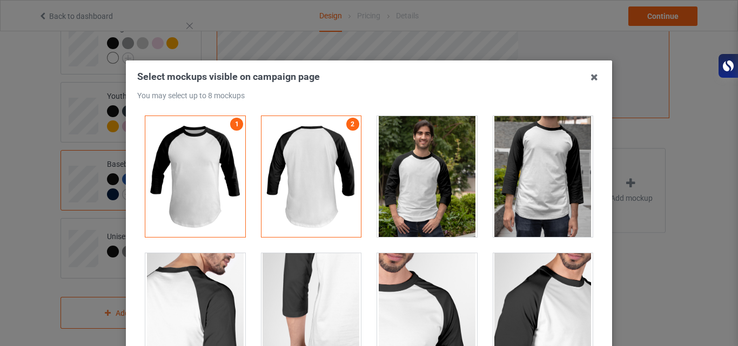
click at [406, 187] on div at bounding box center [427, 176] width 100 height 121
click at [594, 75] on icon at bounding box center [594, 77] width 17 height 17
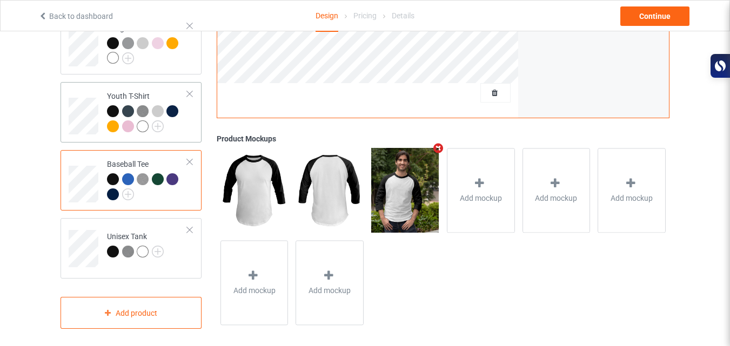
click at [140, 124] on div at bounding box center [143, 126] width 12 height 12
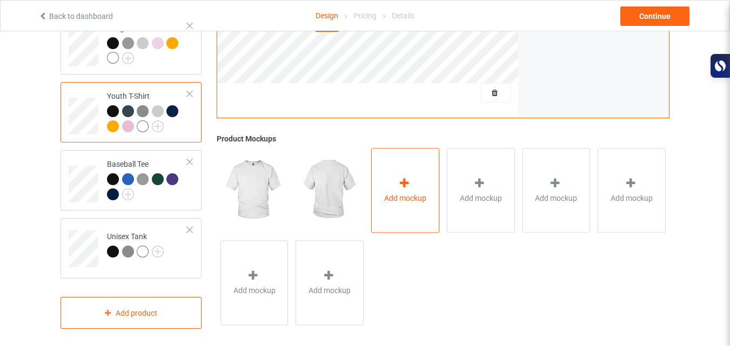
click at [390, 193] on span "Add mockup" at bounding box center [405, 198] width 42 height 11
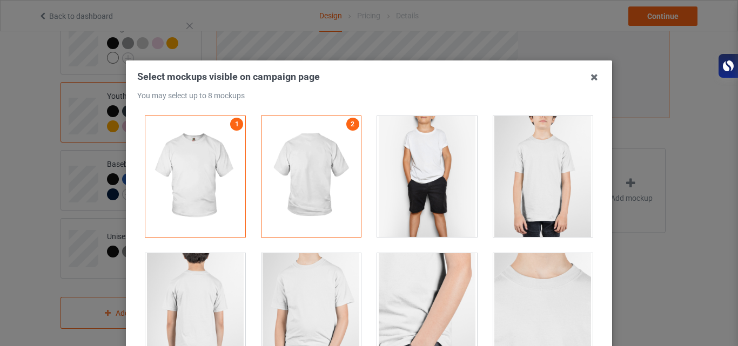
click at [505, 162] on div at bounding box center [543, 176] width 100 height 121
click at [591, 79] on icon at bounding box center [594, 77] width 17 height 17
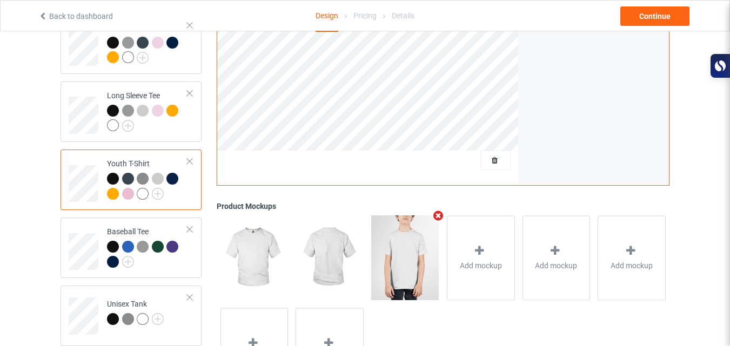
scroll to position [455, 0]
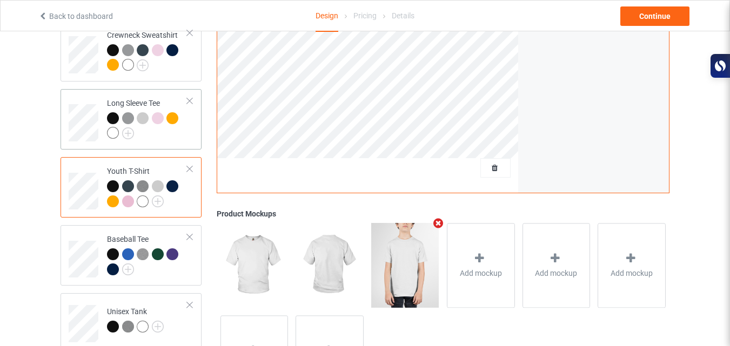
click at [172, 124] on div at bounding box center [147, 127] width 80 height 30
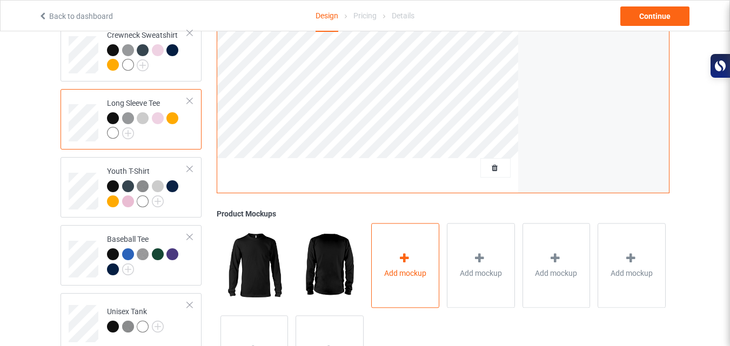
click at [374, 246] on div "Add mockup" at bounding box center [405, 265] width 68 height 85
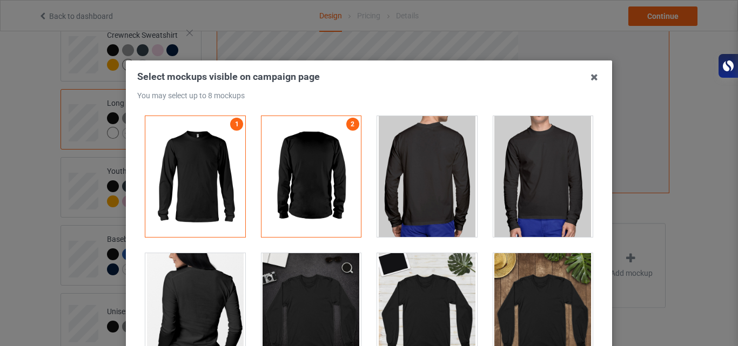
click at [506, 188] on div at bounding box center [543, 176] width 100 height 121
click at [591, 77] on icon at bounding box center [594, 77] width 17 height 17
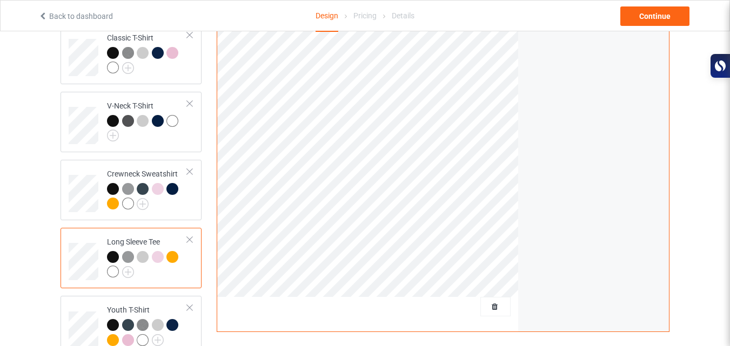
scroll to position [316, 0]
click at [162, 189] on div at bounding box center [159, 191] width 15 height 15
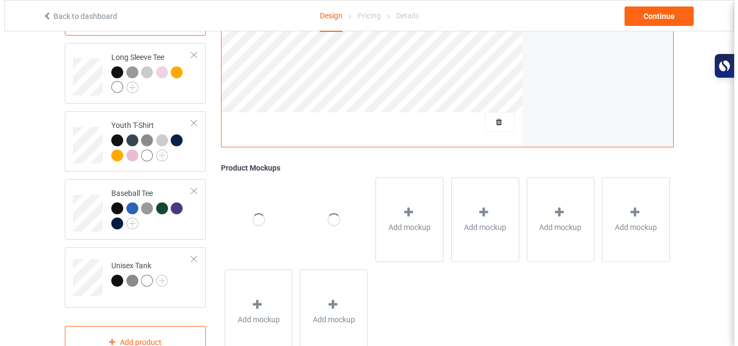
scroll to position [531, 0]
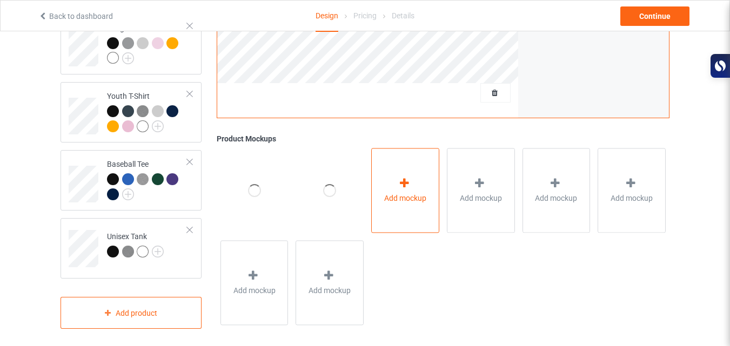
click at [395, 178] on div "Add mockup" at bounding box center [405, 190] width 68 height 85
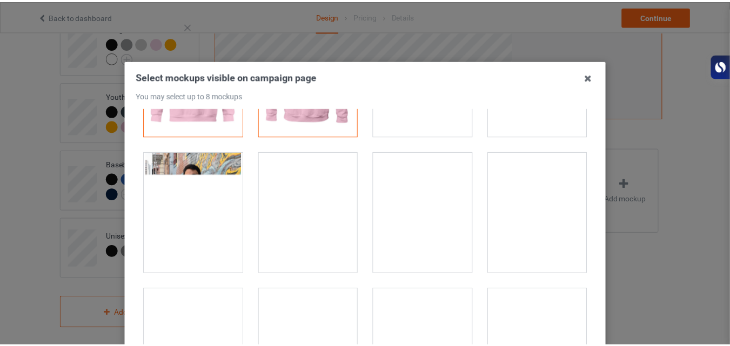
scroll to position [120, 0]
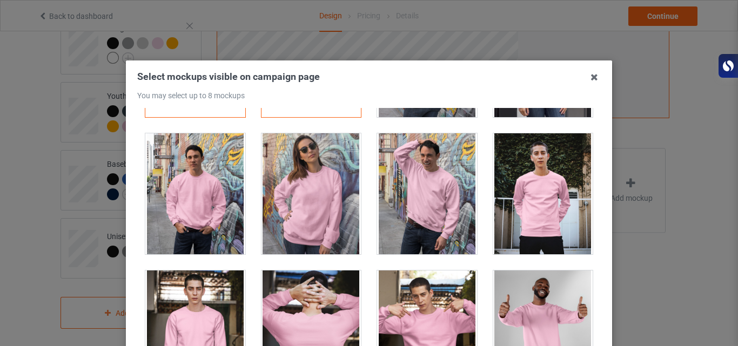
click at [514, 190] on div at bounding box center [543, 193] width 100 height 121
click at [589, 76] on icon at bounding box center [594, 77] width 17 height 17
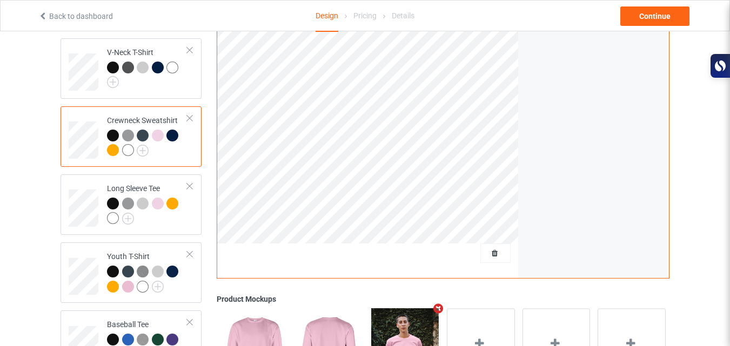
scroll to position [369, 0]
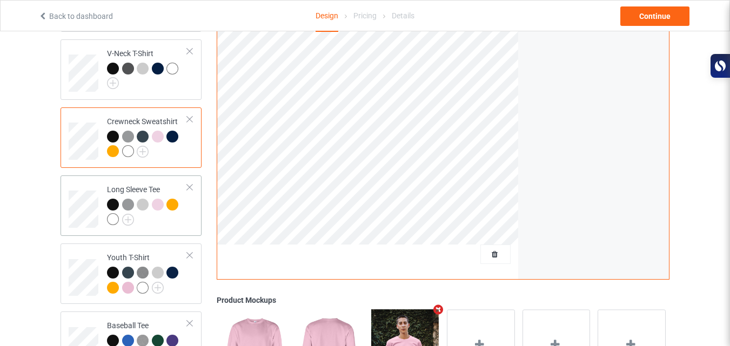
click at [112, 199] on div at bounding box center [113, 205] width 12 height 12
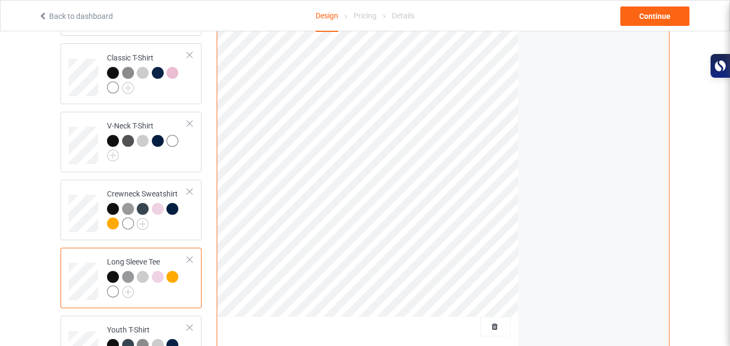
scroll to position [296, 0]
click at [170, 222] on div at bounding box center [147, 219] width 80 height 30
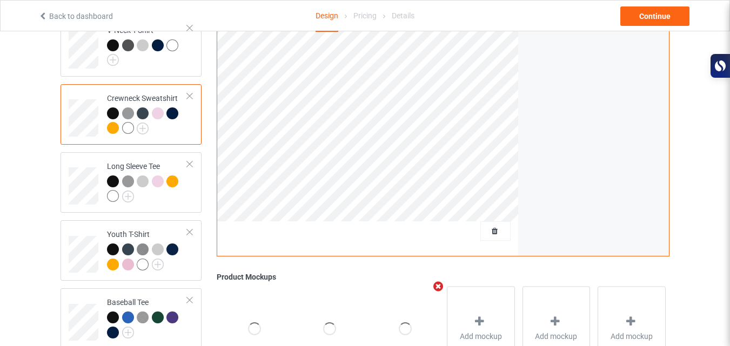
scroll to position [354, 0]
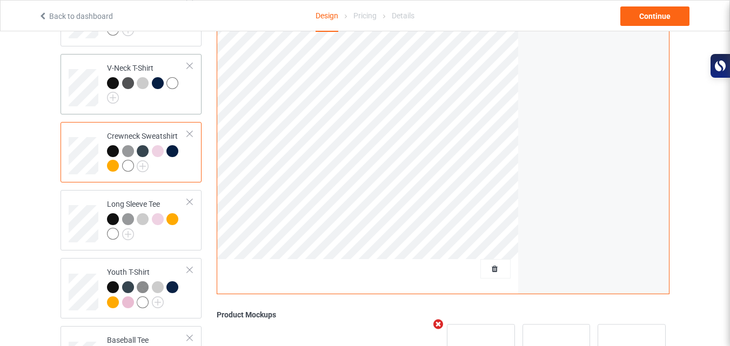
click at [184, 91] on div at bounding box center [147, 90] width 80 height 27
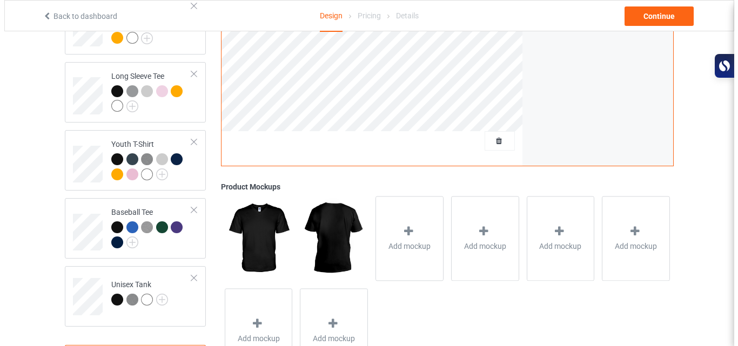
scroll to position [531, 0]
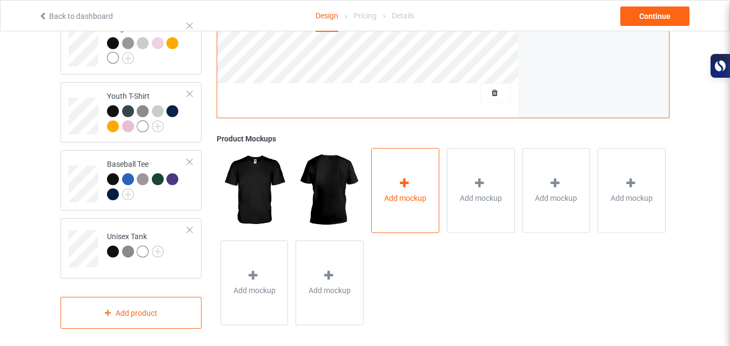
click at [378, 177] on div "Add mockup" at bounding box center [405, 190] width 68 height 85
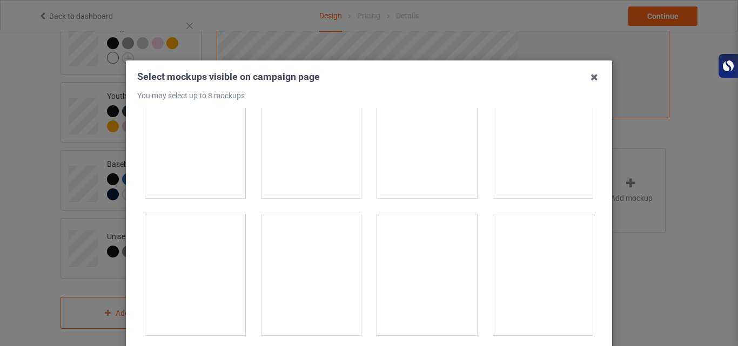
scroll to position [215, 0]
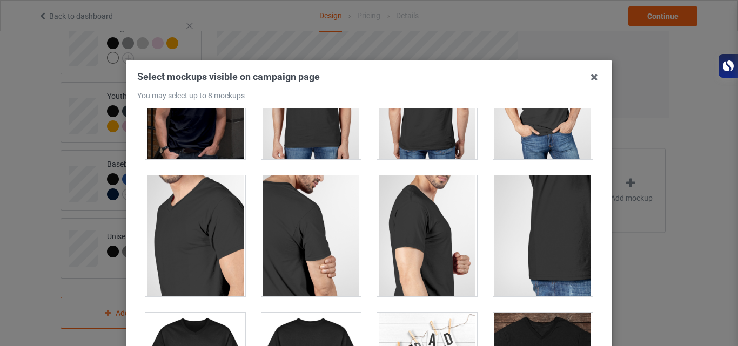
click at [322, 130] on div at bounding box center [311, 98] width 100 height 121
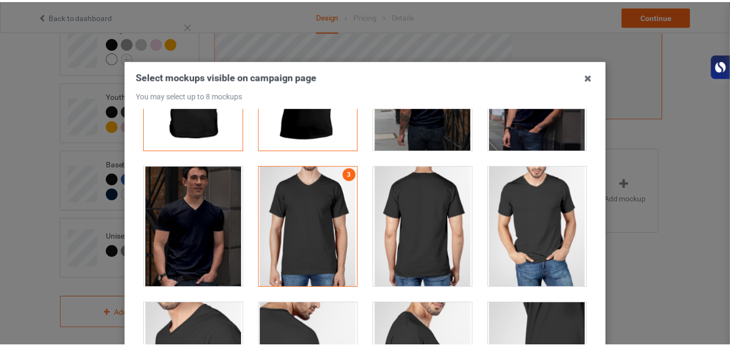
scroll to position [88, 0]
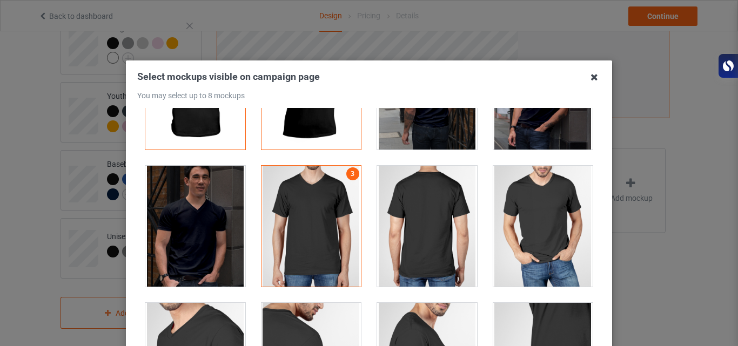
click at [586, 79] on icon at bounding box center [594, 77] width 17 height 17
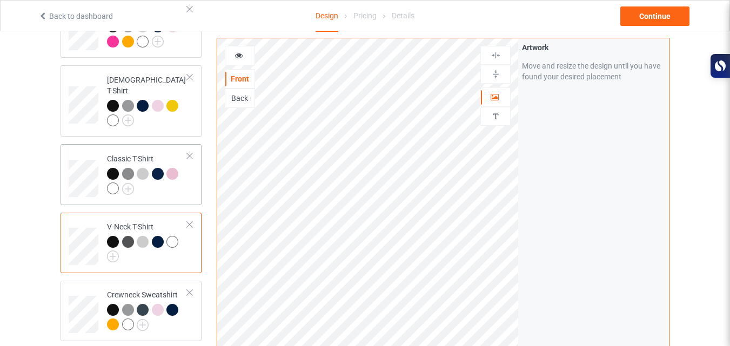
scroll to position [195, 0]
click at [161, 177] on div at bounding box center [147, 184] width 80 height 30
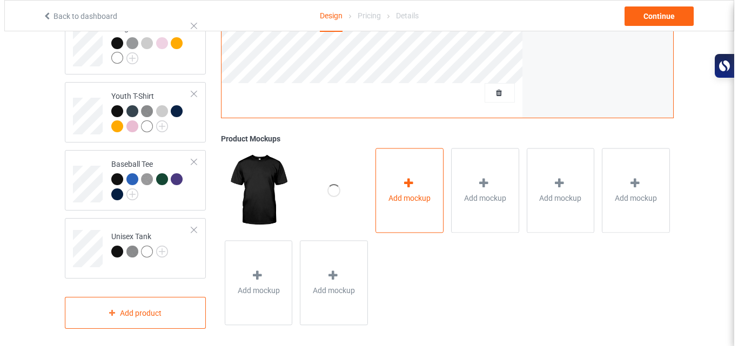
scroll to position [530, 0]
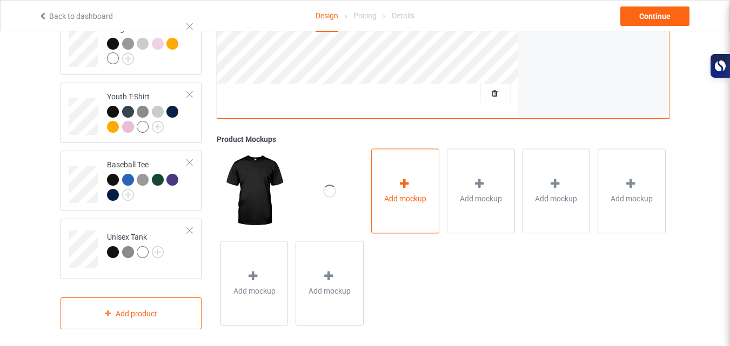
click at [385, 182] on div "Add mockup" at bounding box center [405, 191] width 68 height 85
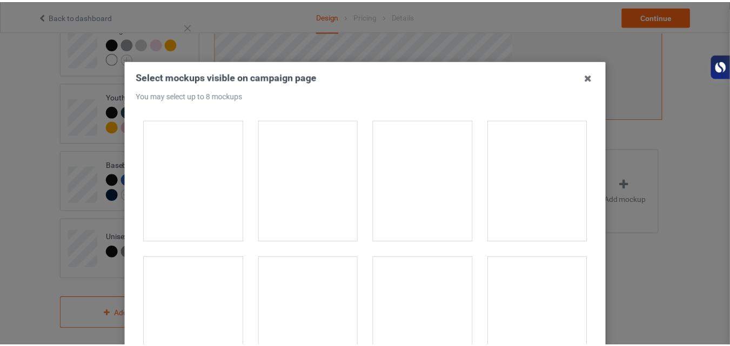
scroll to position [99, 0]
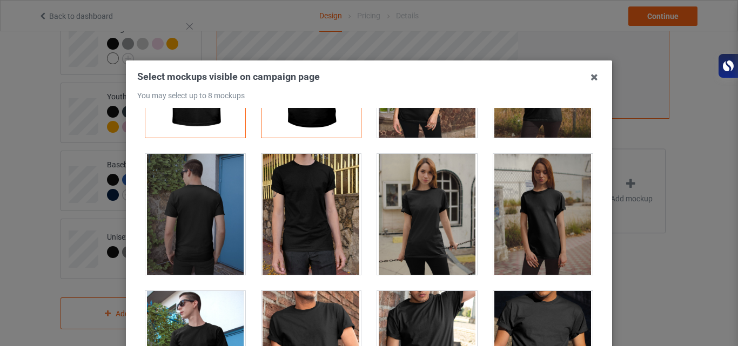
click at [336, 243] on div at bounding box center [311, 214] width 100 height 121
click at [588, 79] on icon at bounding box center [594, 77] width 17 height 17
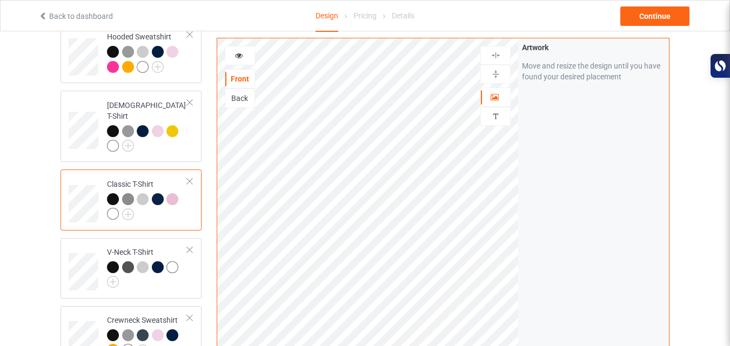
scroll to position [167, 0]
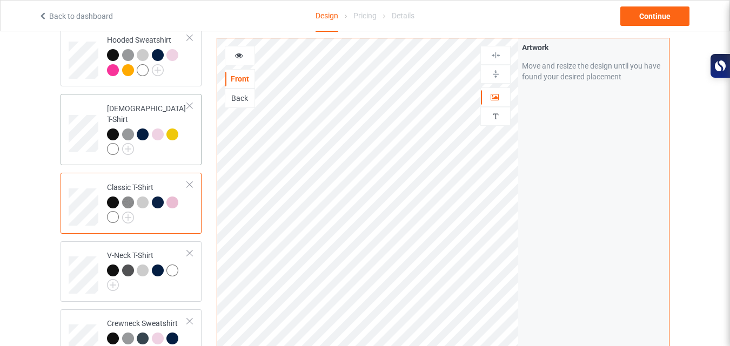
click at [169, 133] on div at bounding box center [173, 136] width 15 height 15
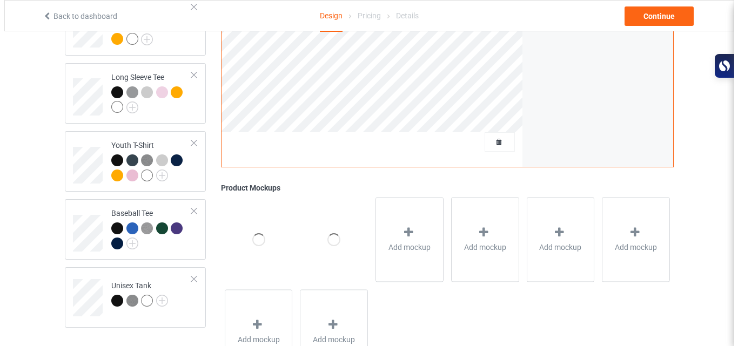
scroll to position [531, 0]
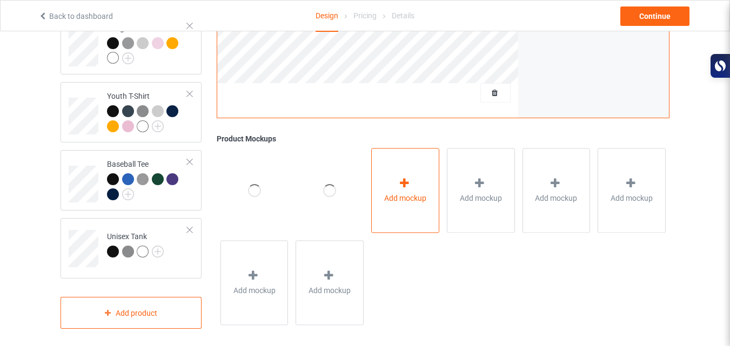
click at [406, 198] on div "Add mockup" at bounding box center [405, 190] width 68 height 85
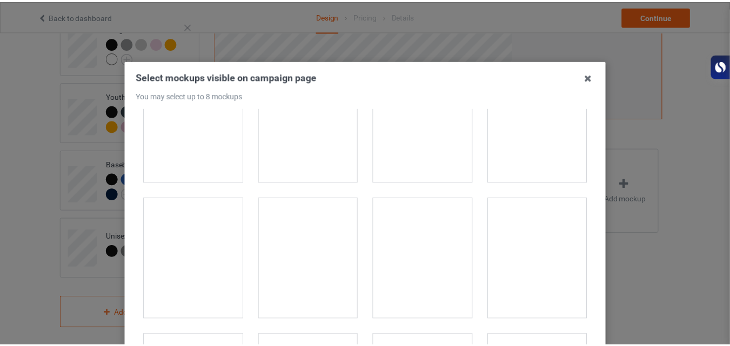
scroll to position [196, 0]
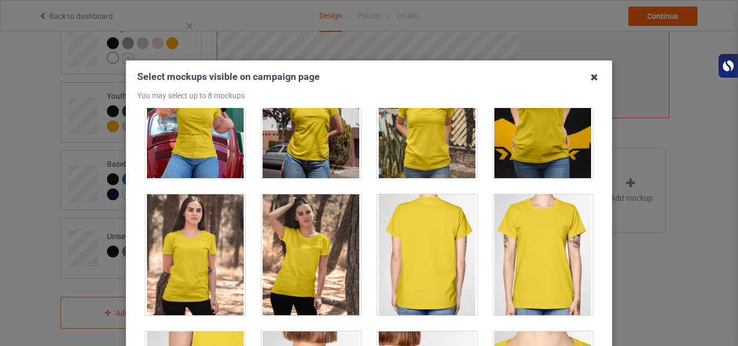
click at [593, 75] on icon at bounding box center [594, 77] width 17 height 17
